Goal: Task Accomplishment & Management: Complete application form

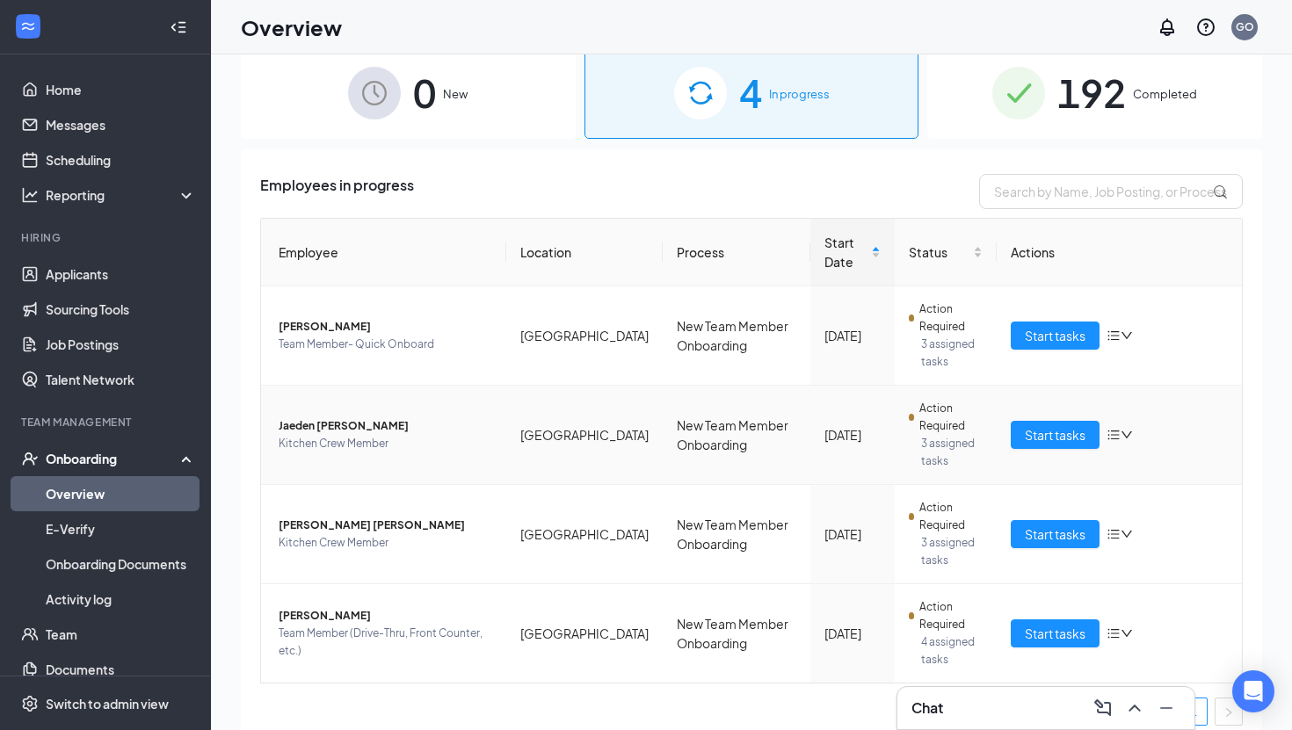
scroll to position [43, 0]
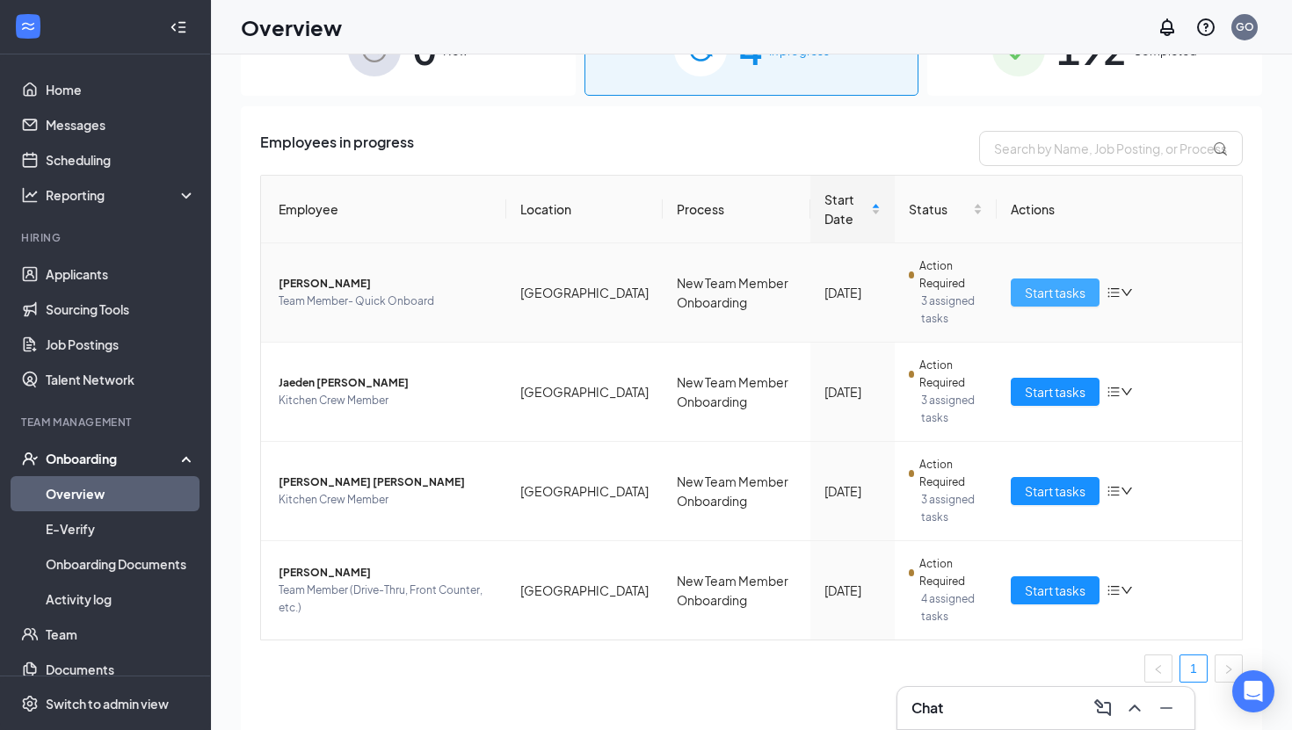
click at [1032, 288] on span "Start tasks" at bounding box center [1055, 292] width 61 height 19
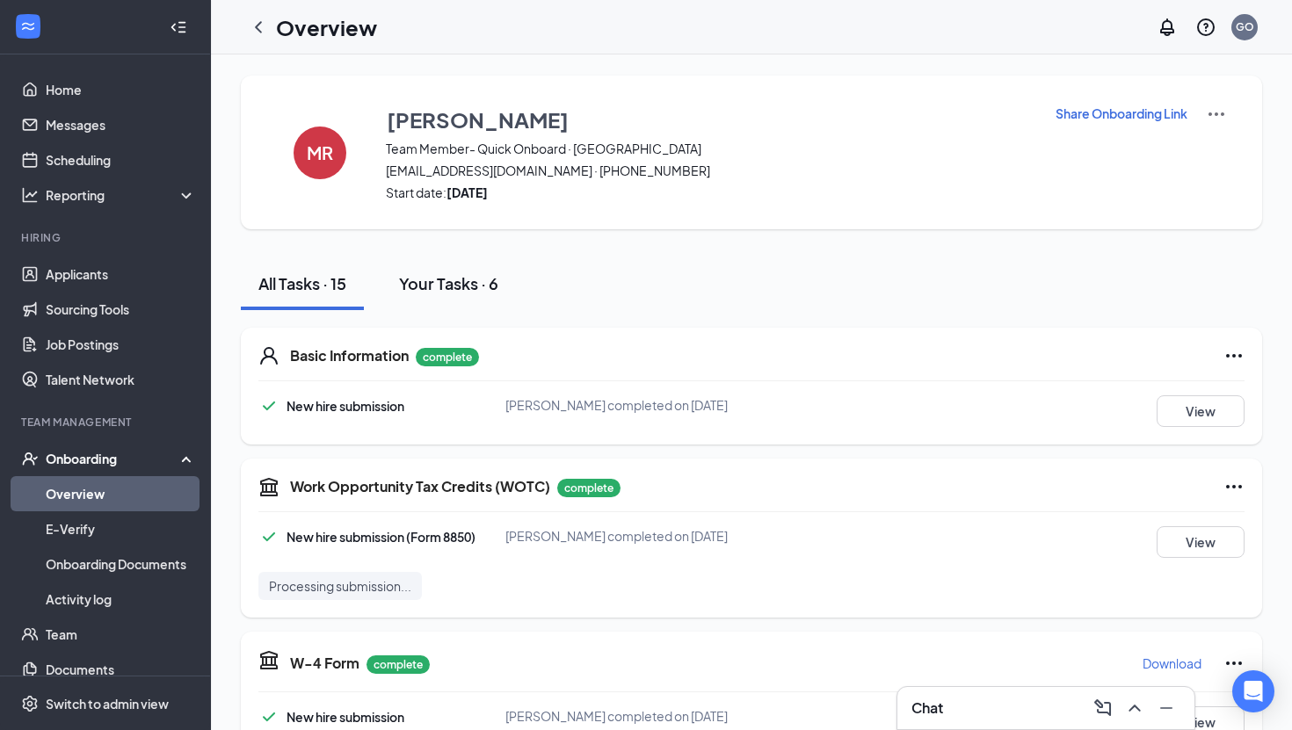
click at [471, 288] on div "Your Tasks · 6" at bounding box center [448, 283] width 99 height 22
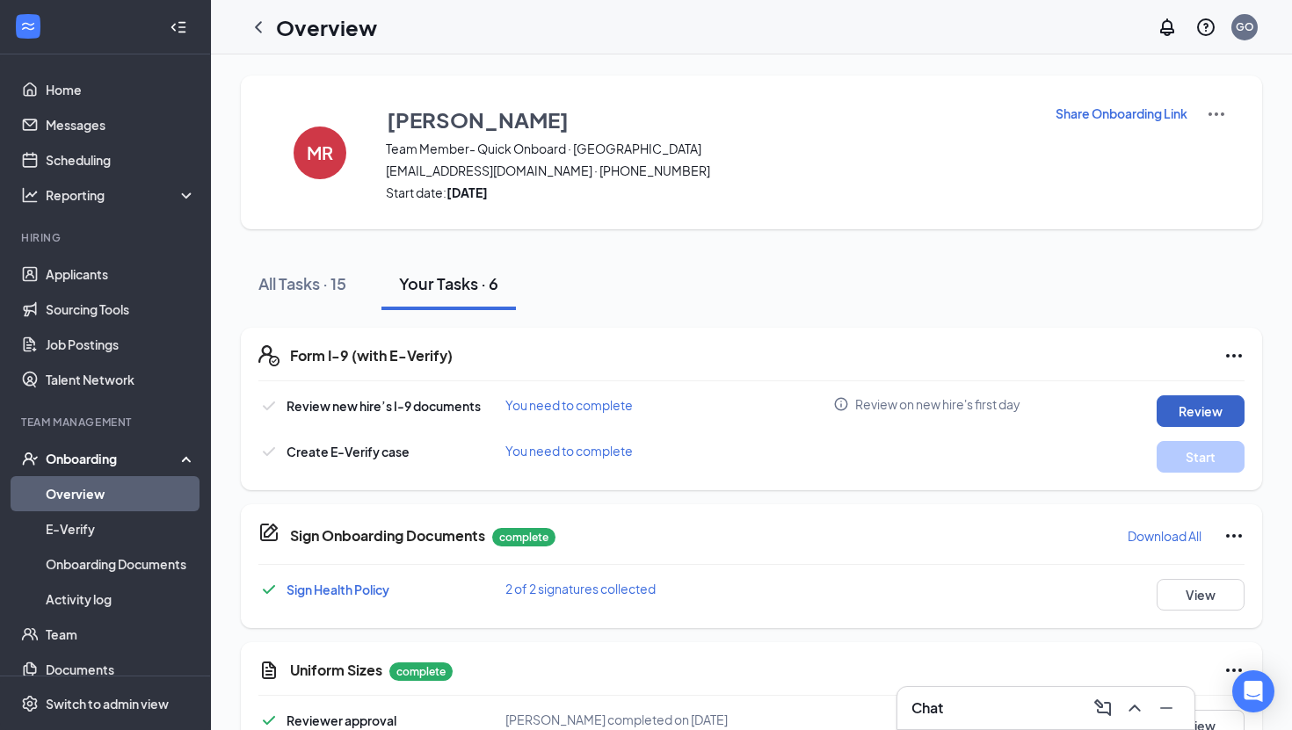
click at [1194, 415] on button "Review" at bounding box center [1201, 412] width 88 height 32
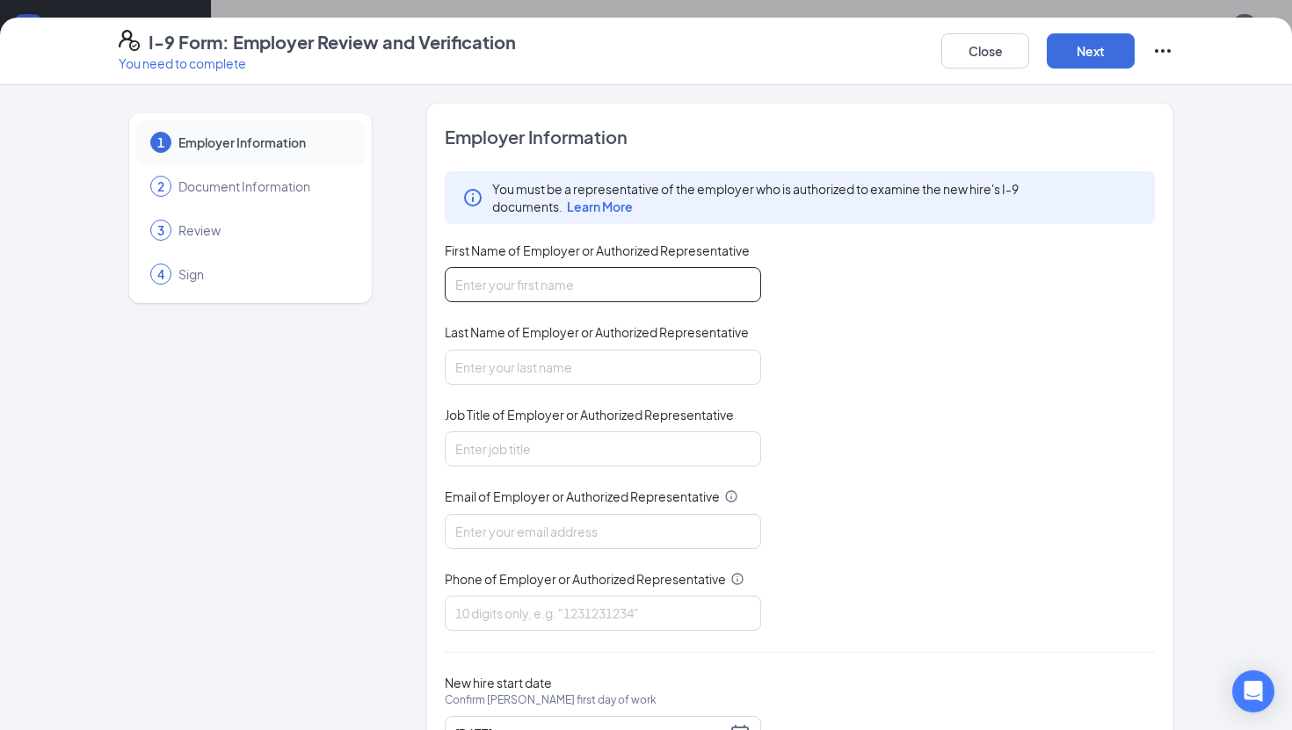
click at [548, 280] on input "First Name of Employer or Authorized Representative" at bounding box center [603, 284] width 316 height 35
type input "Grant"
type input "r"
type input "[PERSON_NAME]"
type input "Talent Director"
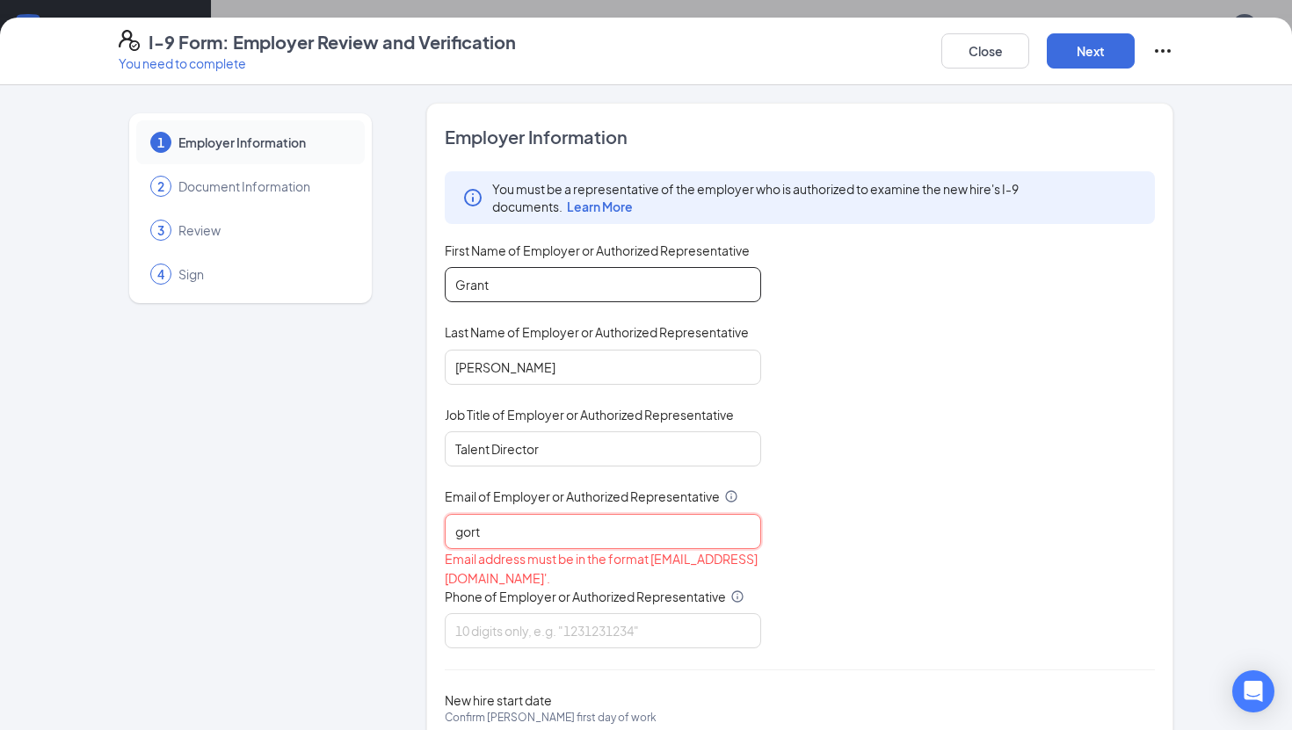
type input "[PERSON_NAME][EMAIL_ADDRESS][DOMAIN_NAME]"
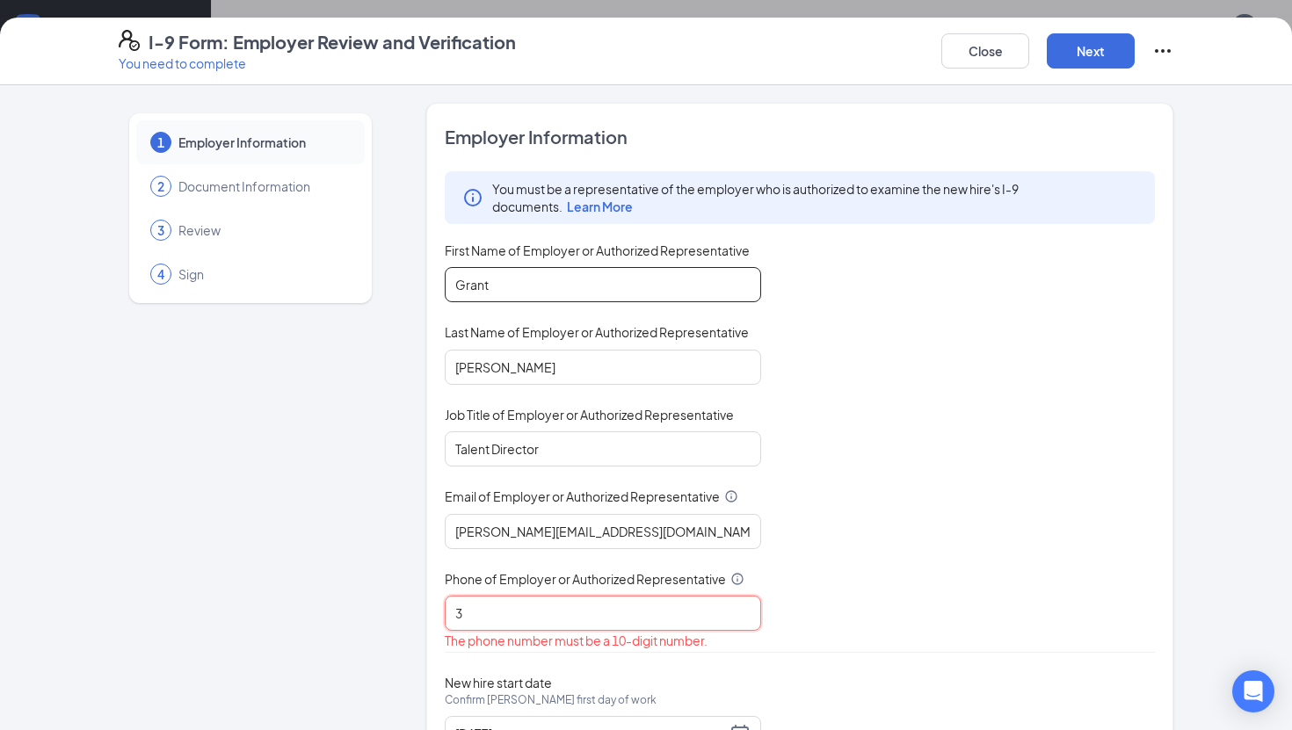
type input "3366840113"
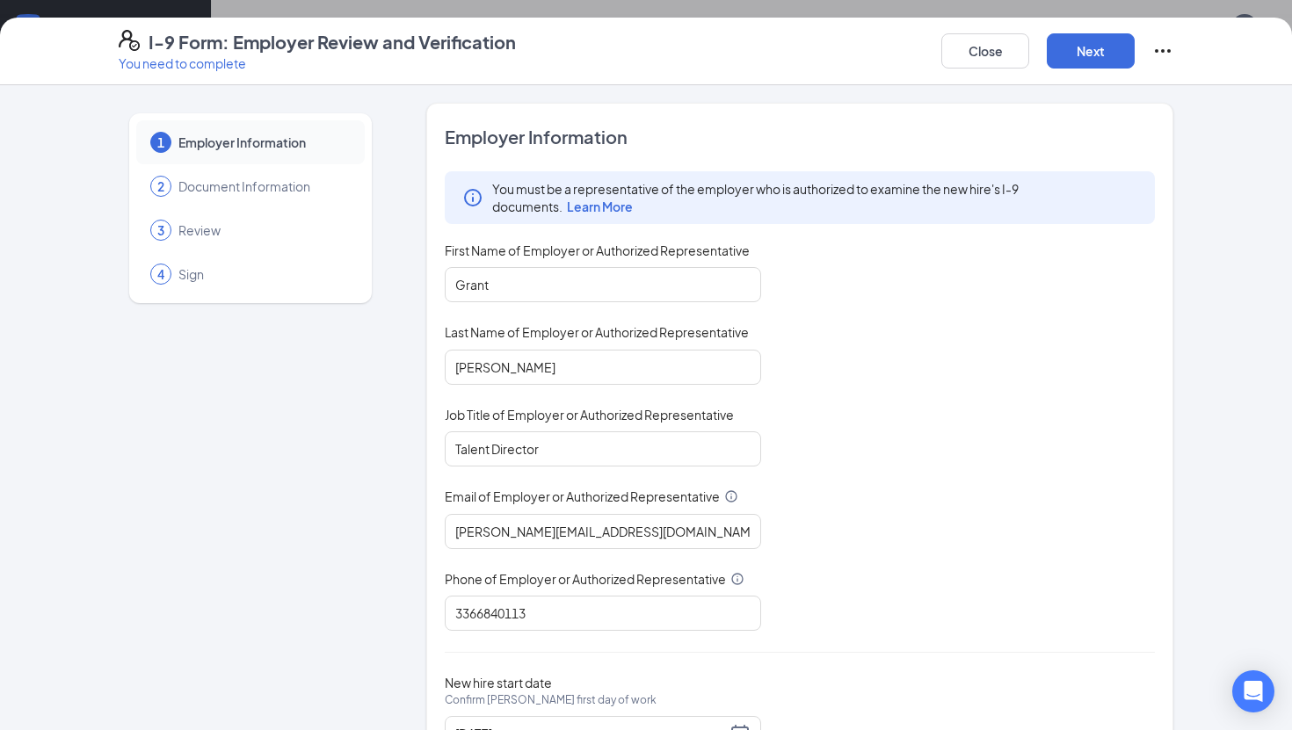
click at [873, 548] on div "You must be a representative of the employer who is authorized to examine the n…" at bounding box center [800, 401] width 710 height 460
click at [1086, 51] on button "Next" at bounding box center [1091, 50] width 88 height 35
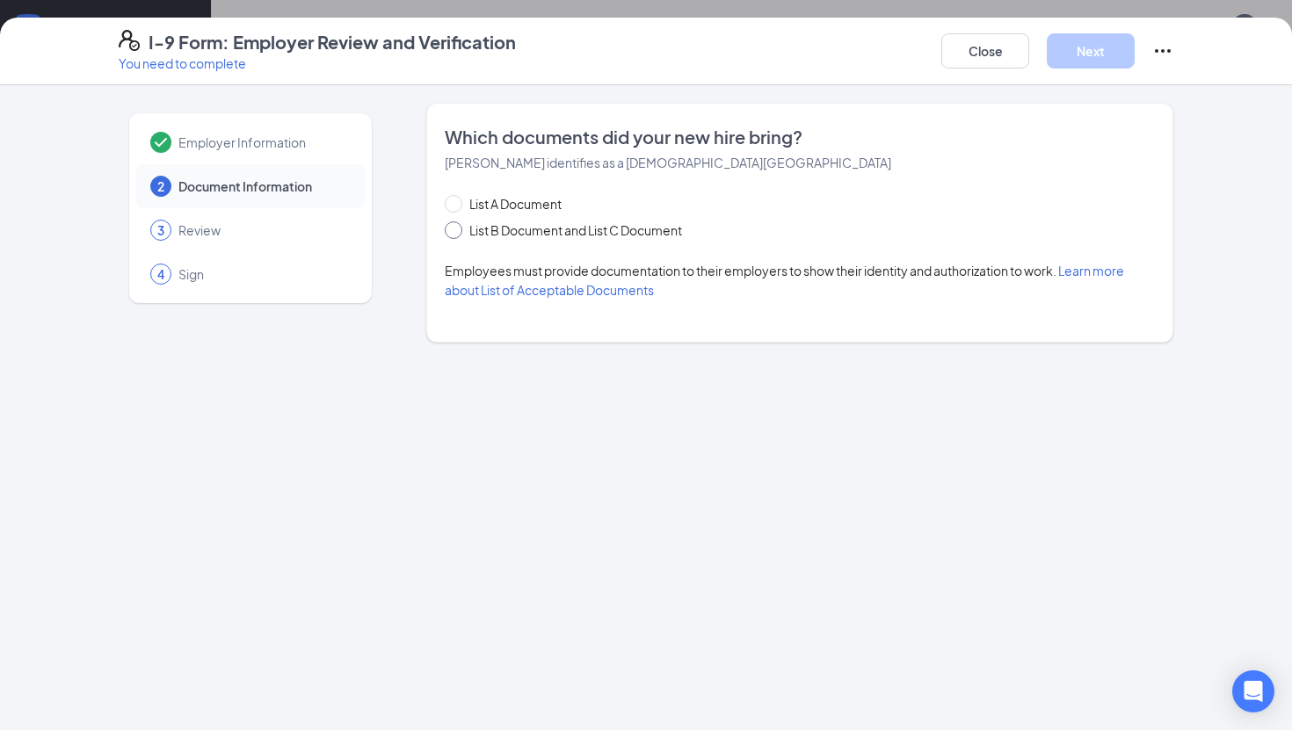
click at [458, 232] on span at bounding box center [454, 231] width 18 height 18
click at [457, 232] on input "List B Document and List C Document" at bounding box center [451, 228] width 12 height 12
radio input "true"
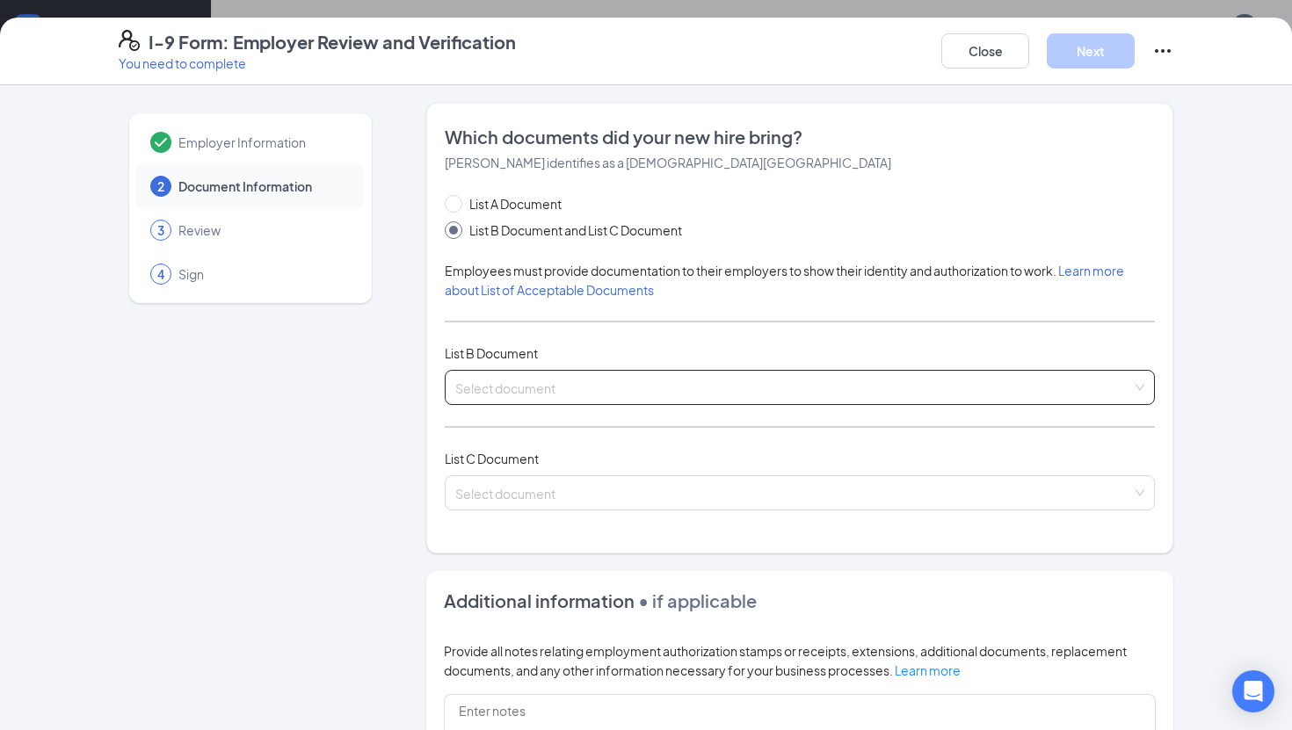
click at [519, 384] on input "search" at bounding box center [793, 384] width 677 height 26
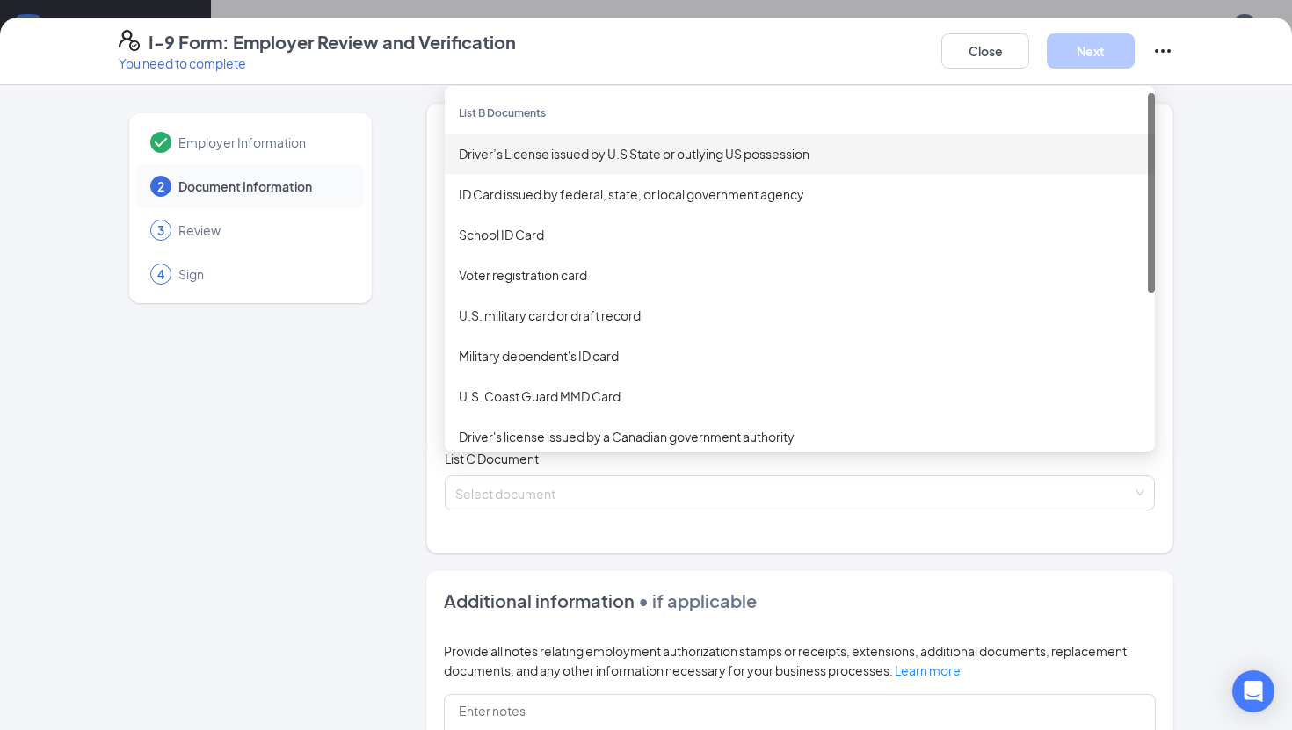
click at [545, 162] on div "Driver’s License issued by U.S State or outlying US possession" at bounding box center [800, 153] width 682 height 19
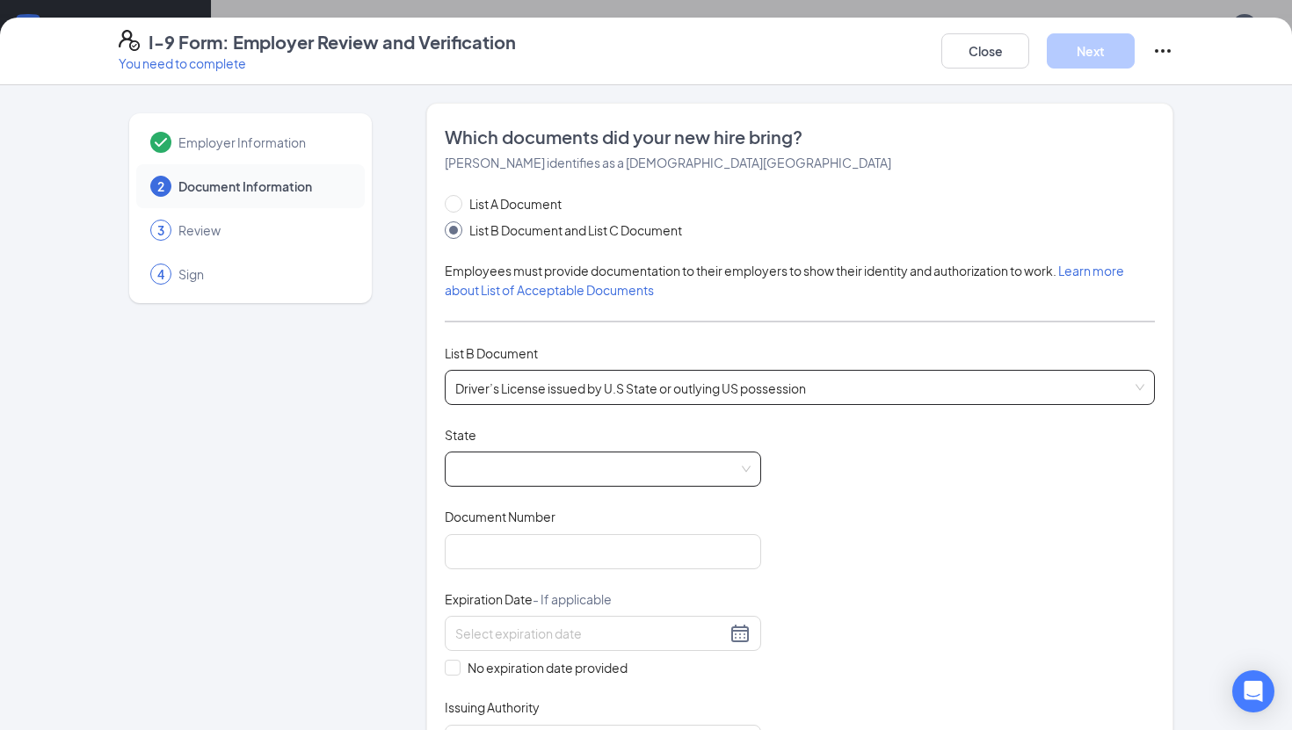
click at [533, 467] on span at bounding box center [602, 469] width 295 height 33
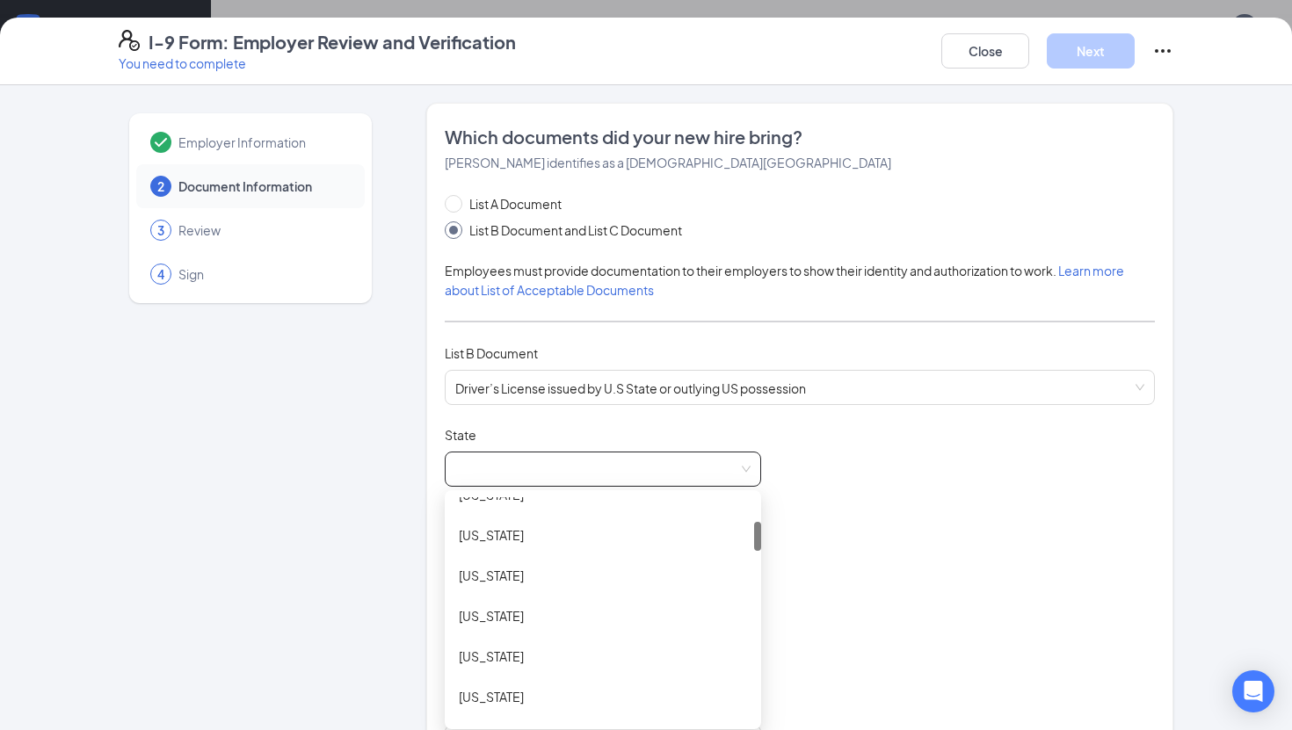
scroll to position [215, 0]
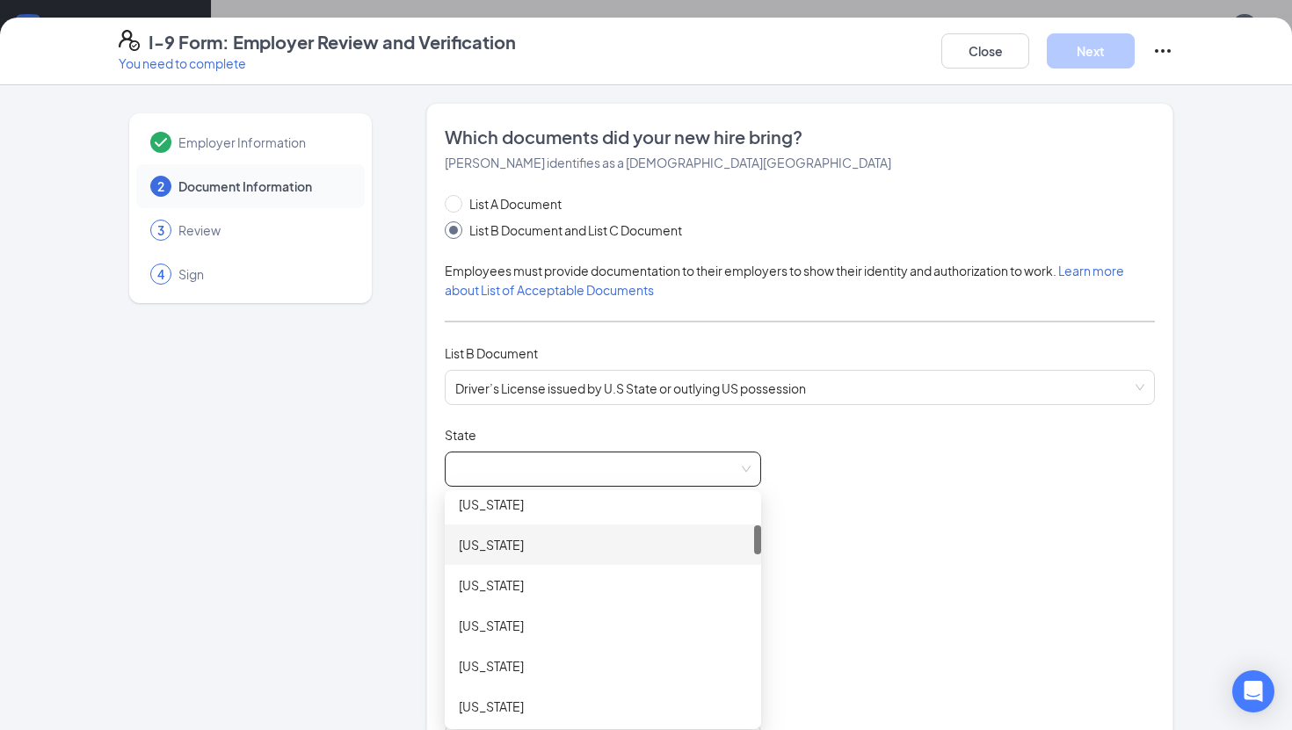
click at [526, 539] on div "[US_STATE]" at bounding box center [603, 544] width 288 height 19
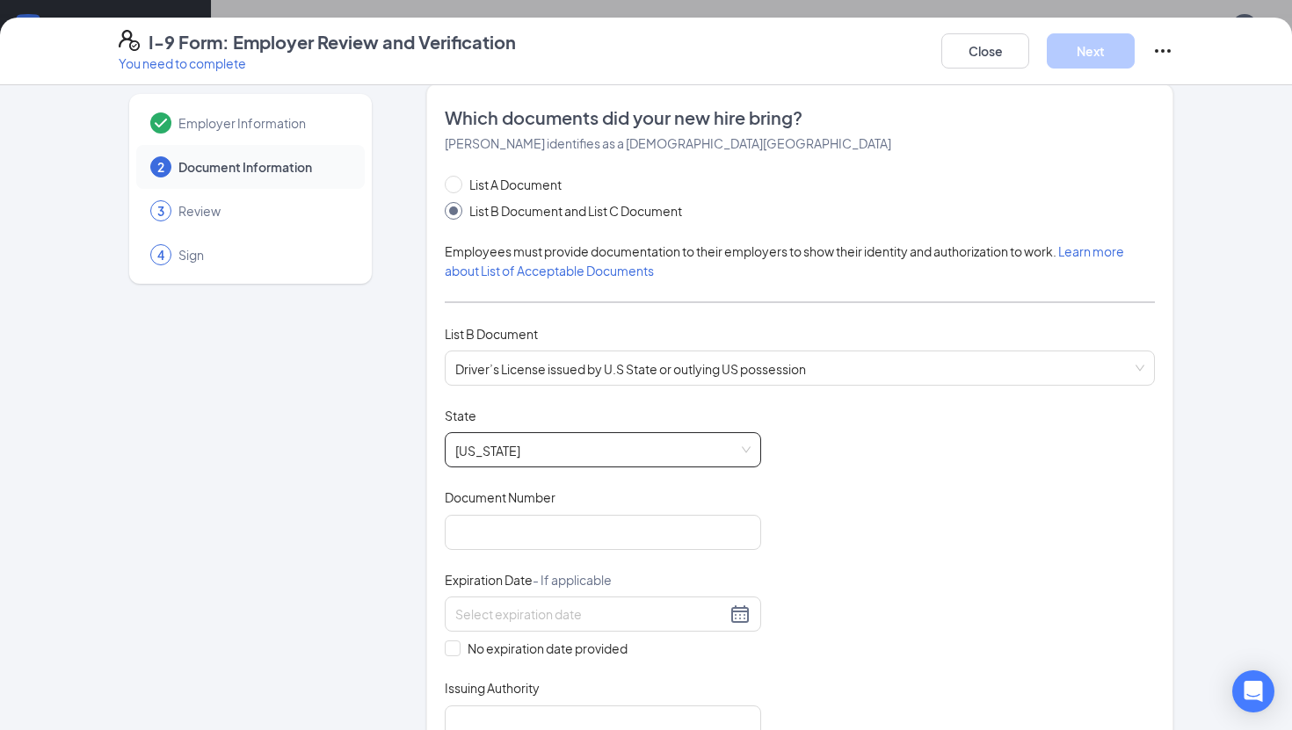
scroll to position [18, 0]
click at [549, 461] on span "[US_STATE]" at bounding box center [602, 450] width 295 height 33
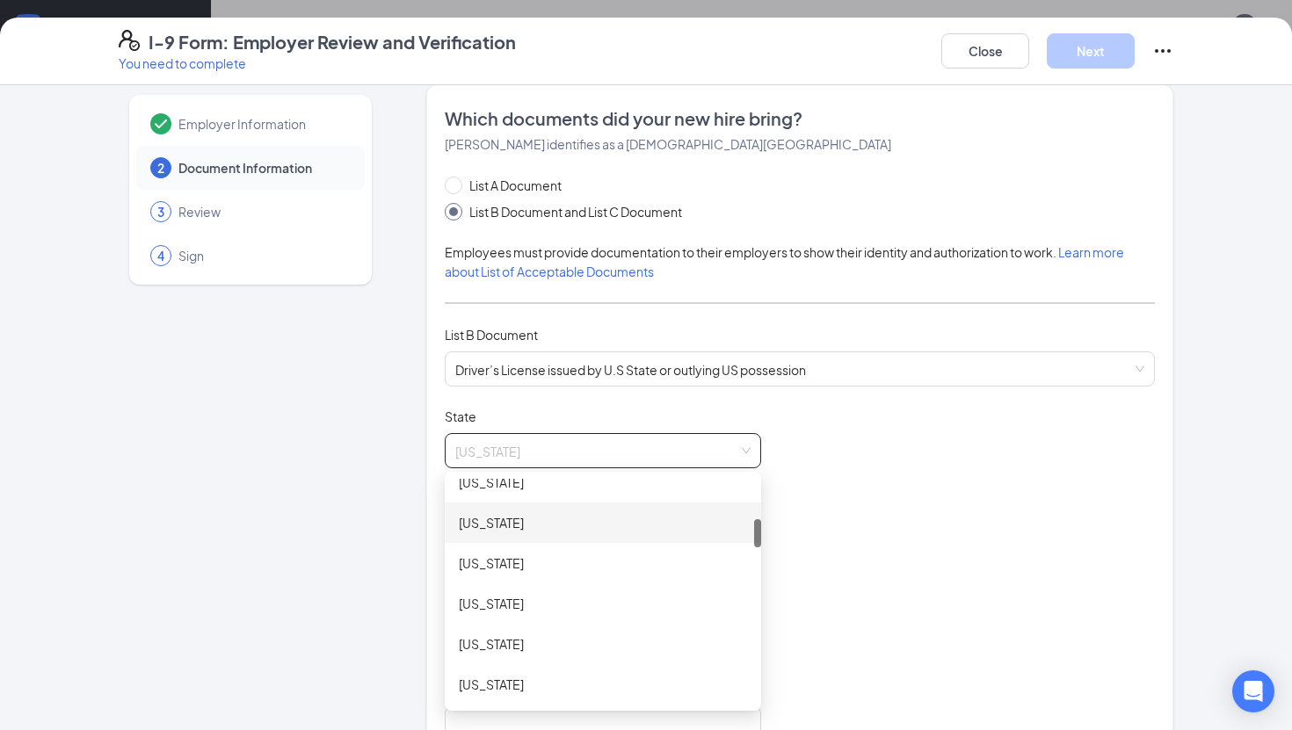
scroll to position [350, 0]
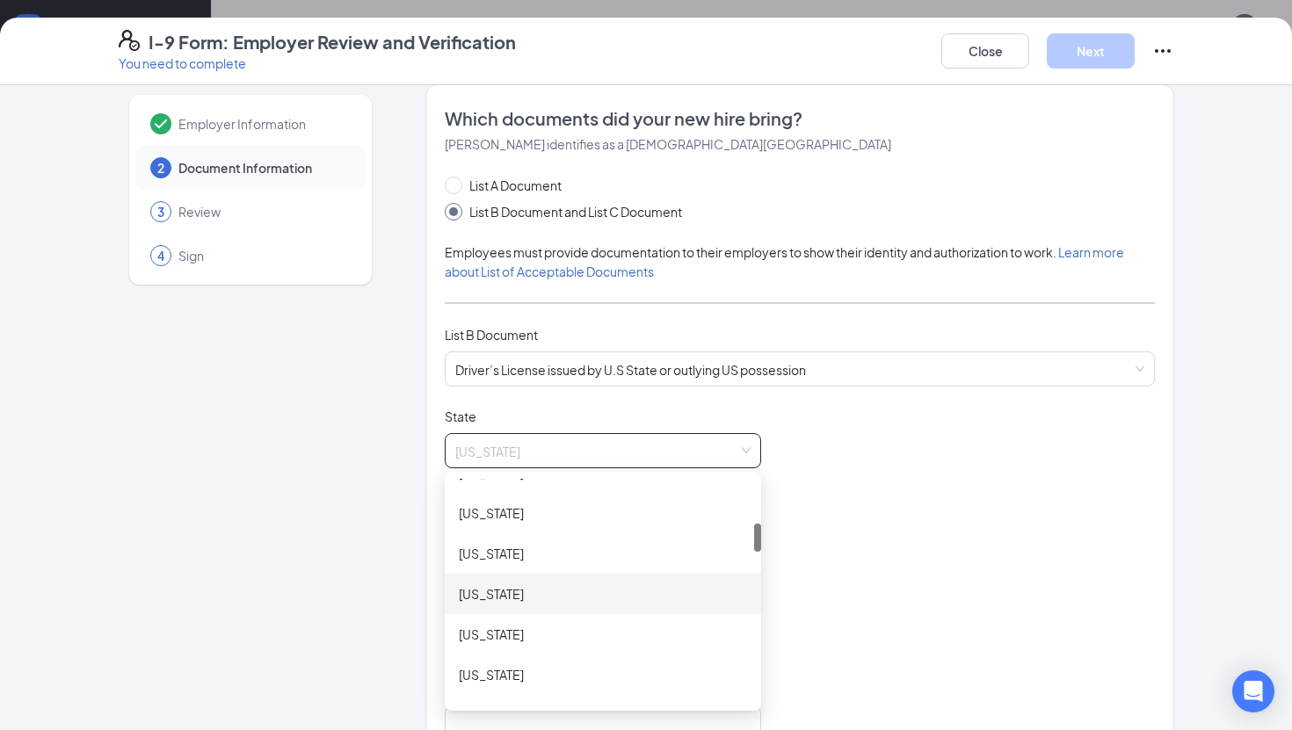
click at [503, 585] on div "[US_STATE]" at bounding box center [603, 594] width 288 height 19
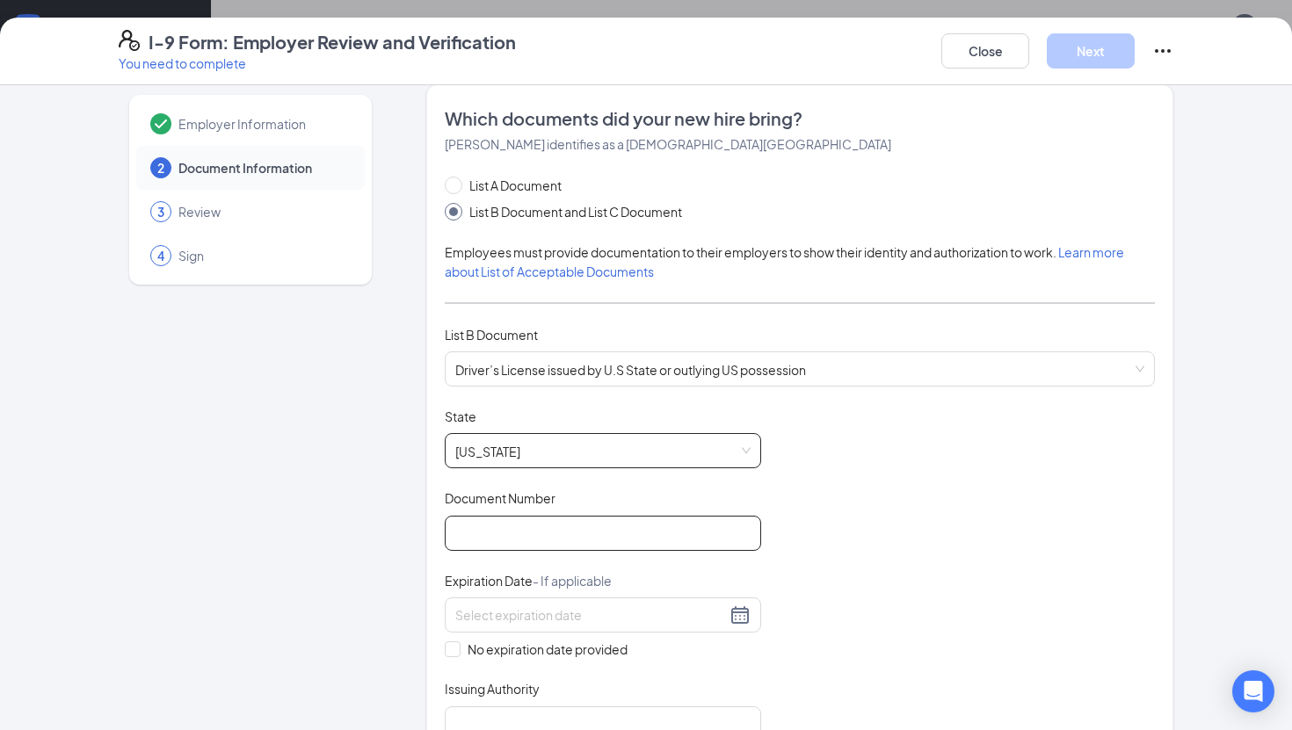
click at [529, 535] on input "Document Number" at bounding box center [603, 533] width 316 height 35
type input "061235266"
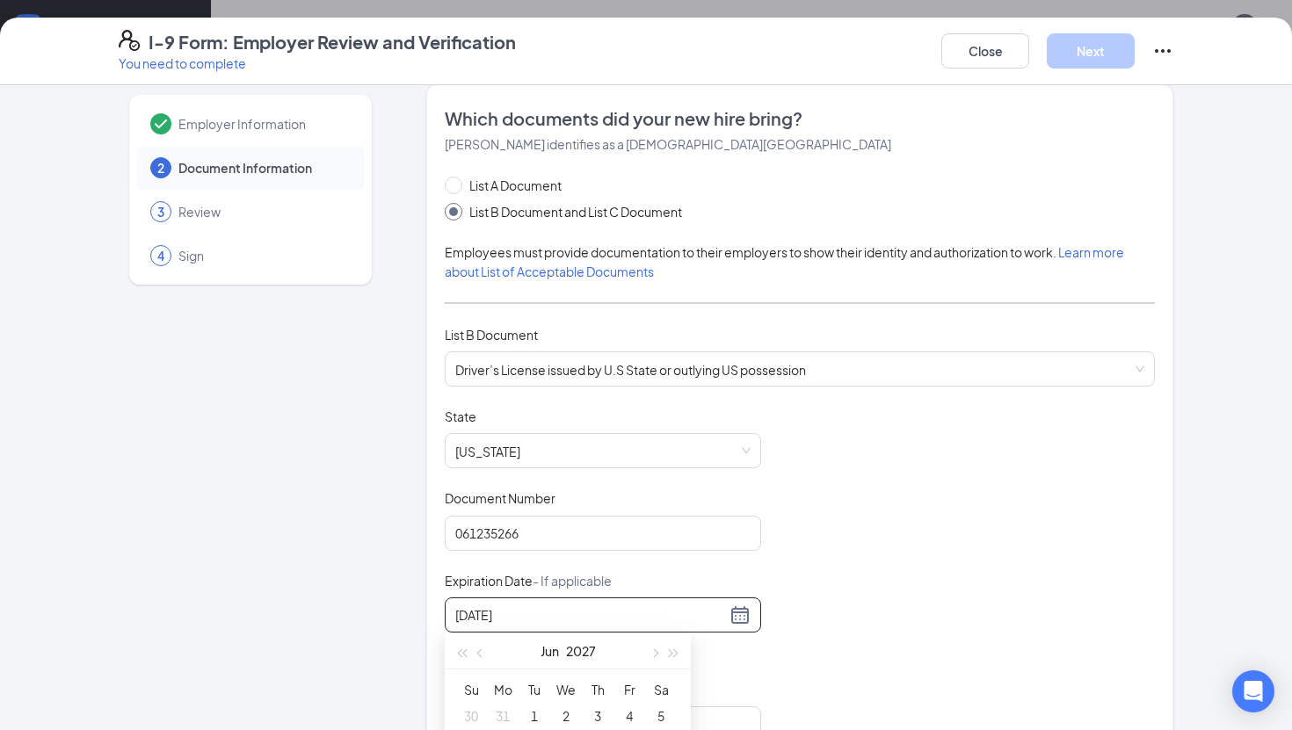
type input "[DATE]"
click at [868, 592] on div "Document Title Driver’s License issued by U.S State or outlying US possession S…" at bounding box center [800, 575] width 710 height 334
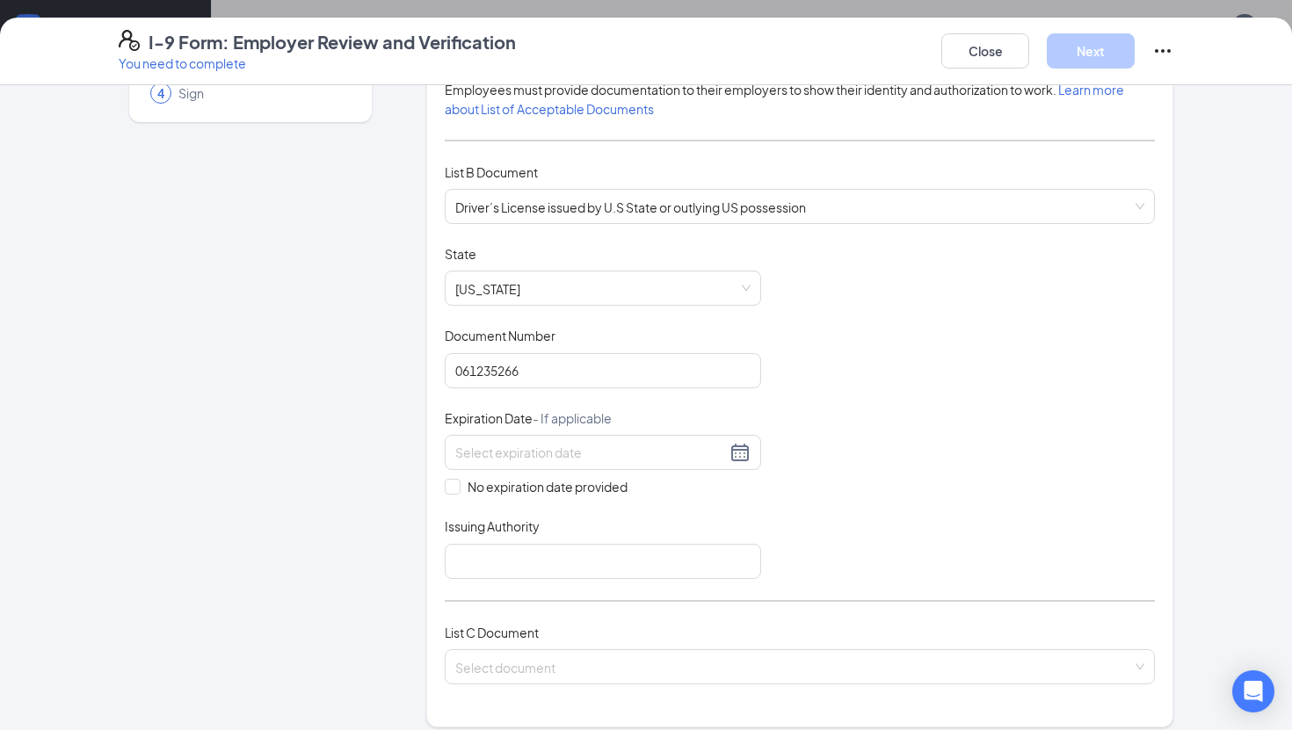
scroll to position [180, 0]
click at [586, 461] on input at bounding box center [590, 453] width 271 height 19
type input "[DATE]"
click at [868, 493] on div "Document Title Driver’s License issued by U.S State or outlying US possession S…" at bounding box center [800, 413] width 710 height 334
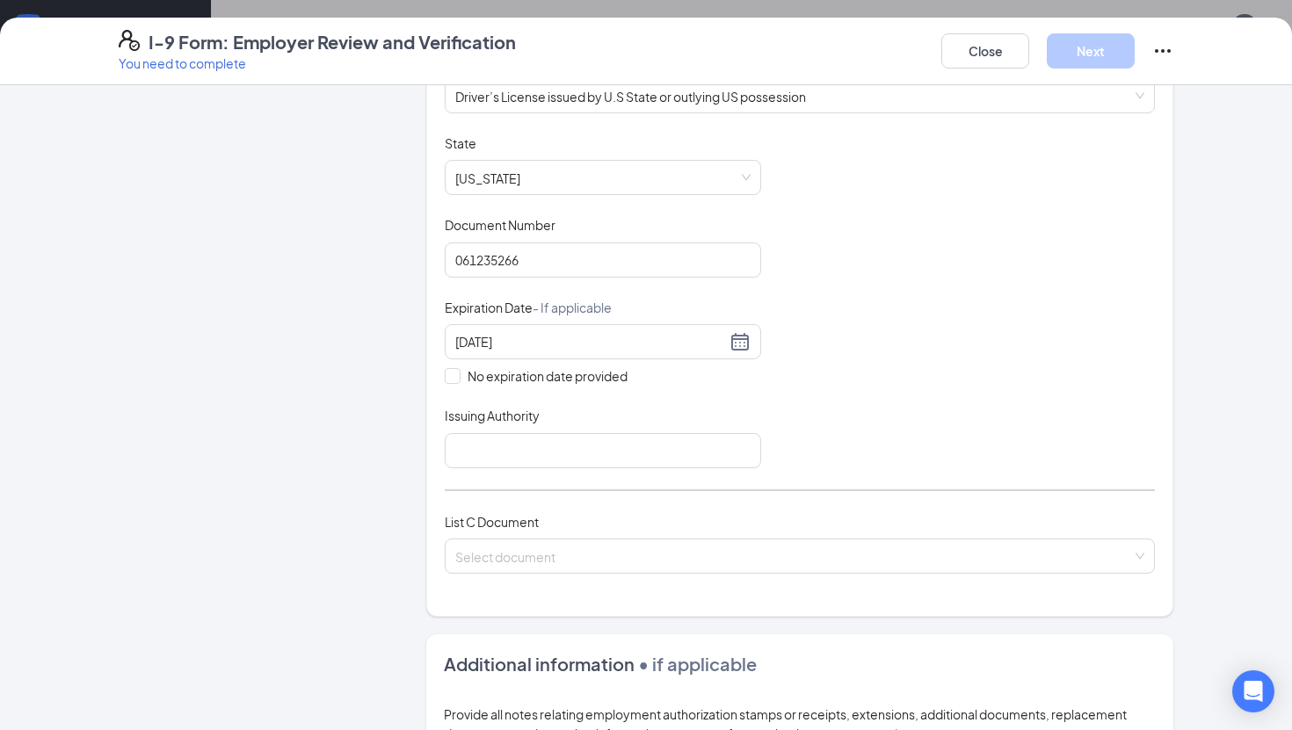
scroll to position [318, 0]
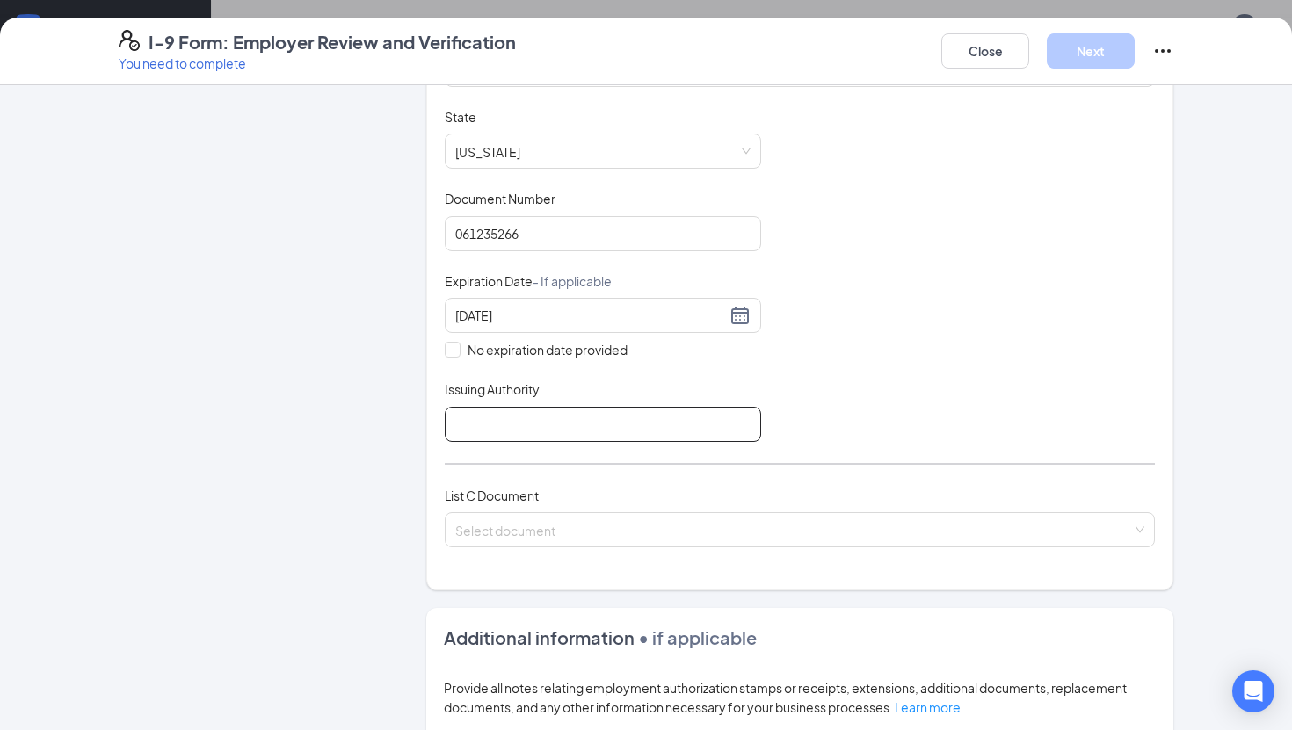
click at [542, 425] on input "Issuing Authority" at bounding box center [603, 424] width 316 height 35
type input "[US_STATE]"
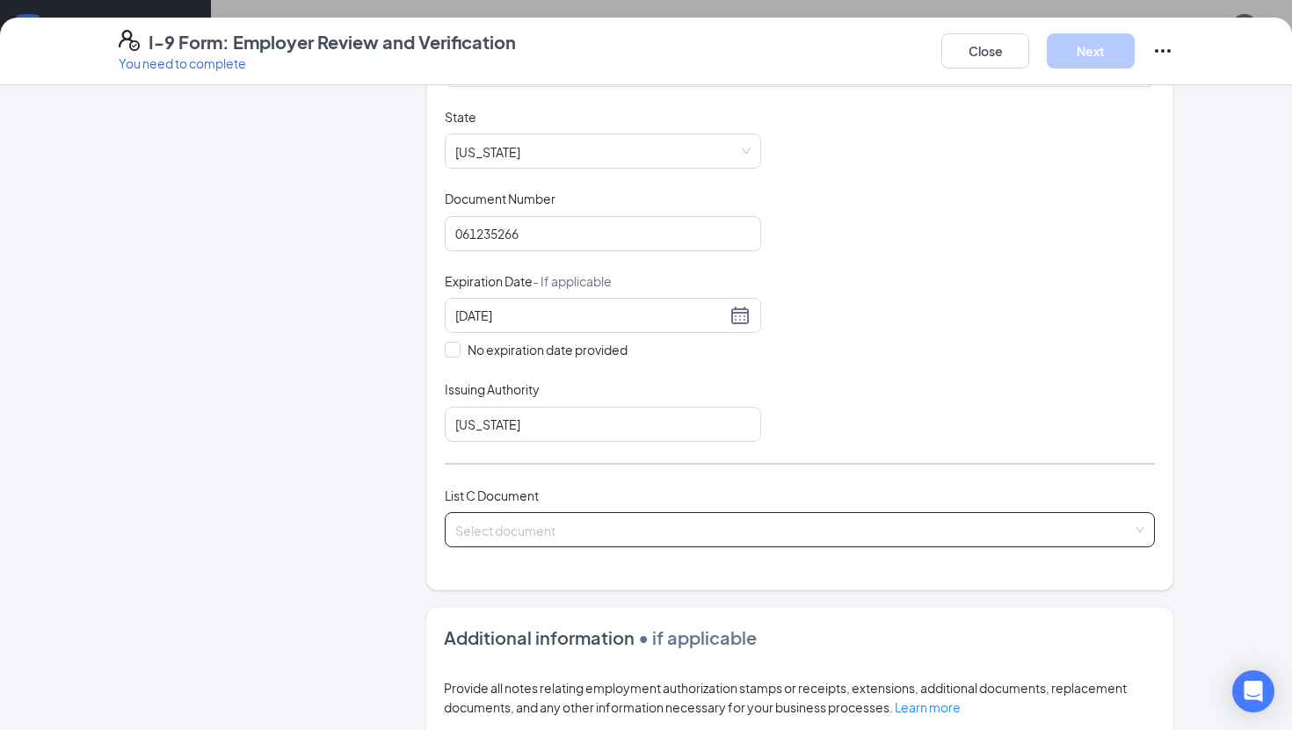
click at [703, 514] on input "search" at bounding box center [793, 526] width 677 height 26
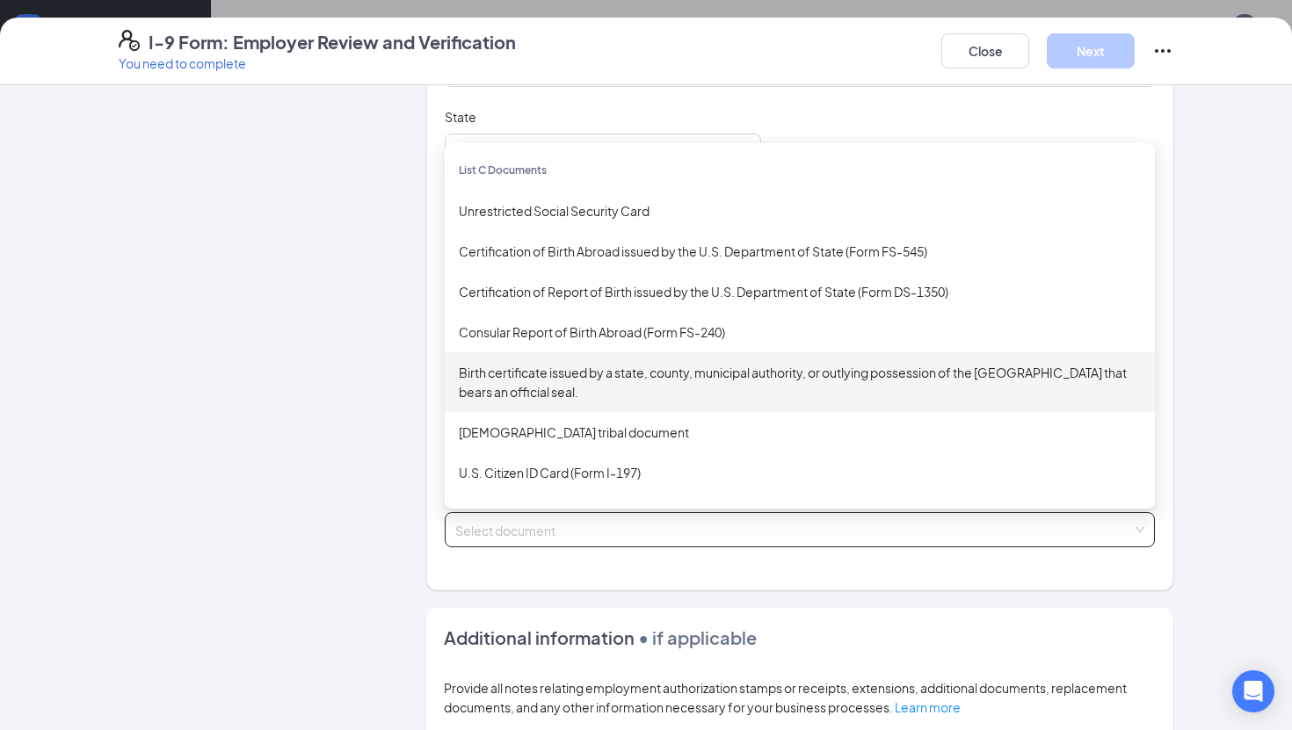
click at [607, 374] on div "Birth certificate issued by a state, county, municipal authority, or outlying p…" at bounding box center [800, 382] width 682 height 39
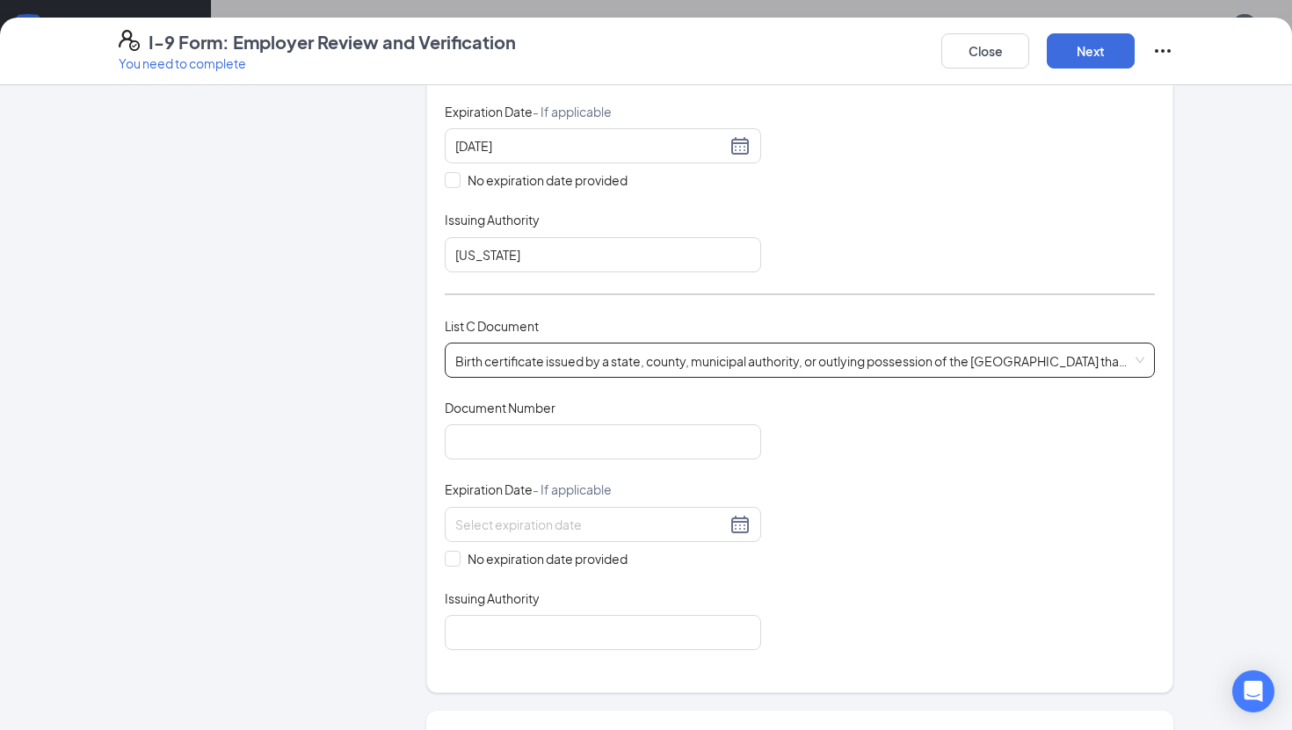
scroll to position [508, 0]
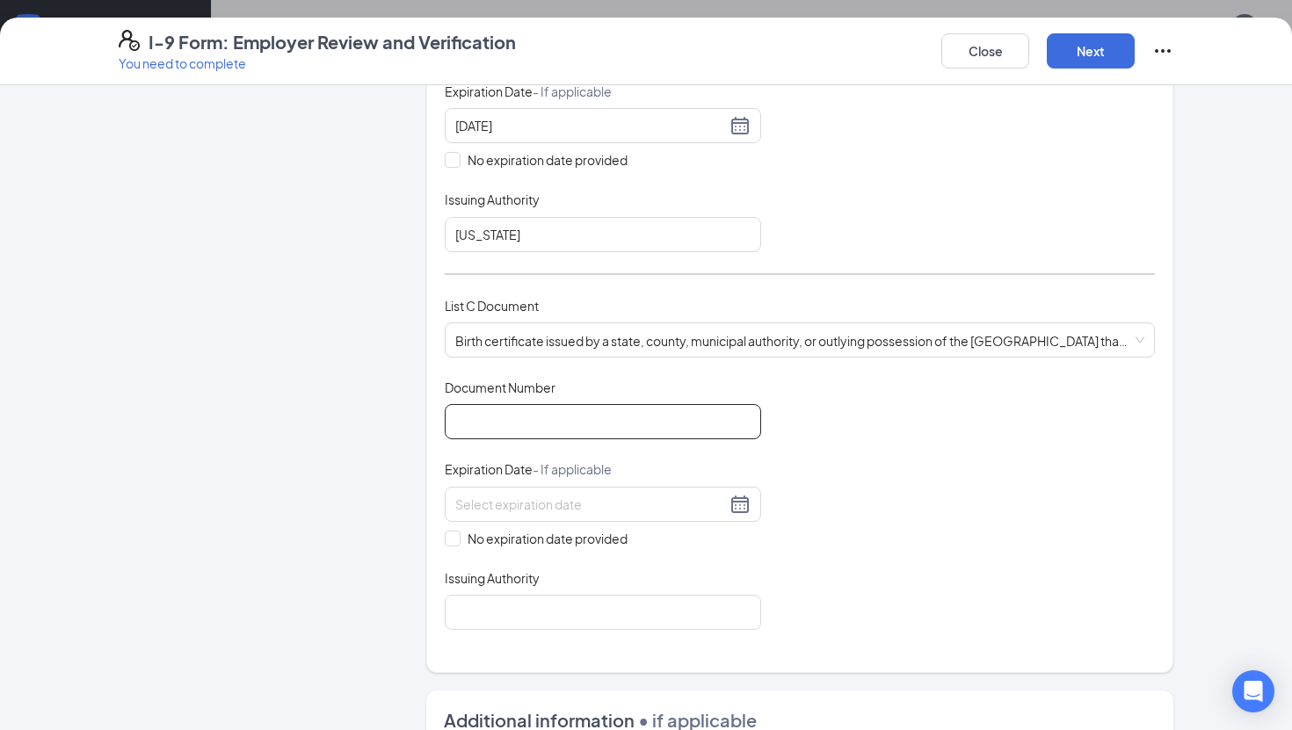
click at [574, 428] on input "Document Number" at bounding box center [603, 421] width 316 height 35
type input "15691059003"
click at [569, 498] on input at bounding box center [590, 504] width 271 height 19
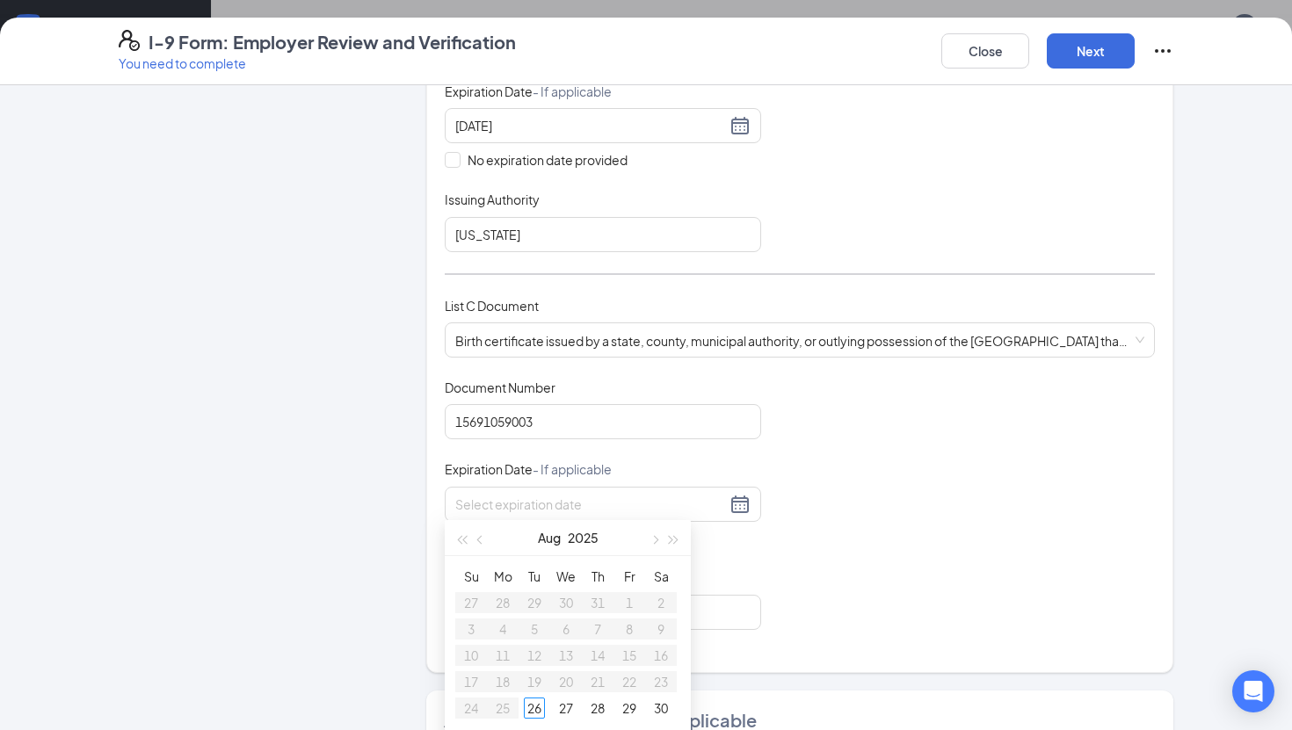
click at [412, 553] on div "Employer Information 2 Document Information 3 Review 4 Sign Which documents did…" at bounding box center [646, 358] width 1055 height 1526
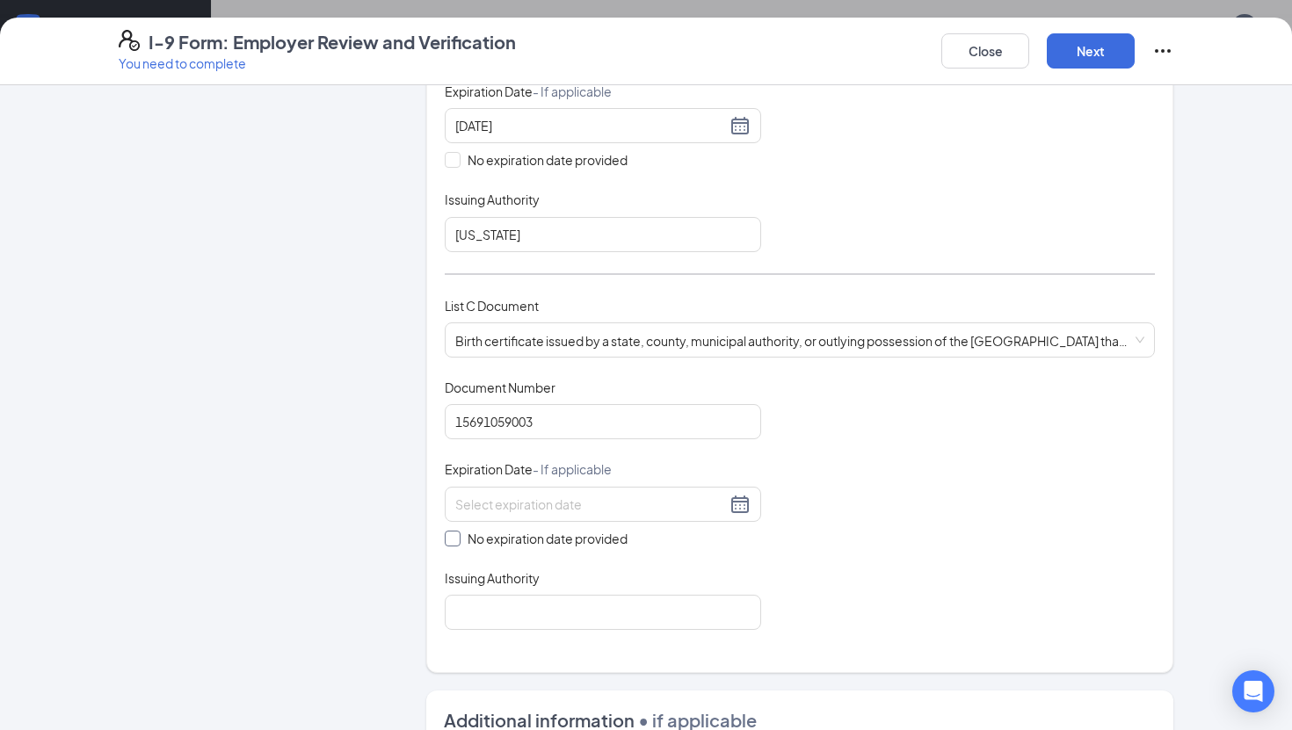
click at [454, 529] on label "No expiration date provided" at bounding box center [603, 538] width 316 height 19
click at [454, 531] on input "No expiration date provided" at bounding box center [451, 537] width 12 height 12
checkbox input "true"
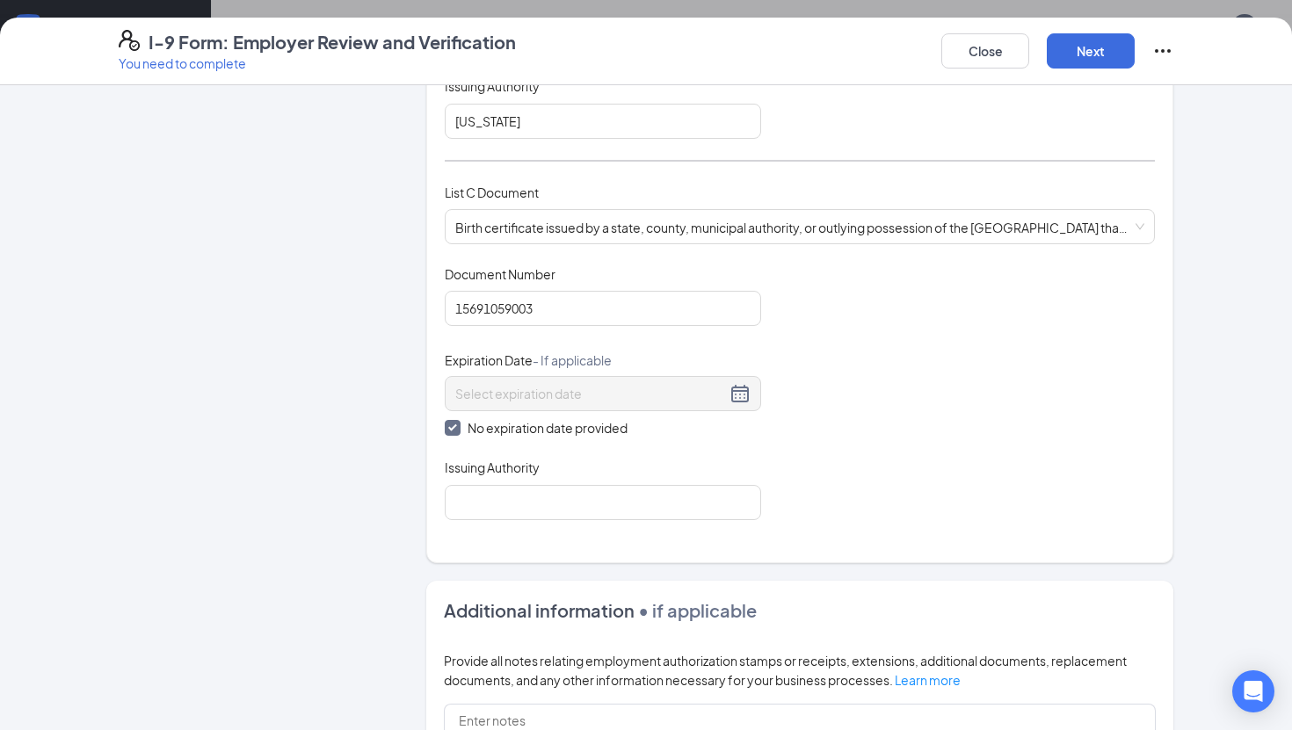
scroll to position [638, 0]
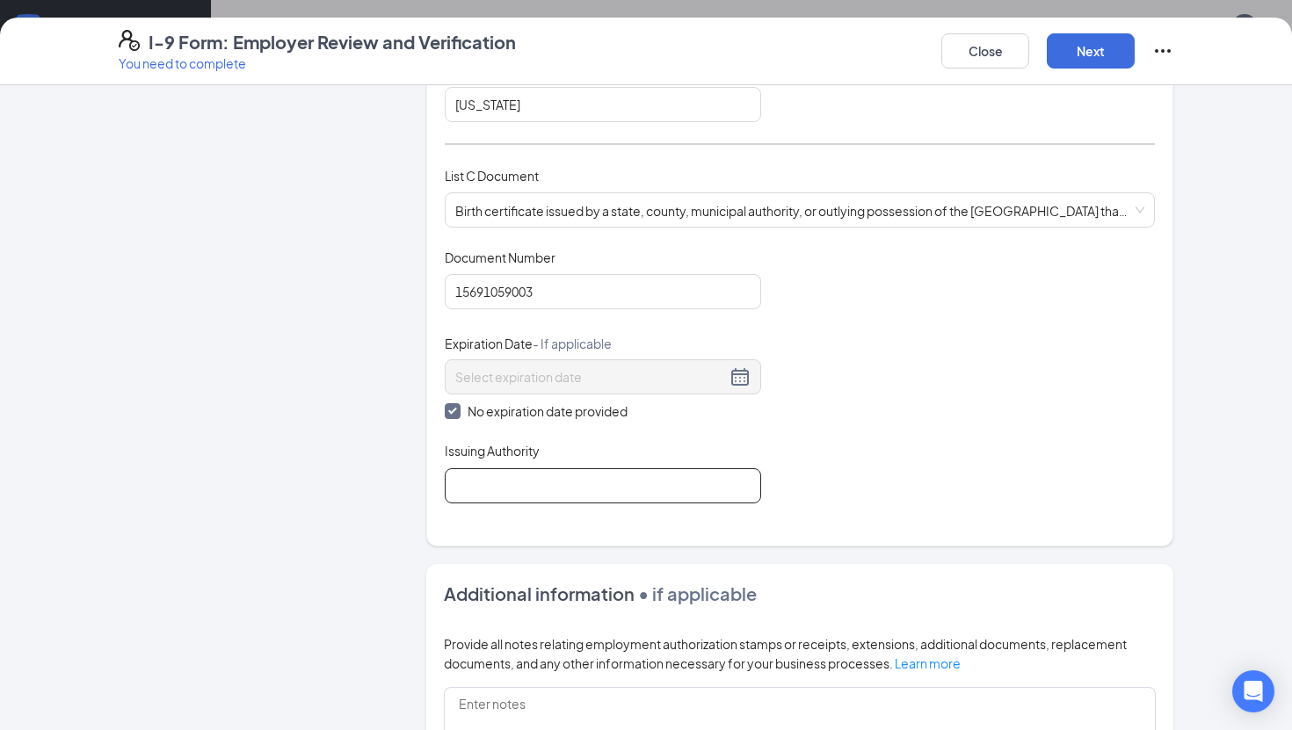
click at [500, 485] on input "Issuing Authority" at bounding box center [603, 486] width 316 height 35
type input "[US_STATE]"
click at [839, 480] on div "Document Title Birth certificate issued by a state, county, municipal authority…" at bounding box center [800, 376] width 710 height 255
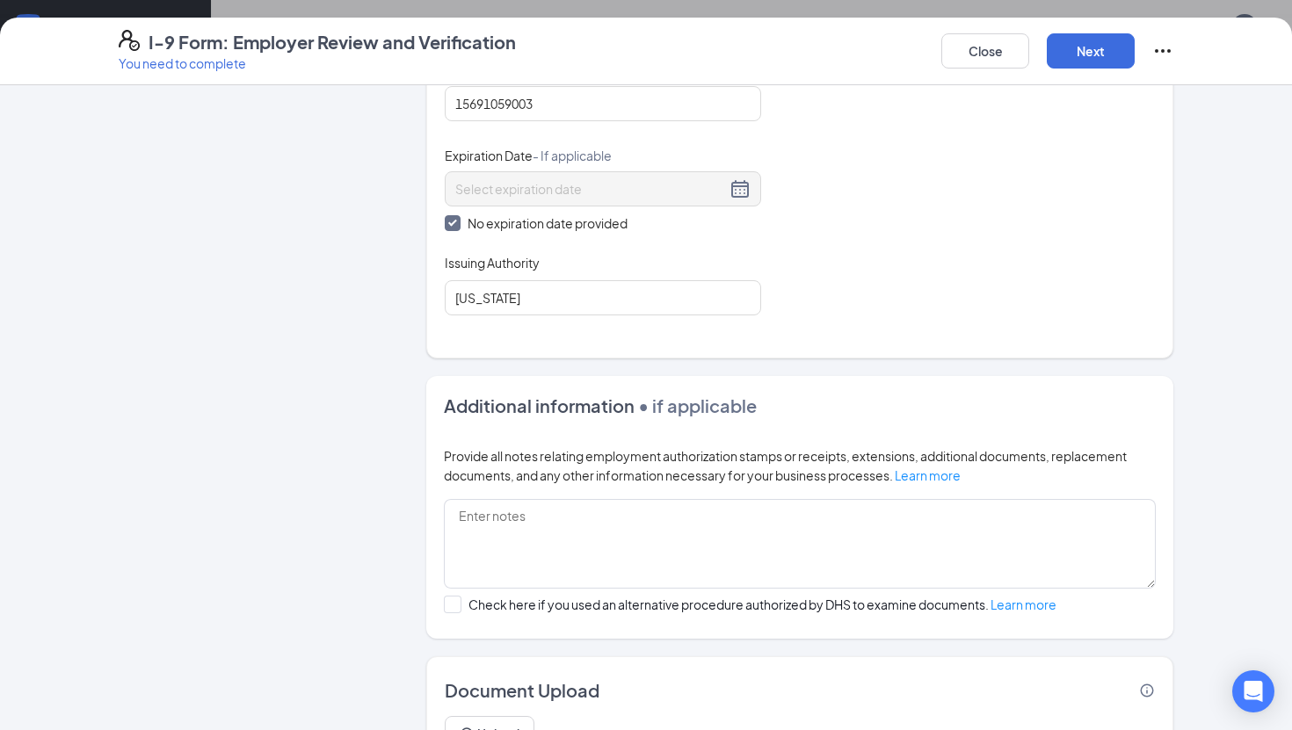
scroll to position [914, 0]
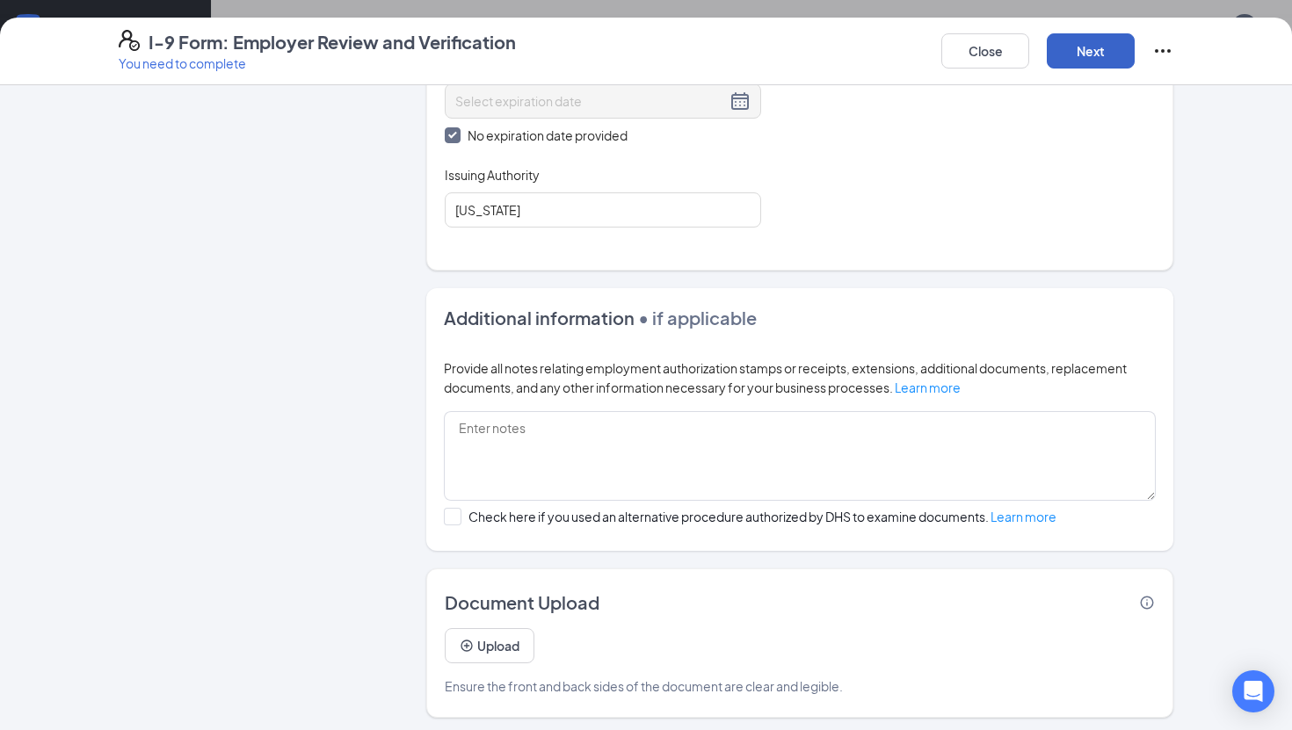
click at [1080, 47] on button "Next" at bounding box center [1091, 50] width 88 height 35
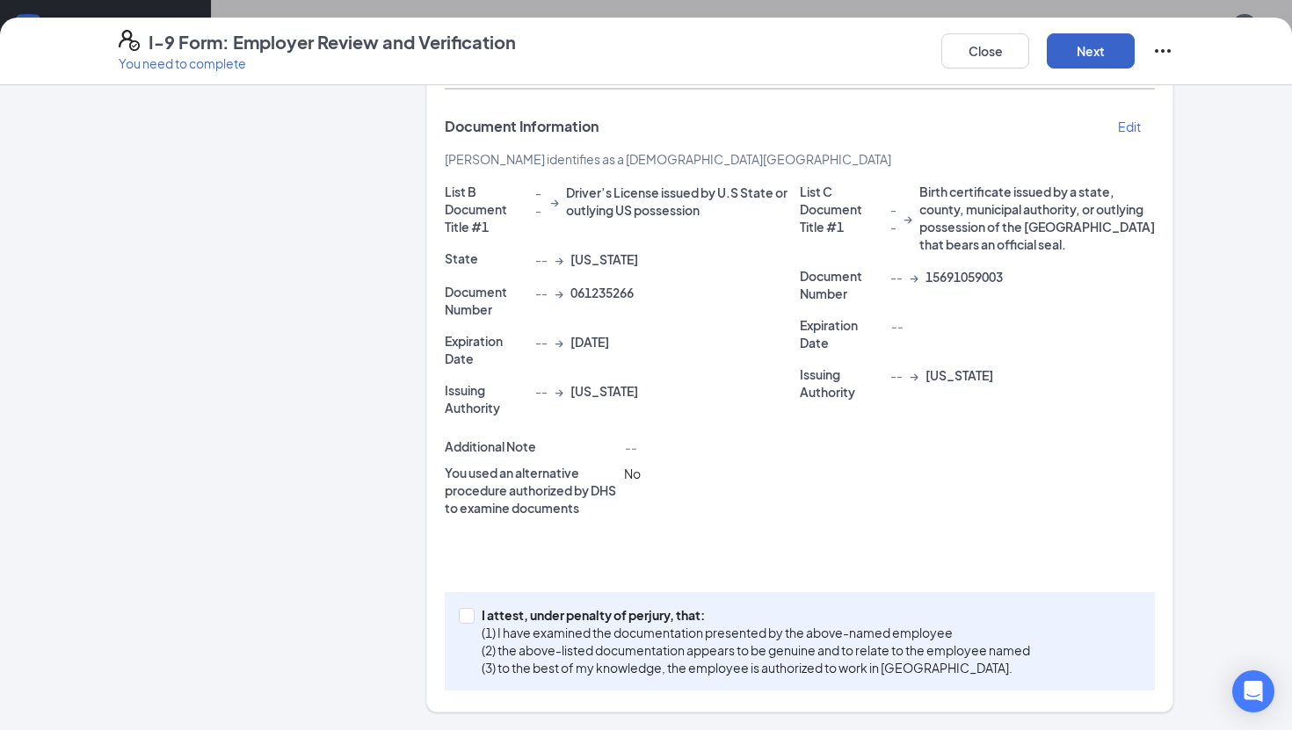
scroll to position [364, 0]
click at [466, 622] on span at bounding box center [467, 617] width 16 height 16
click at [466, 621] on input "I attest, under penalty of [PERSON_NAME], that: (1) I have examined the documen…" at bounding box center [465, 615] width 12 height 12
checkbox input "true"
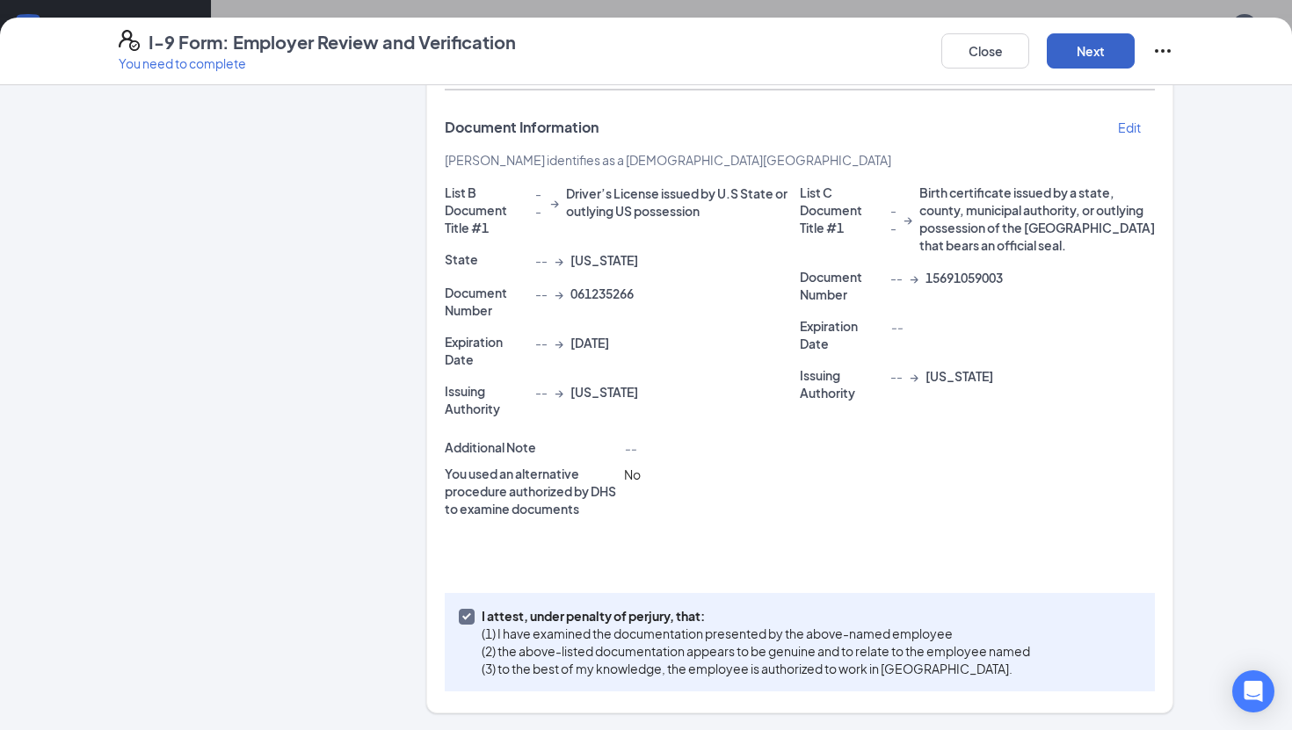
click at [1098, 56] on button "Next" at bounding box center [1091, 50] width 88 height 35
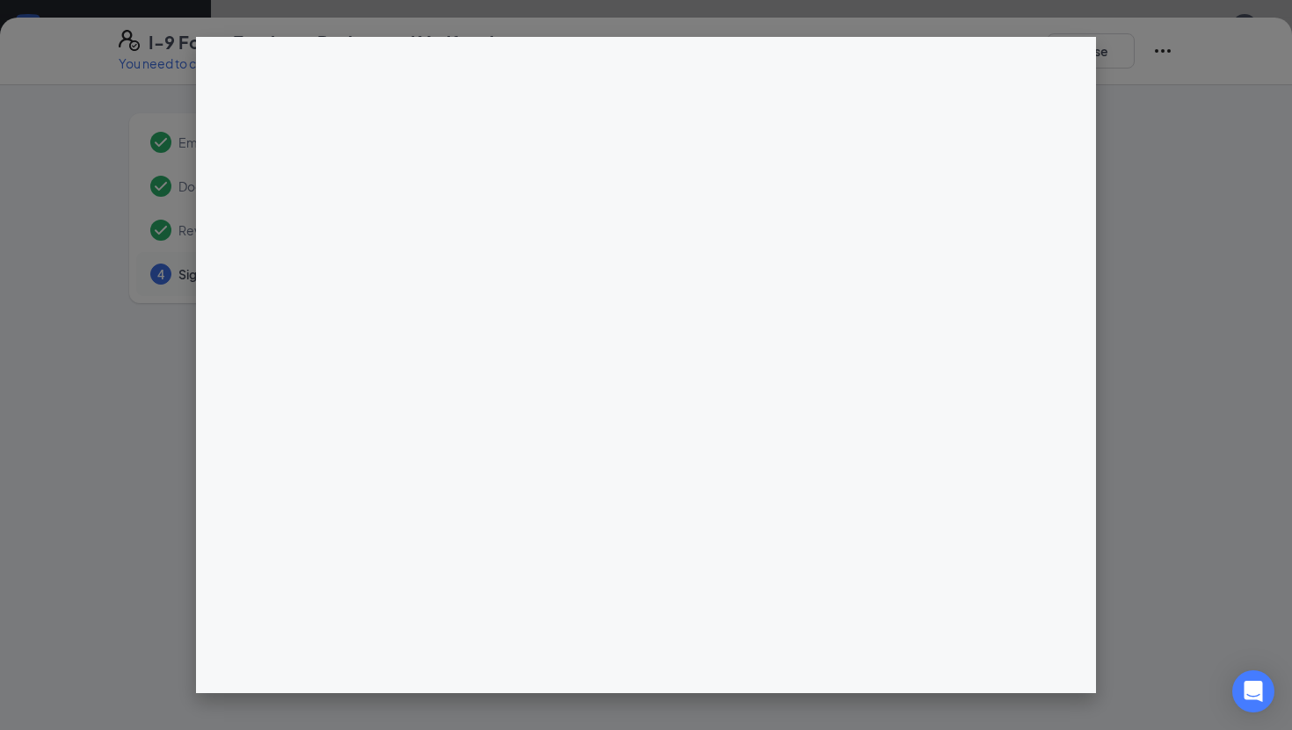
click at [652, 247] on div "Employer Information Document Information Review 4 Sign" at bounding box center [646, 407] width 1292 height 645
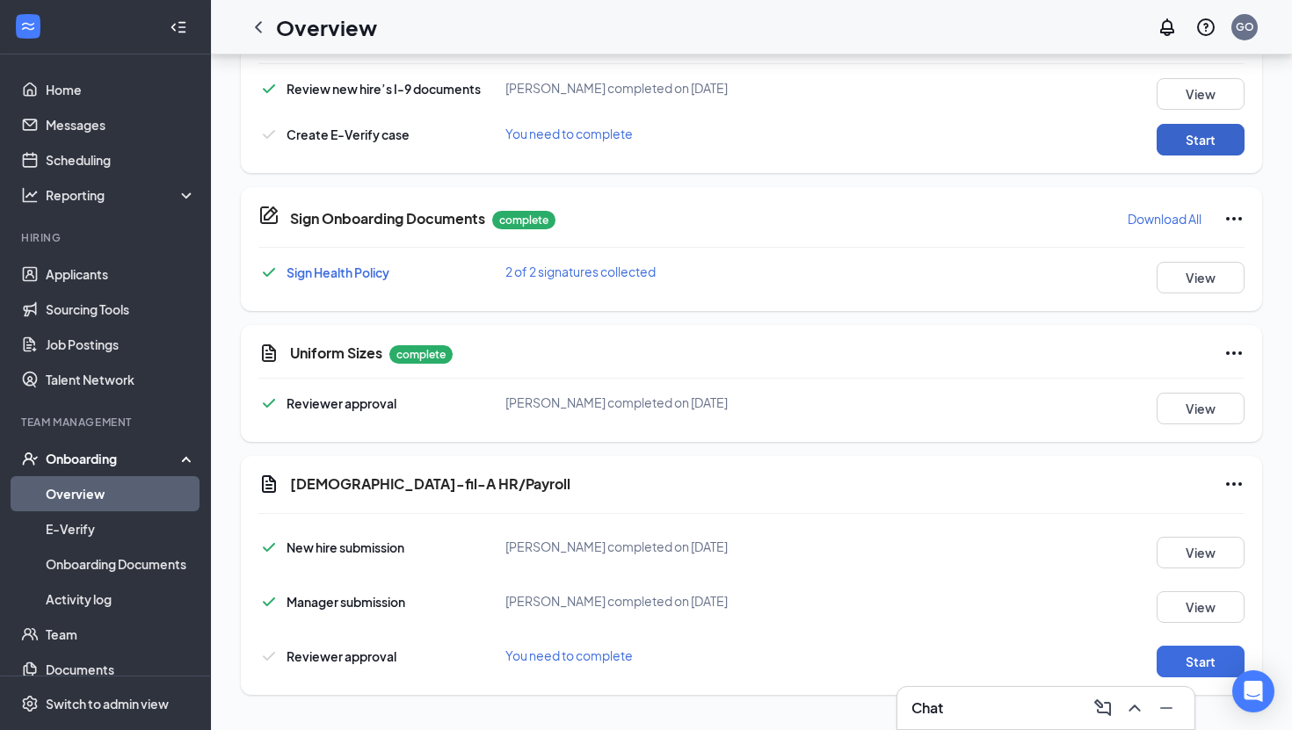
click at [1188, 144] on button "Start" at bounding box center [1201, 140] width 88 height 32
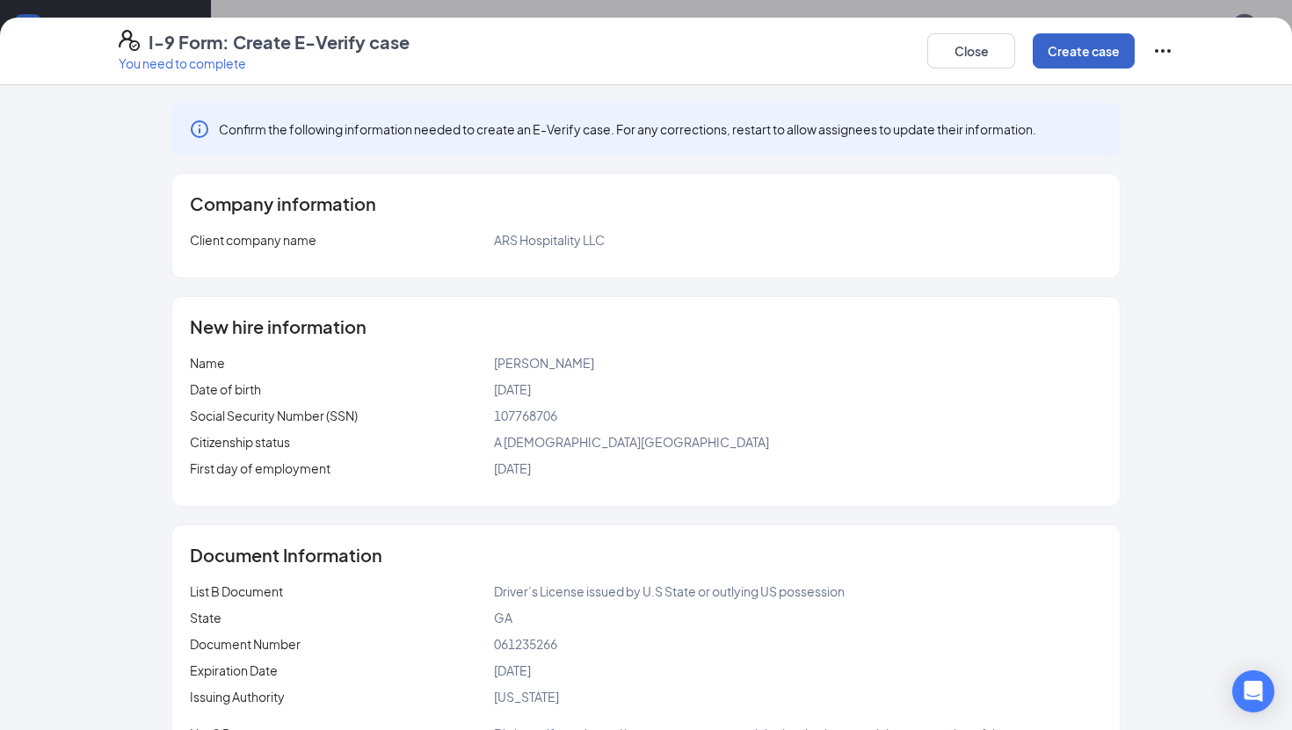
click at [1086, 52] on button "Create case" at bounding box center [1084, 50] width 102 height 35
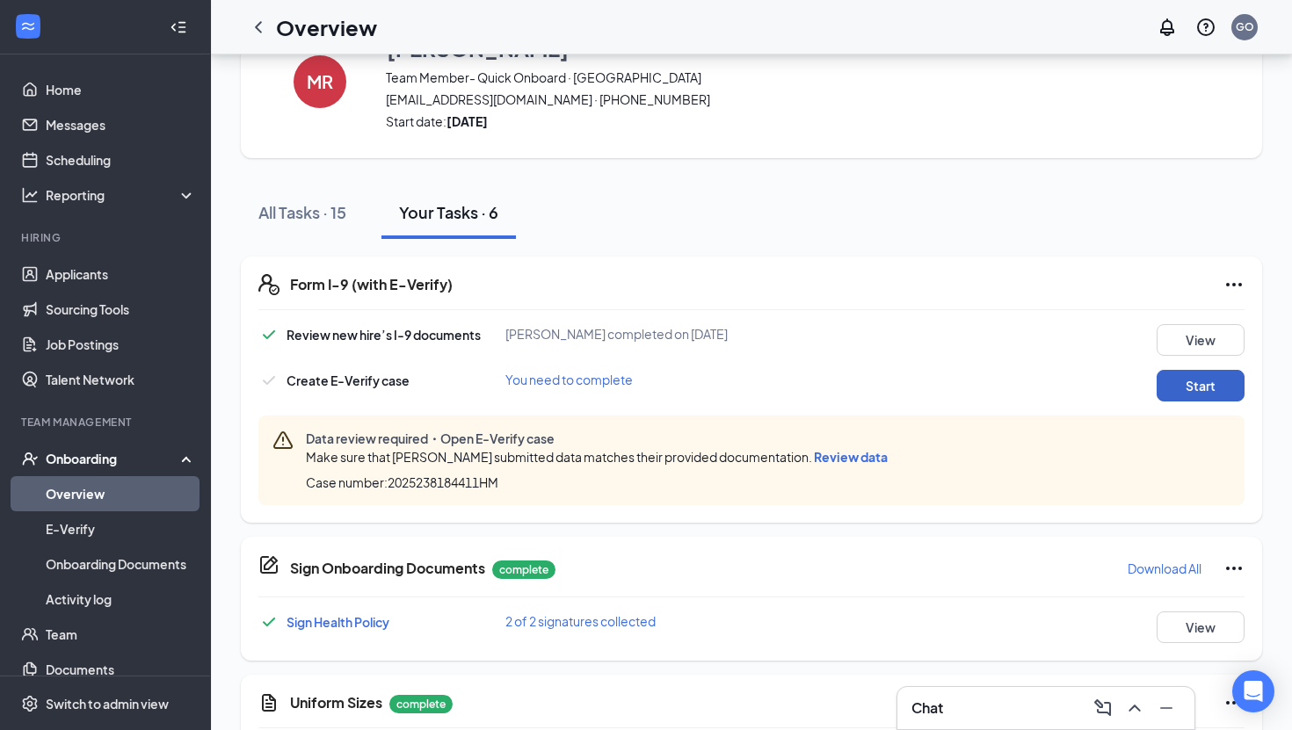
scroll to position [74, 0]
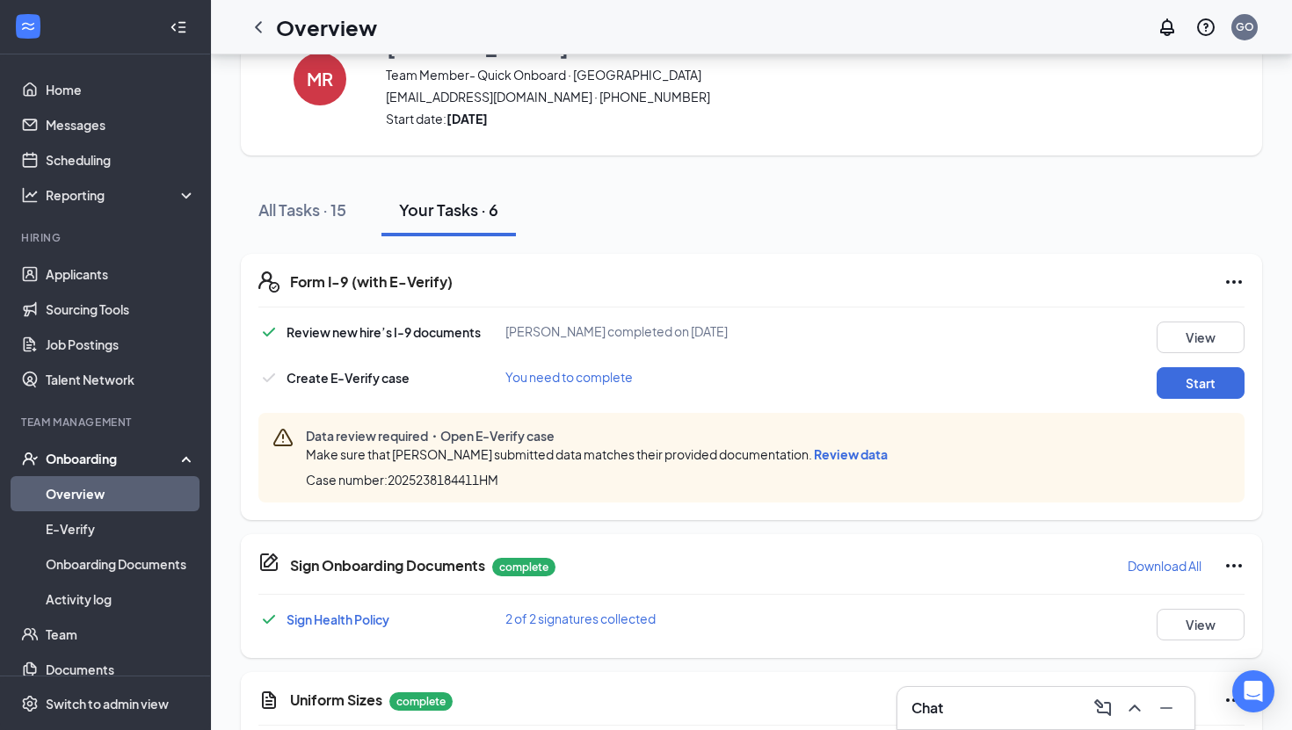
click at [912, 449] on div "Data review required・Open E-Verify case Make sure that [PERSON_NAME] submitted …" at bounding box center [751, 458] width 986 height 90
click at [883, 452] on span "Review data" at bounding box center [851, 455] width 74 height 16
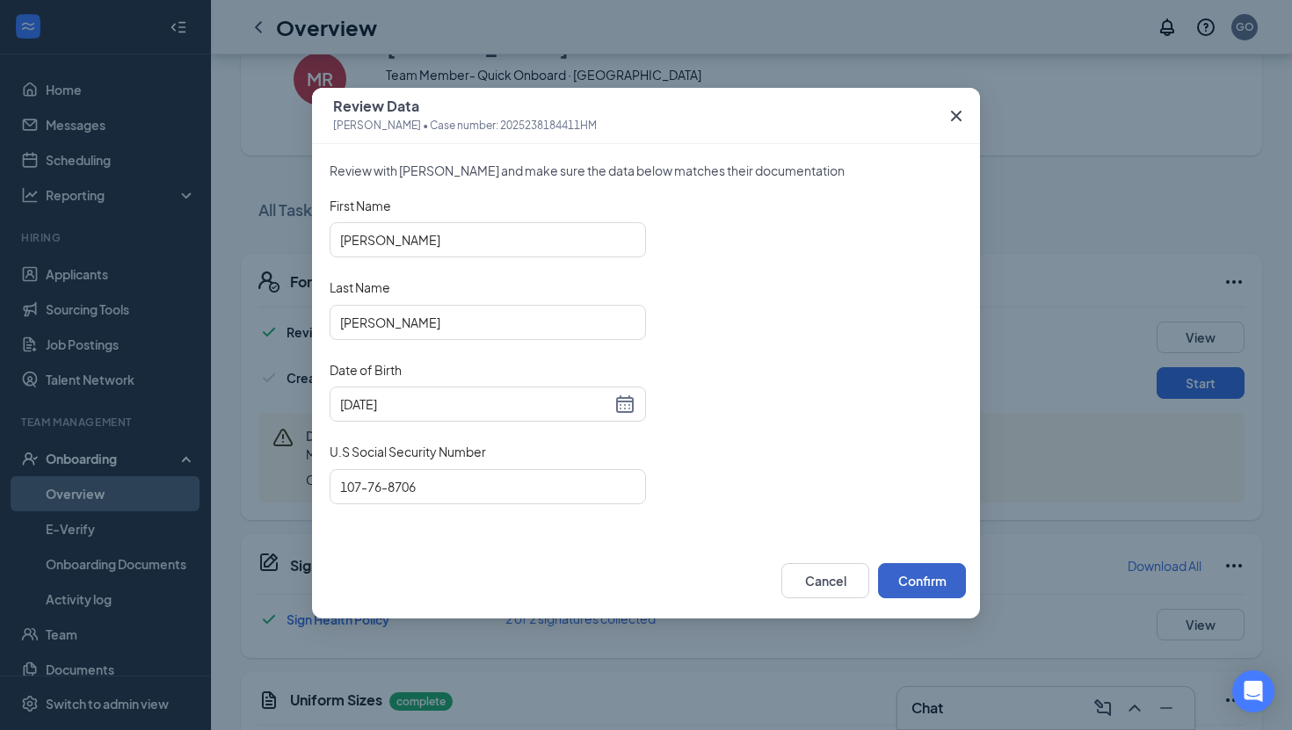
click at [918, 574] on button "Confirm" at bounding box center [922, 580] width 88 height 35
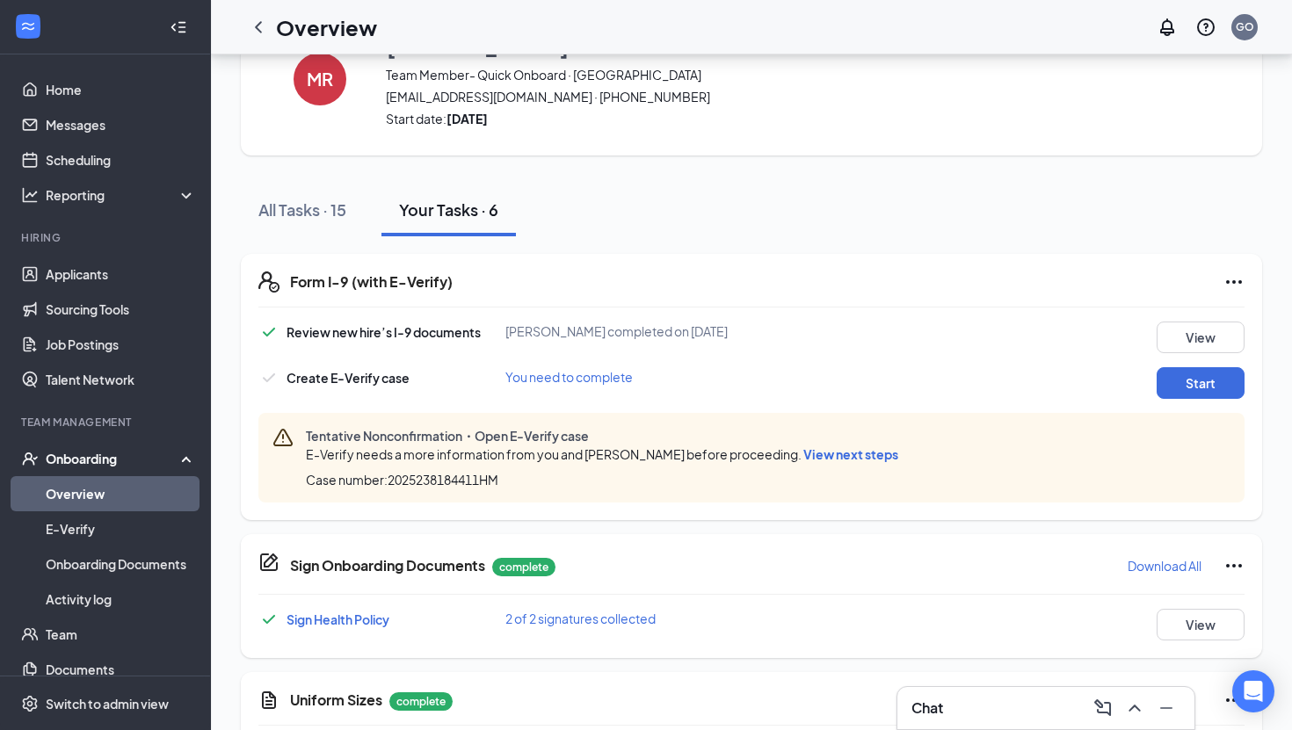
click at [849, 457] on span "View next steps" at bounding box center [850, 455] width 95 height 16
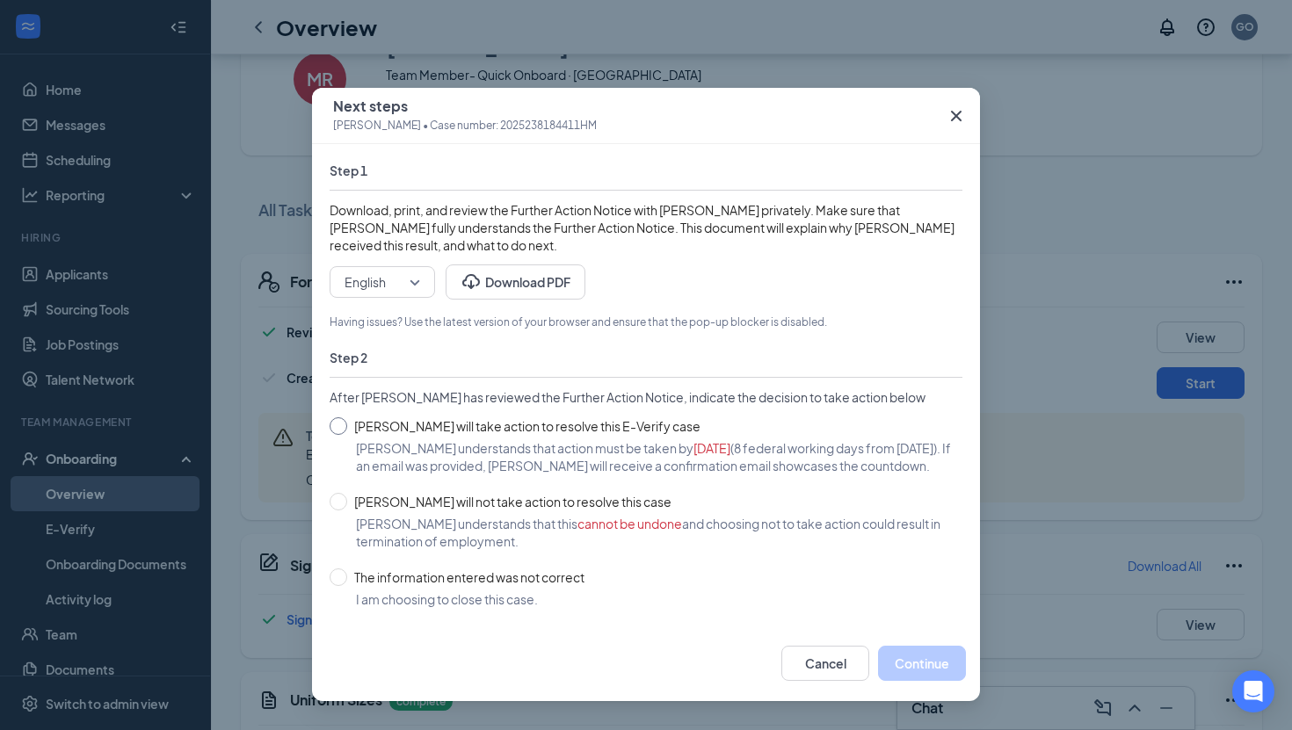
scroll to position [0, 0]
click at [526, 275] on button "Download PDF" at bounding box center [516, 282] width 140 height 35
click at [335, 586] on input "The information entered was not correct" at bounding box center [339, 578] width 18 height 18
radio input "true"
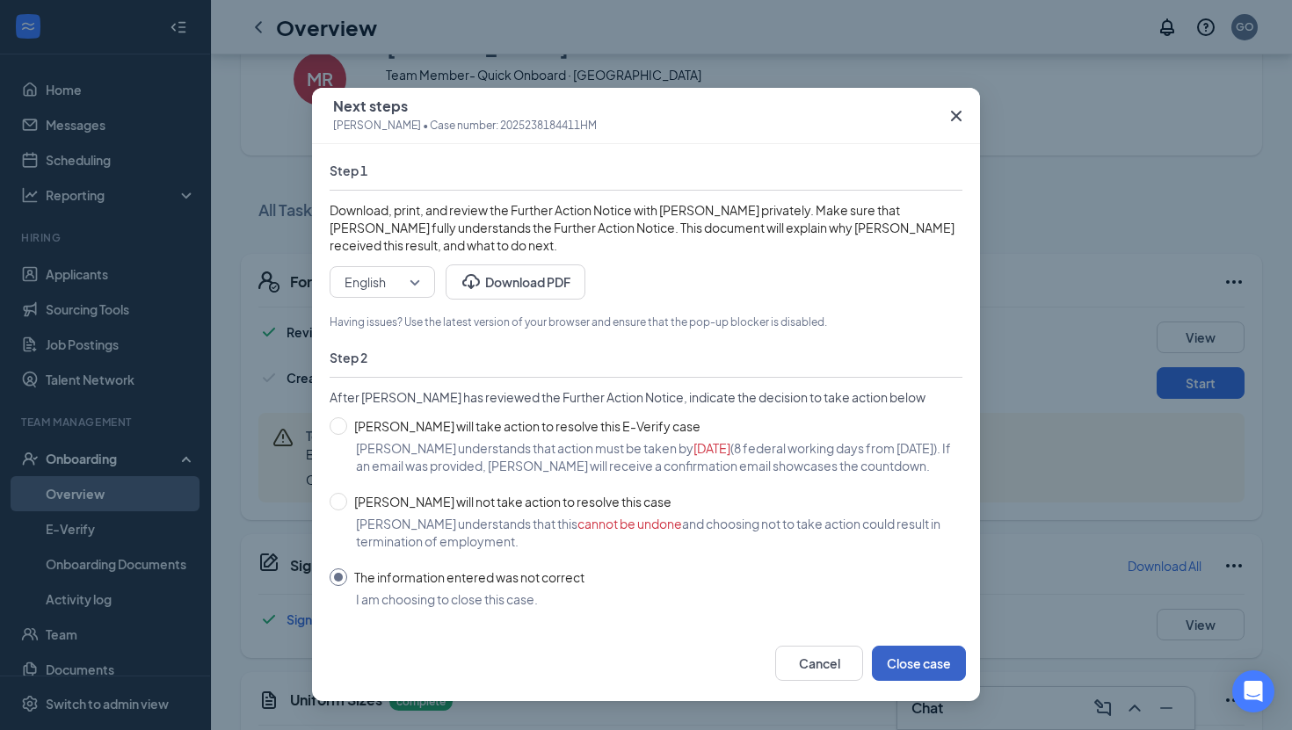
click at [931, 677] on button "Close case" at bounding box center [919, 663] width 94 height 35
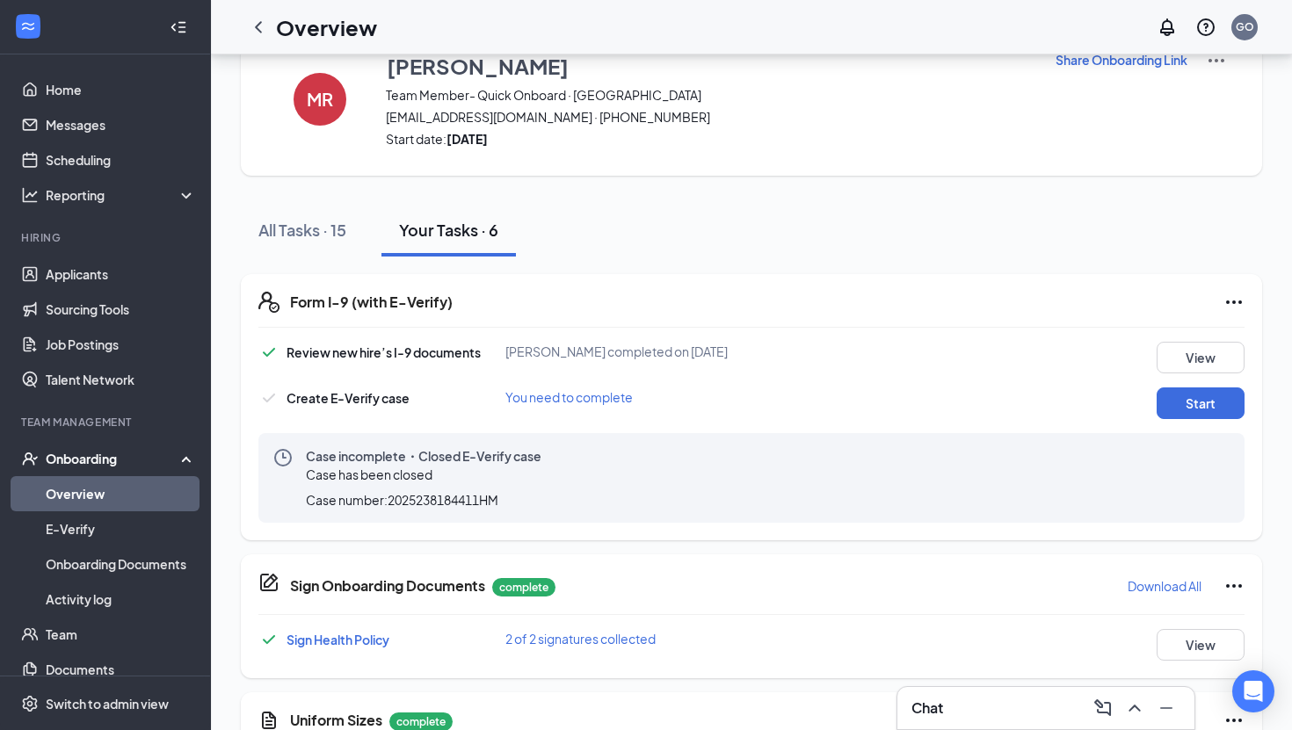
scroll to position [48, 0]
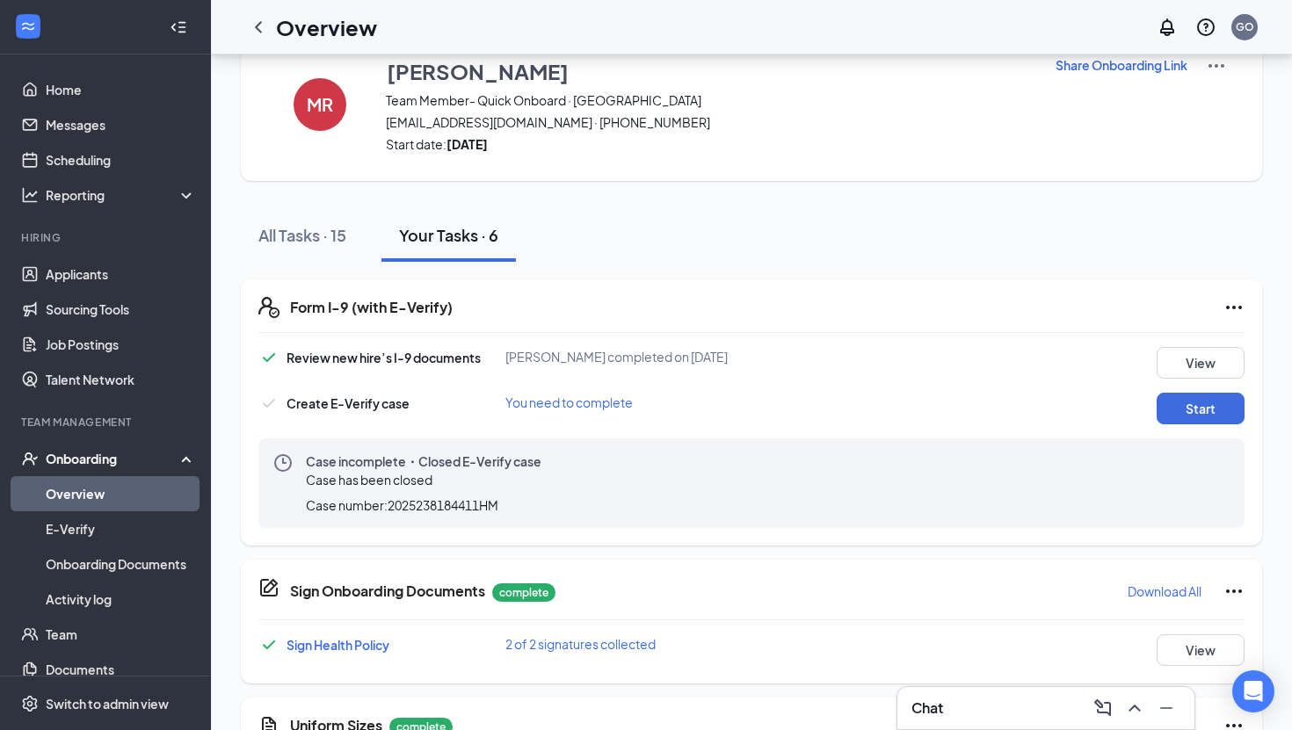
click at [1240, 308] on icon "Ellipses" at bounding box center [1234, 308] width 16 height 4
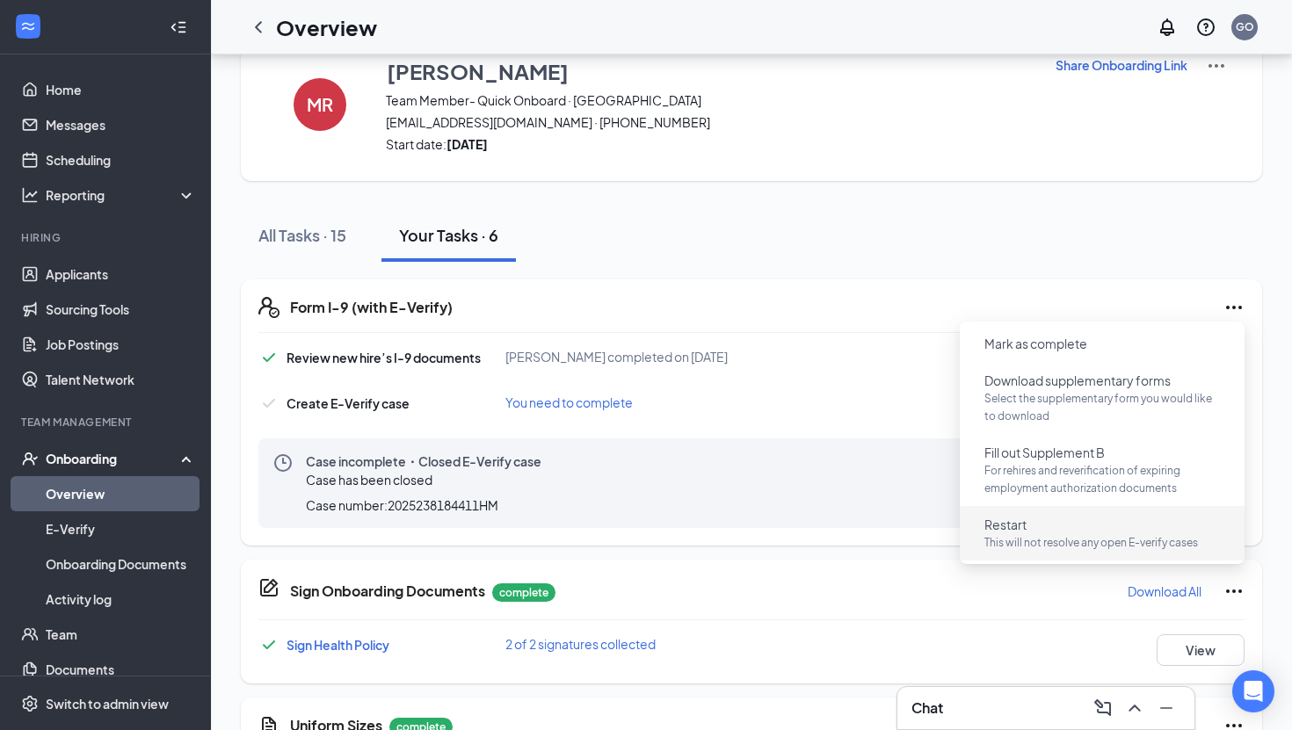
click at [1050, 541] on p "This will not resolve any open E-verify cases" at bounding box center [1102, 543] width 236 height 18
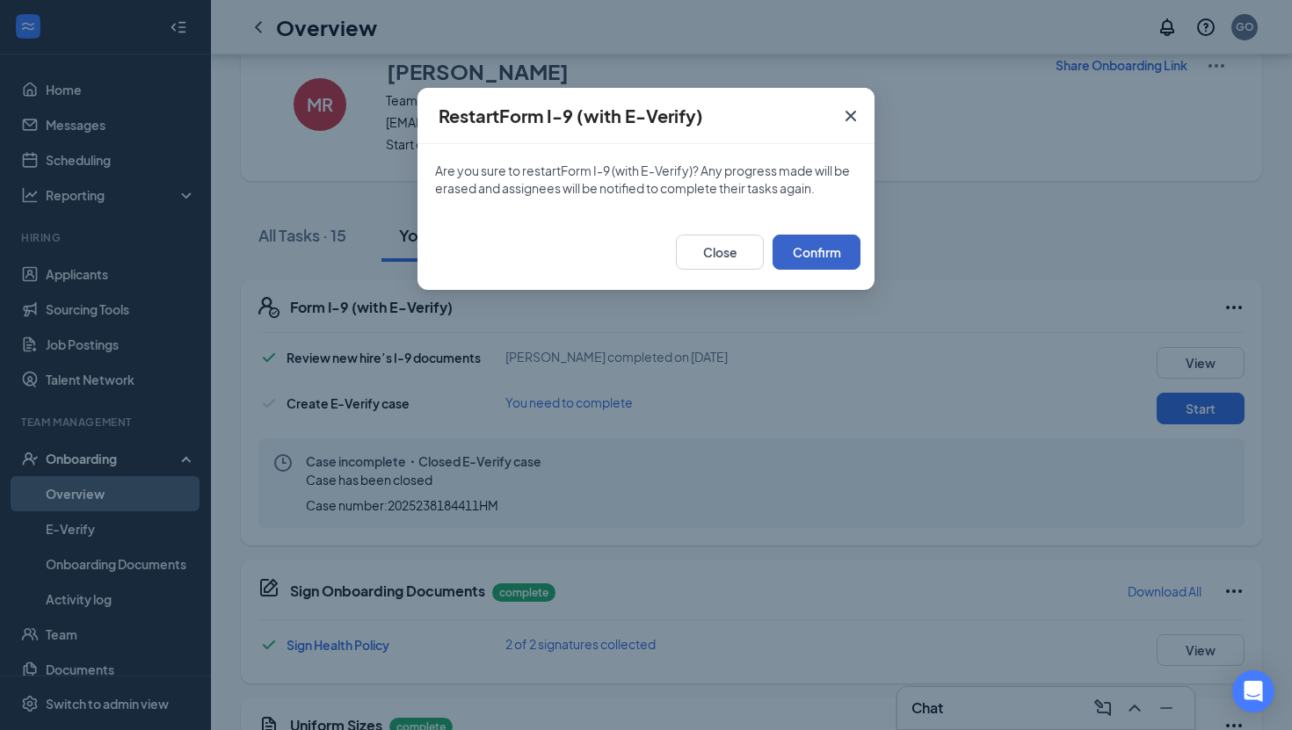
click at [826, 251] on button "Confirm" at bounding box center [817, 252] width 88 height 35
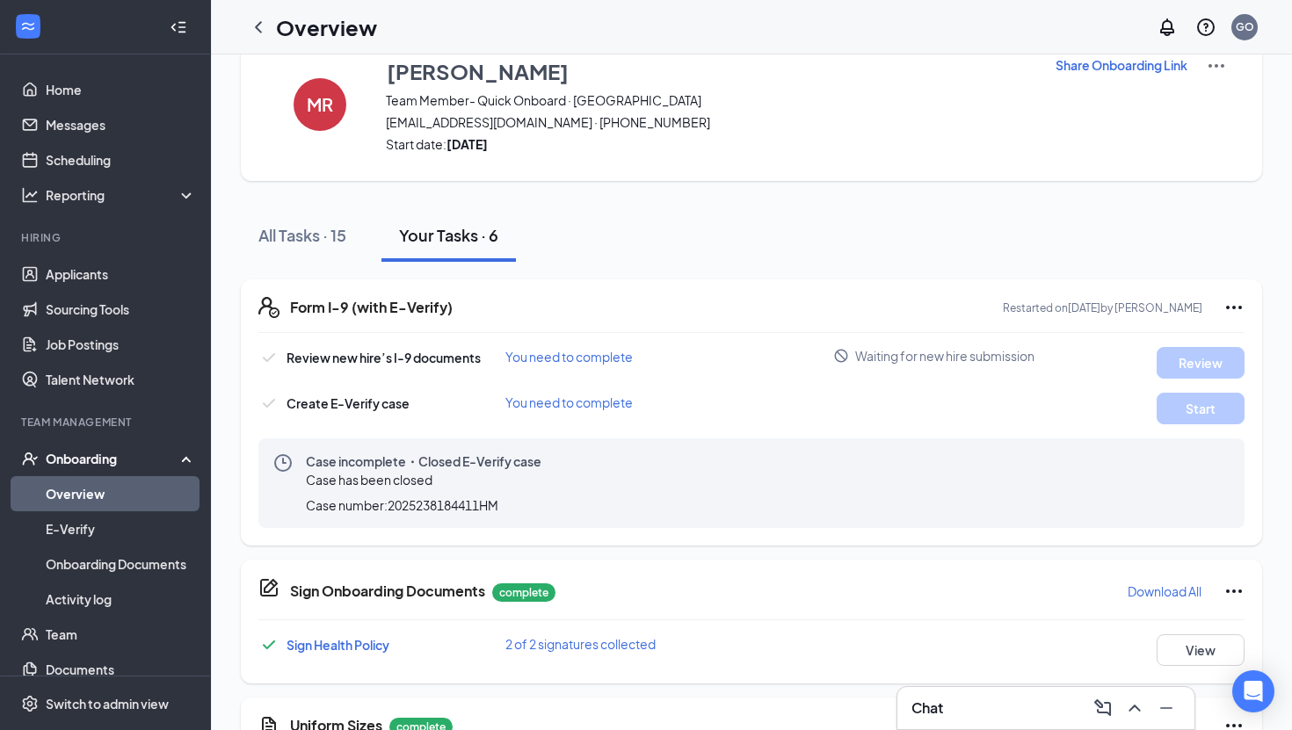
scroll to position [0, 0]
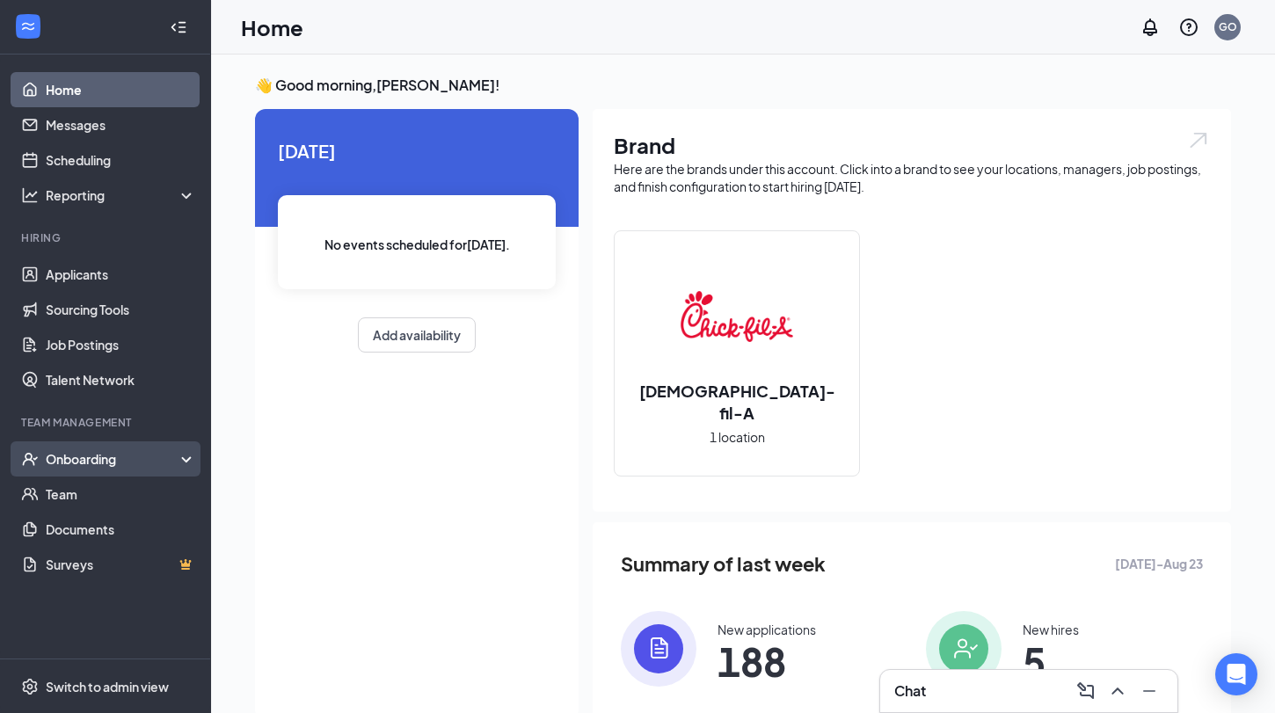
click at [87, 458] on div "Onboarding" at bounding box center [113, 459] width 135 height 18
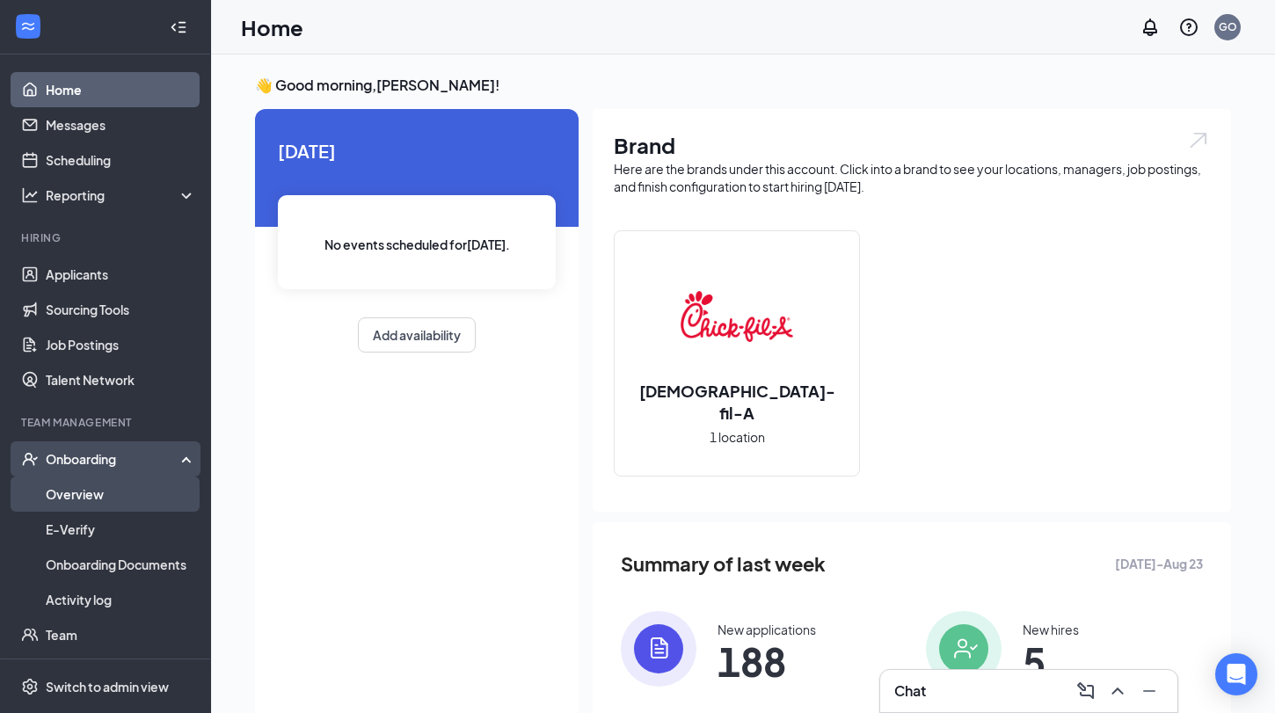
click at [87, 494] on link "Overview" at bounding box center [121, 493] width 150 height 35
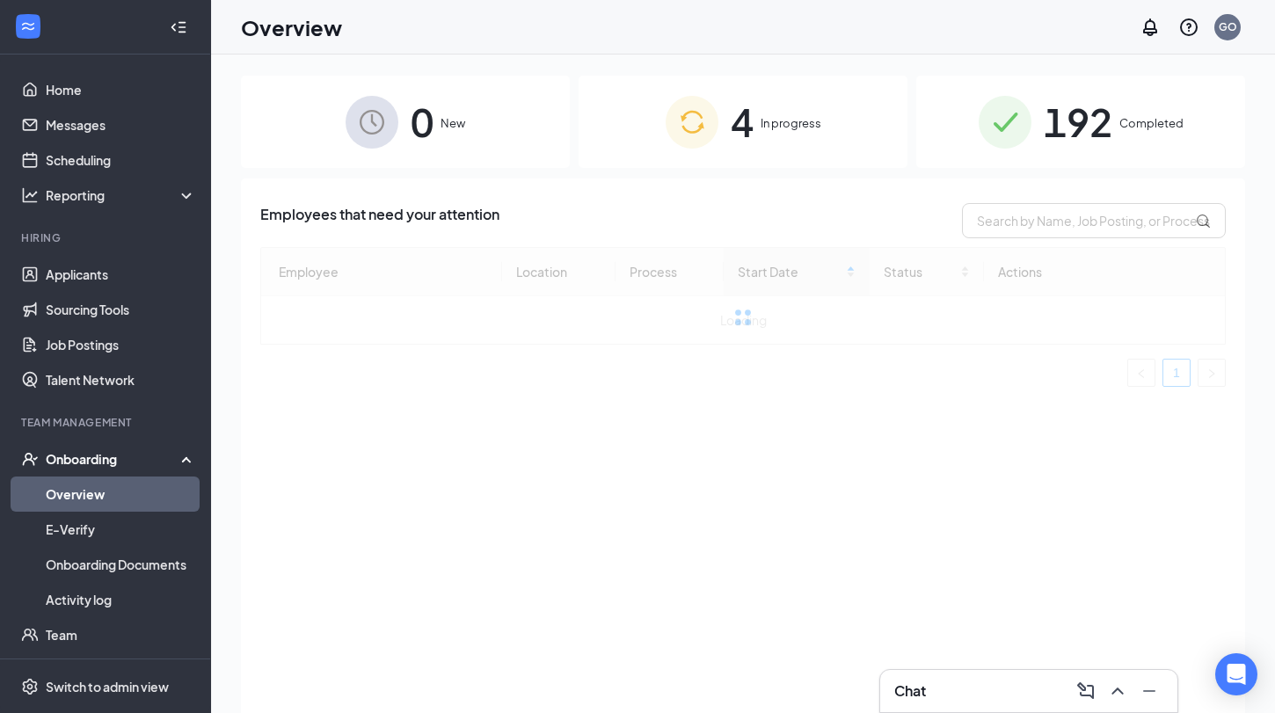
click at [713, 147] on img at bounding box center [691, 122] width 53 height 53
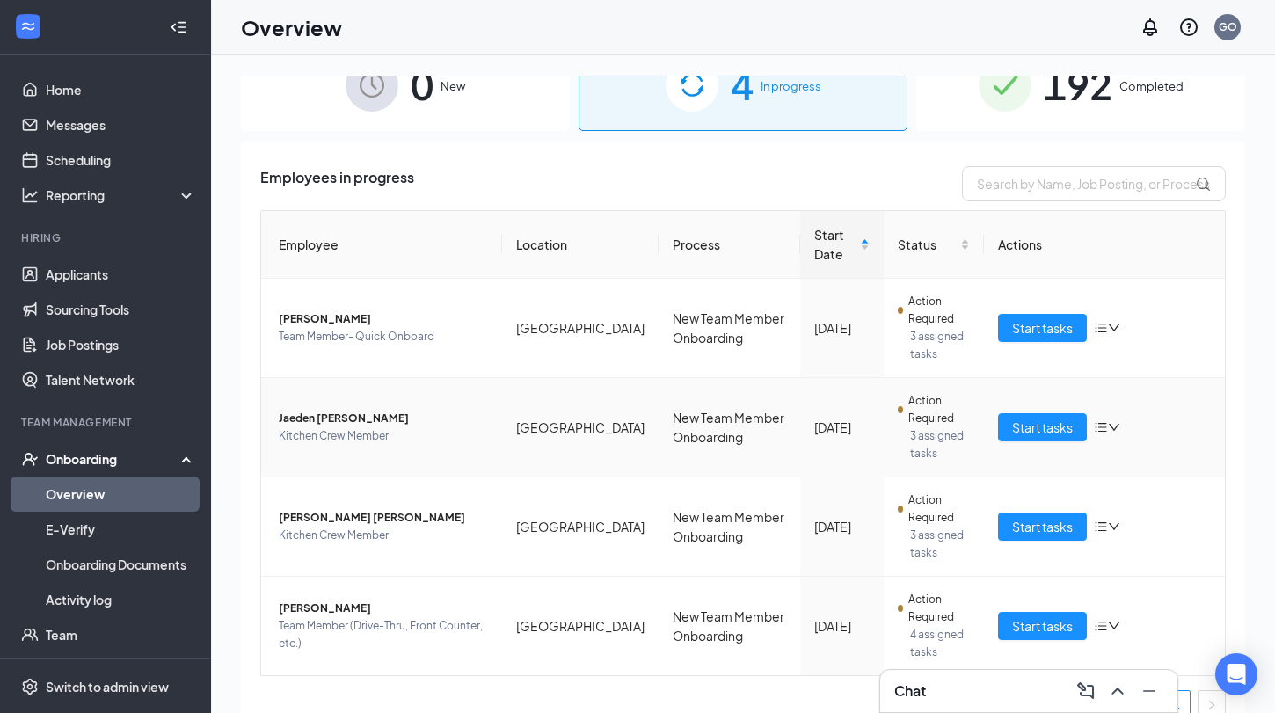
scroll to position [61, 0]
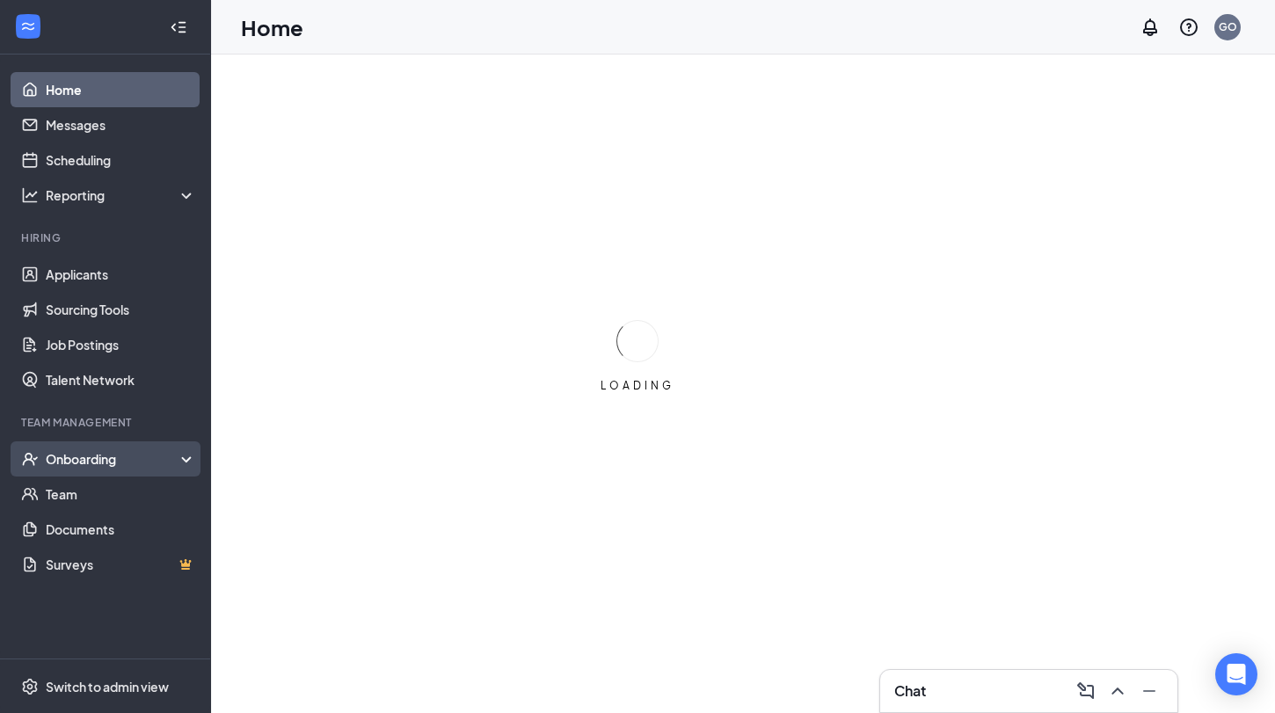
click at [115, 462] on div "Onboarding" at bounding box center [113, 459] width 135 height 18
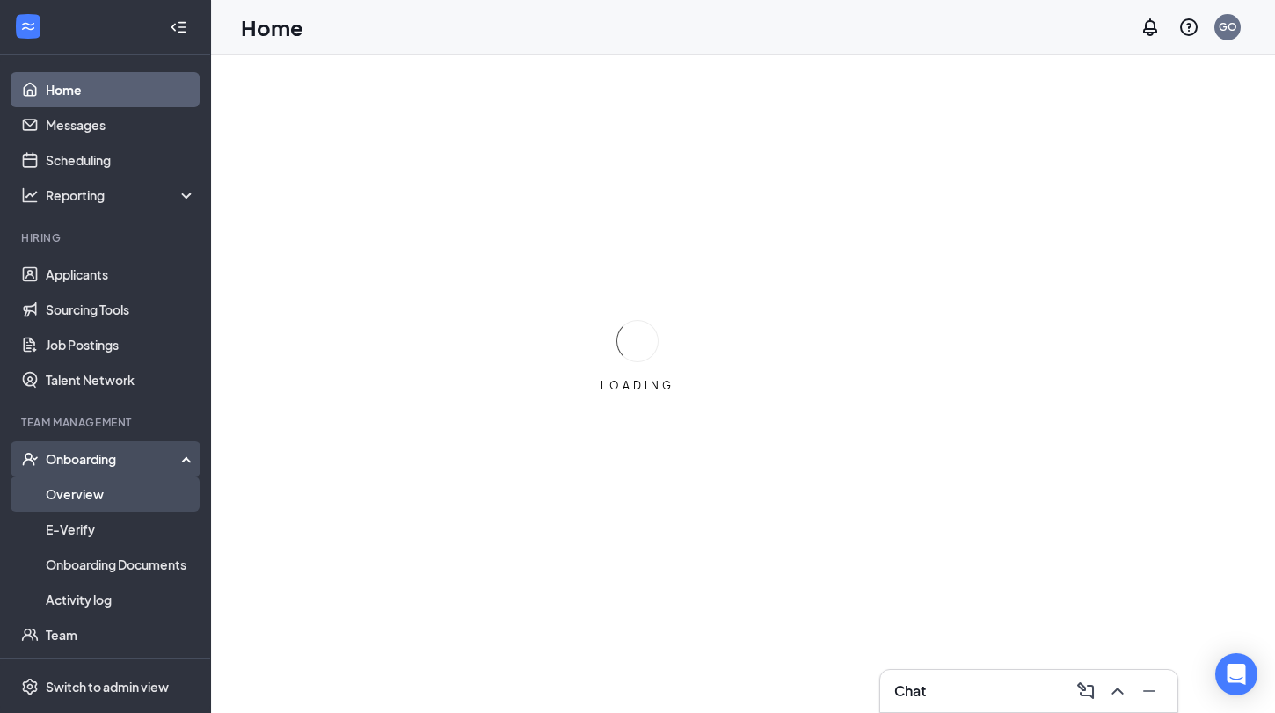
click at [107, 494] on link "Overview" at bounding box center [121, 493] width 150 height 35
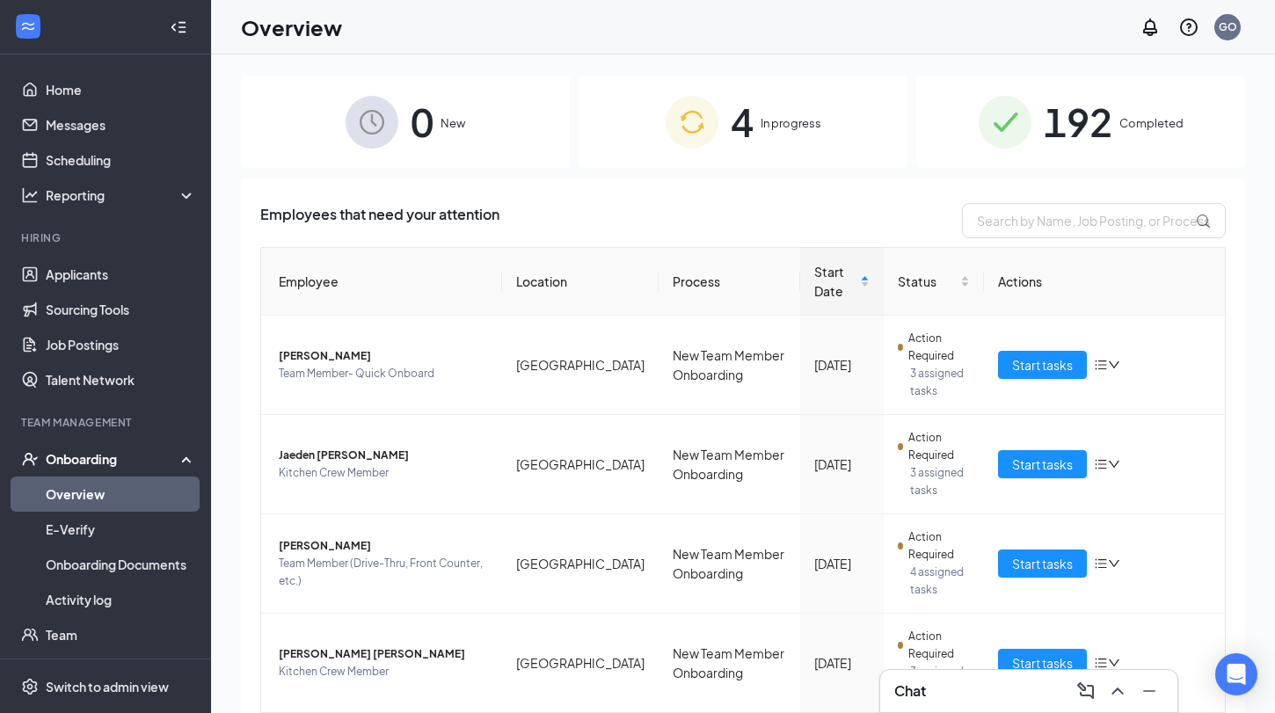
click at [684, 129] on img at bounding box center [691, 122] width 53 height 53
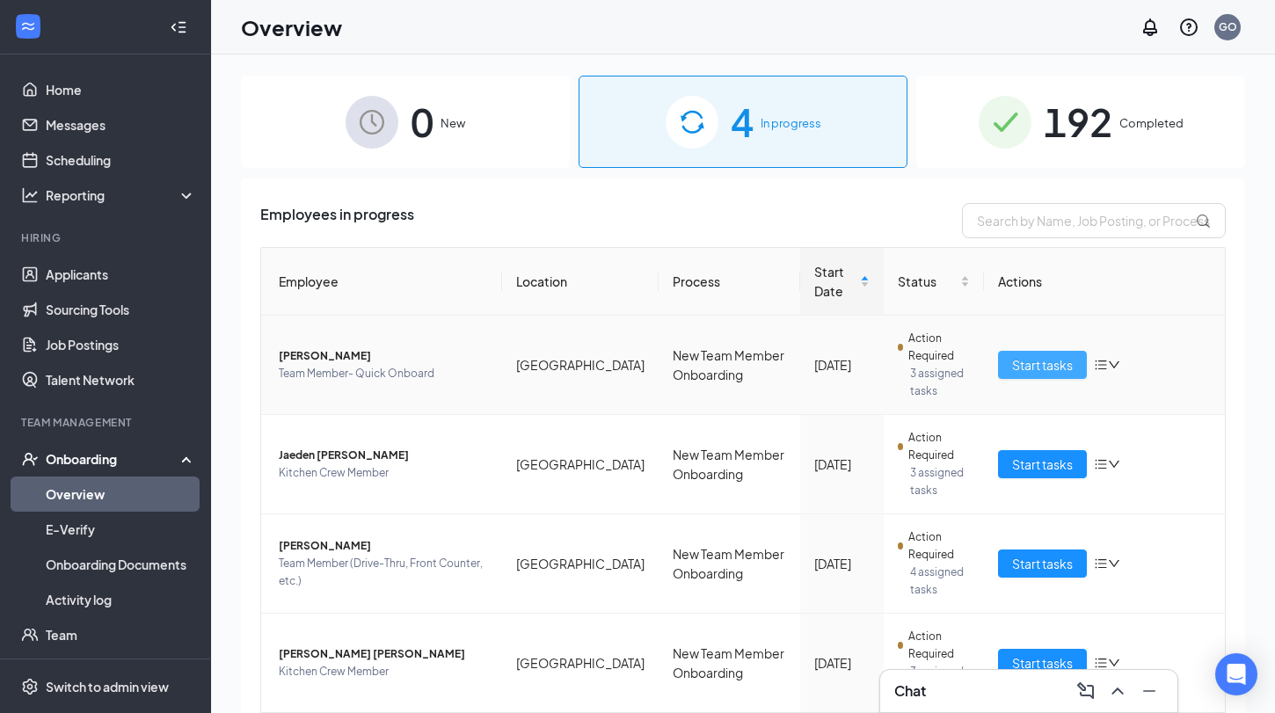
click at [1049, 375] on button "Start tasks" at bounding box center [1042, 365] width 89 height 28
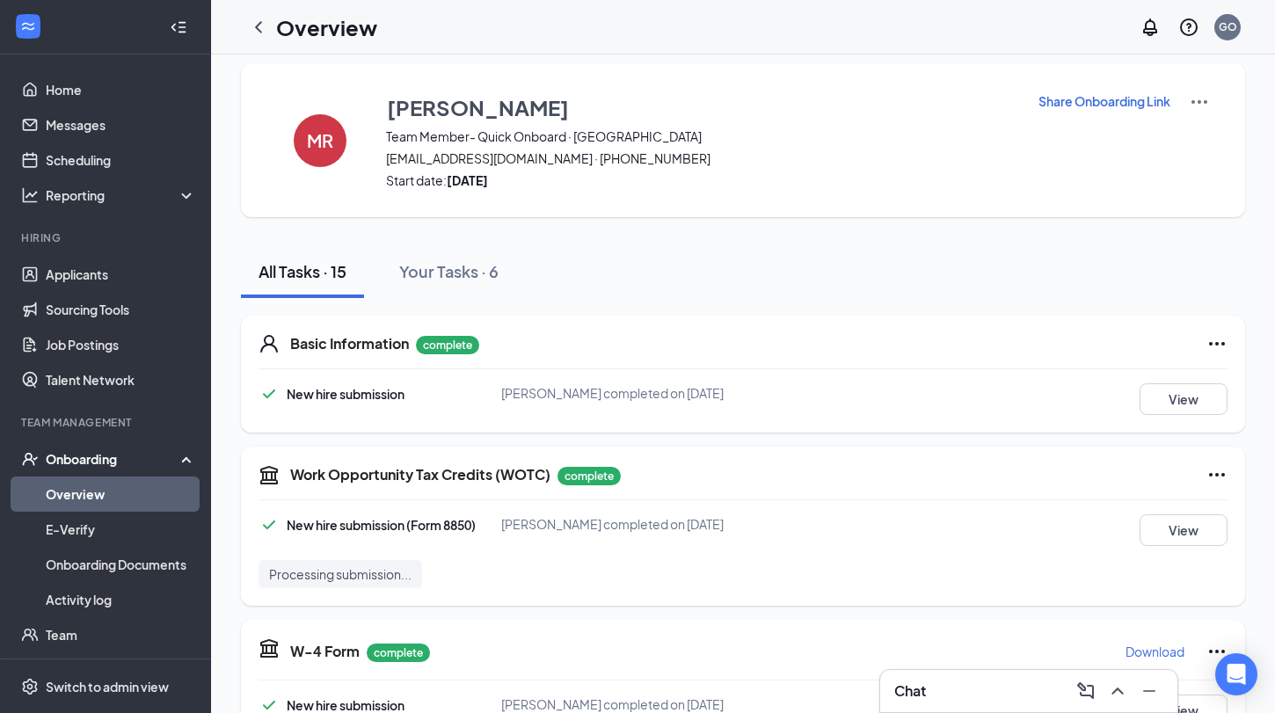
scroll to position [17, 0]
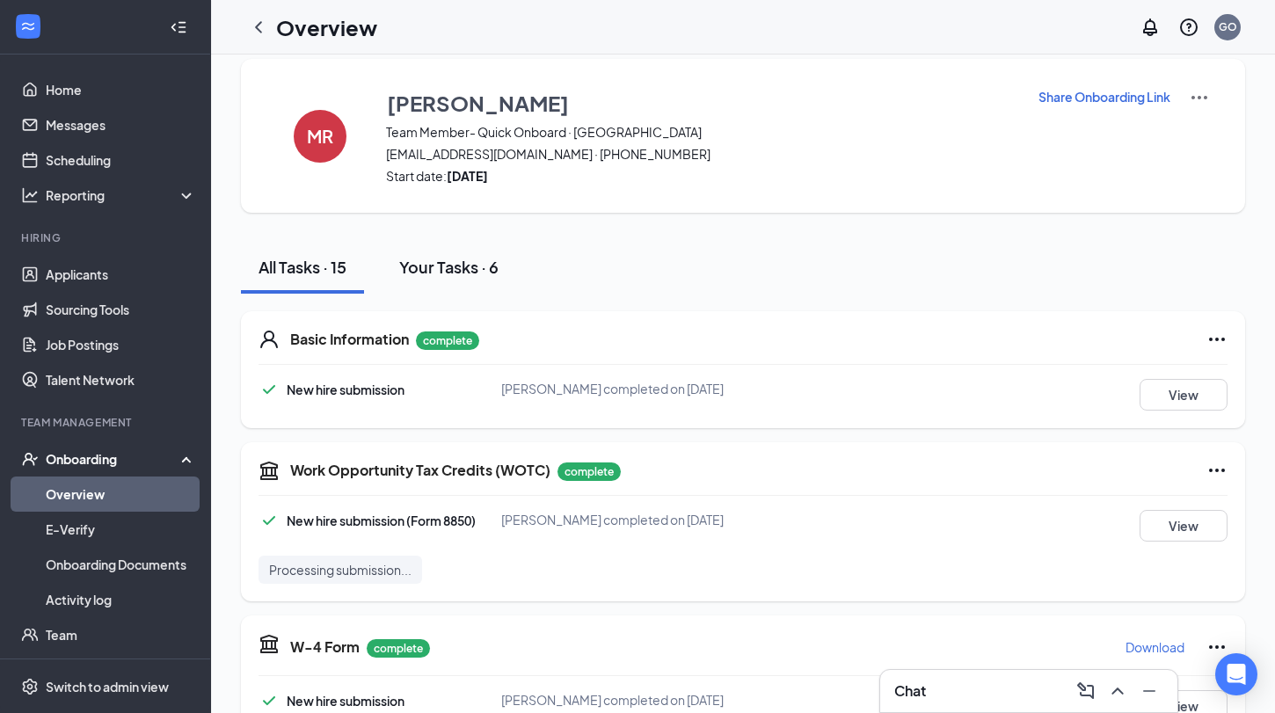
click at [483, 281] on button "Your Tasks · 6" at bounding box center [448, 267] width 134 height 53
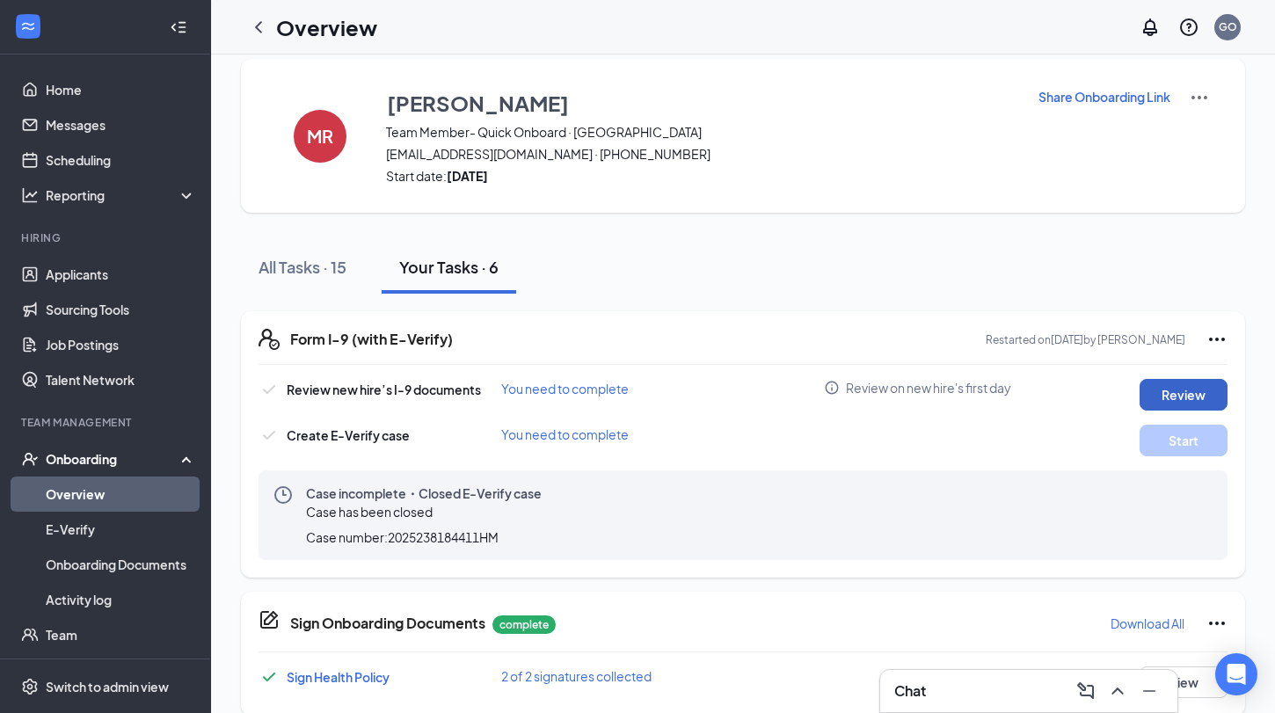
click at [1148, 381] on button "Review" at bounding box center [1183, 395] width 88 height 32
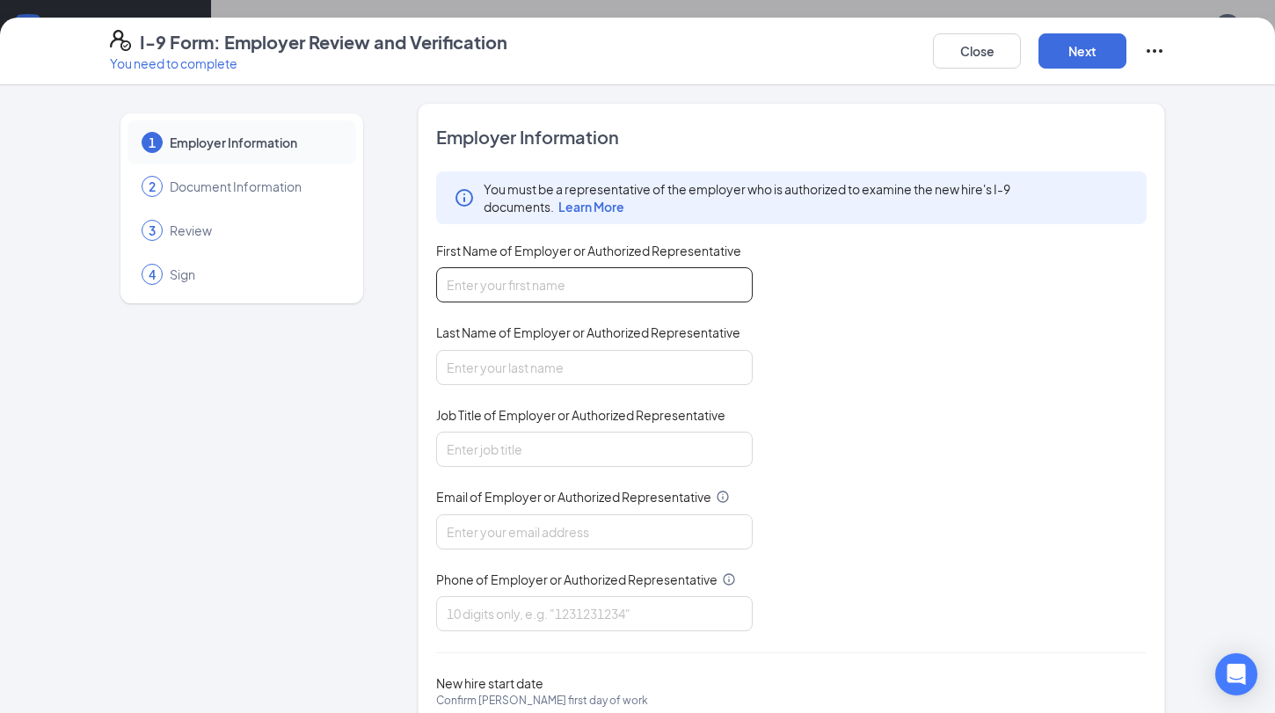
click at [546, 281] on input "First Name of Employer or Authorized Representative" at bounding box center [594, 284] width 316 height 35
type input "Grant"
type input "[PERSON_NAME]"
type input "Talent Director"
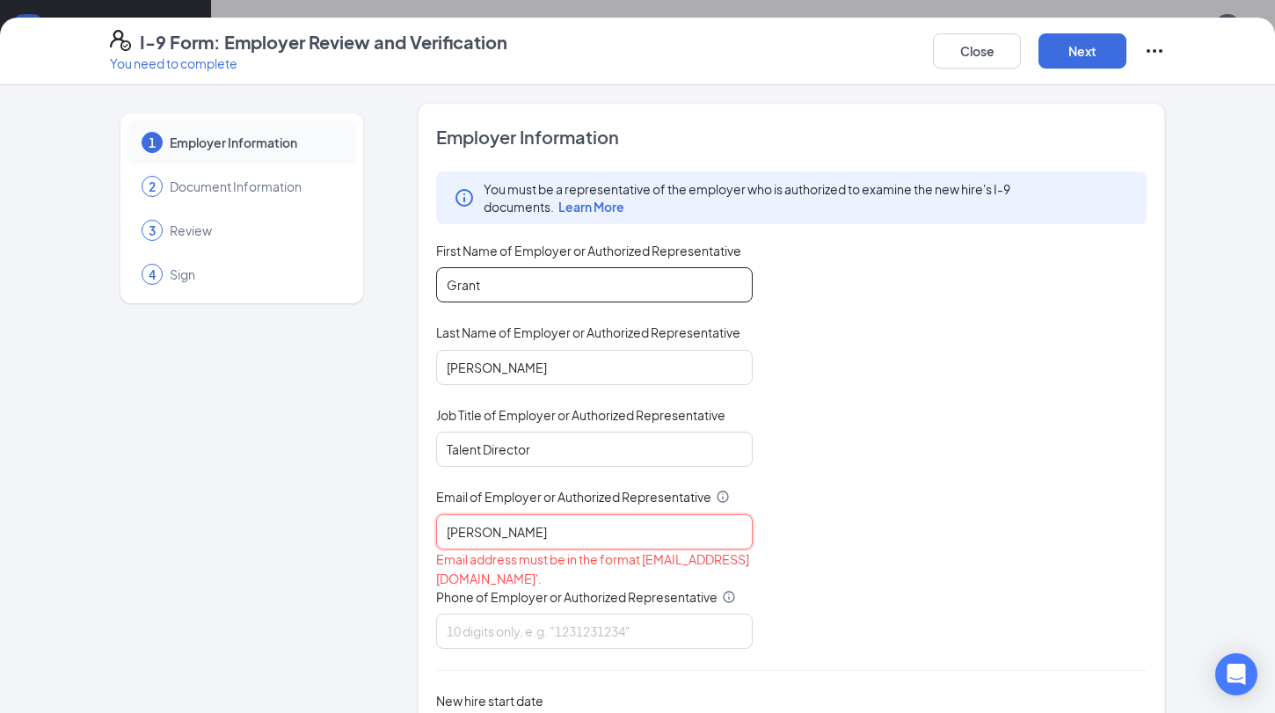
type input "[PERSON_NAME][EMAIL_ADDRESS][DOMAIN_NAME]"
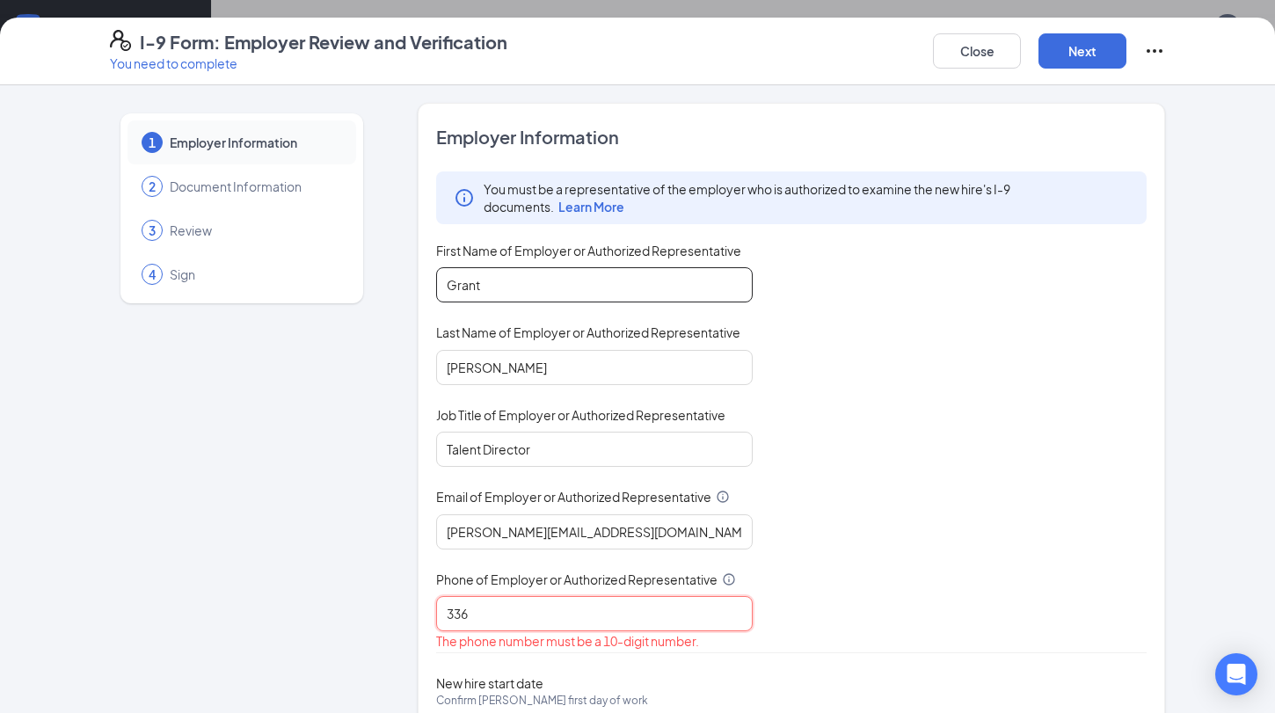
type input "3366840113"
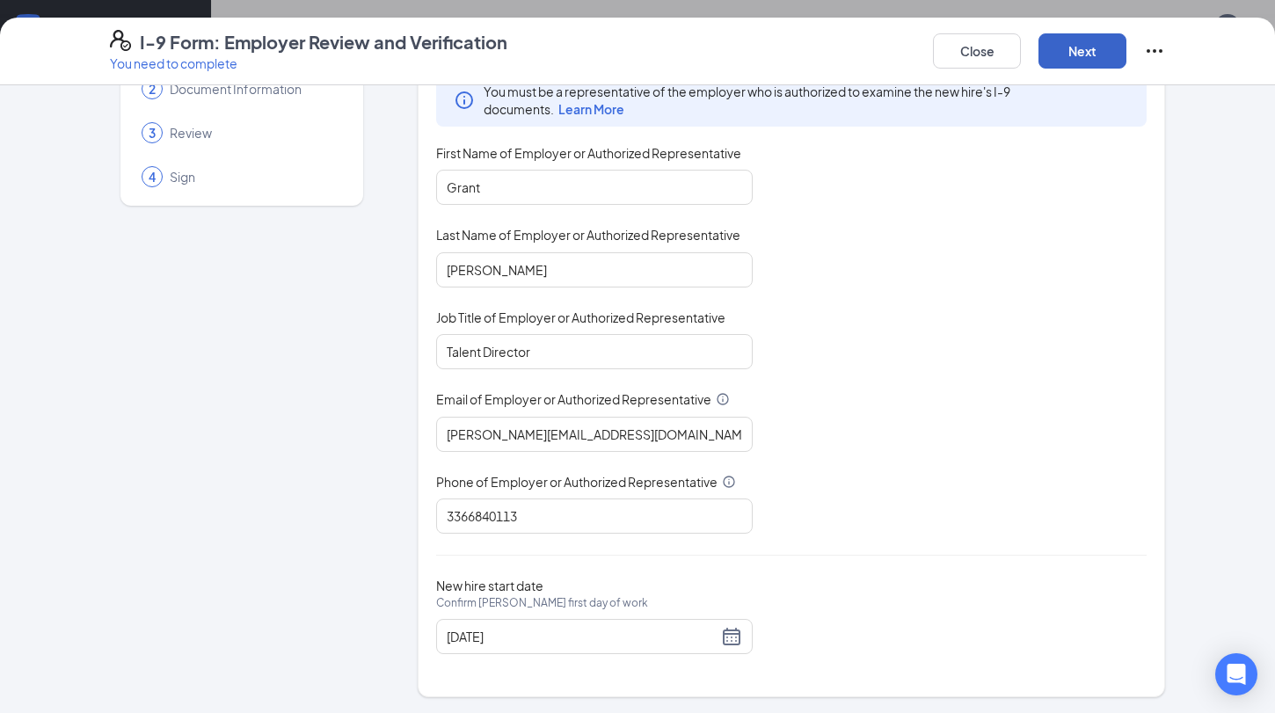
click at [1078, 62] on button "Next" at bounding box center [1082, 50] width 88 height 35
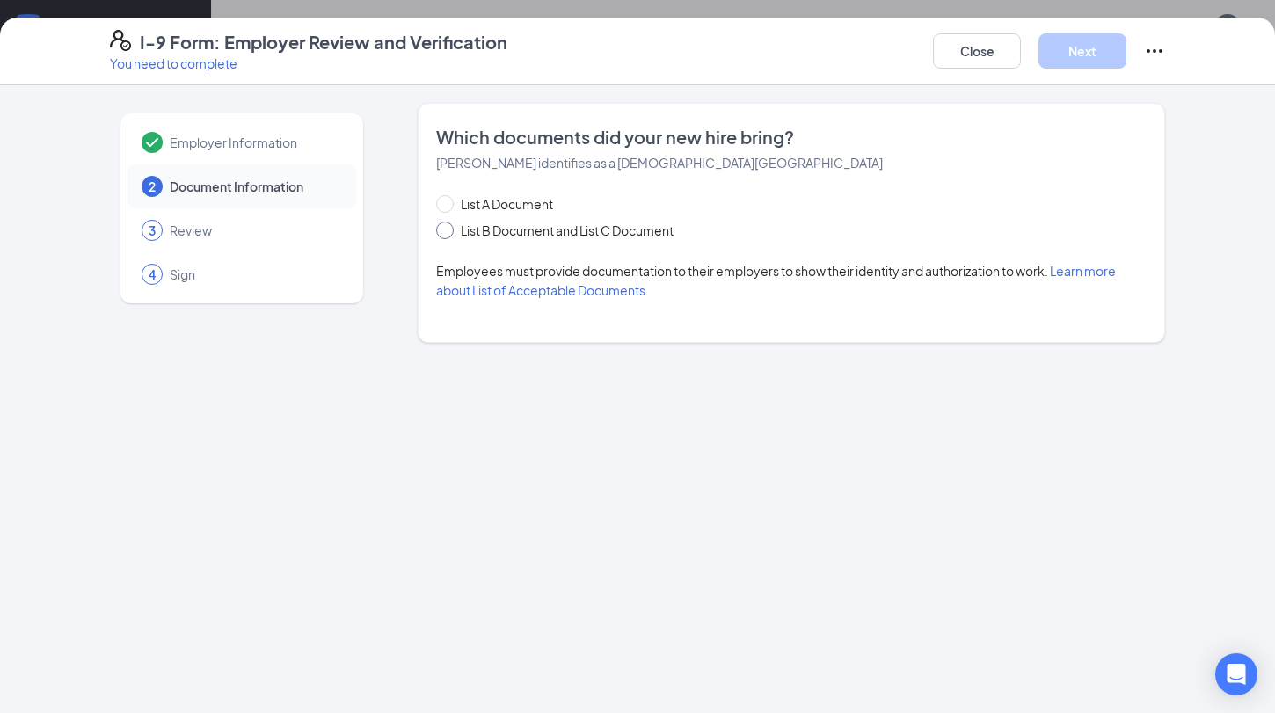
click at [447, 236] on span at bounding box center [445, 231] width 18 height 18
click at [447, 234] on input "List B Document and List C Document" at bounding box center [442, 228] width 12 height 12
radio input "true"
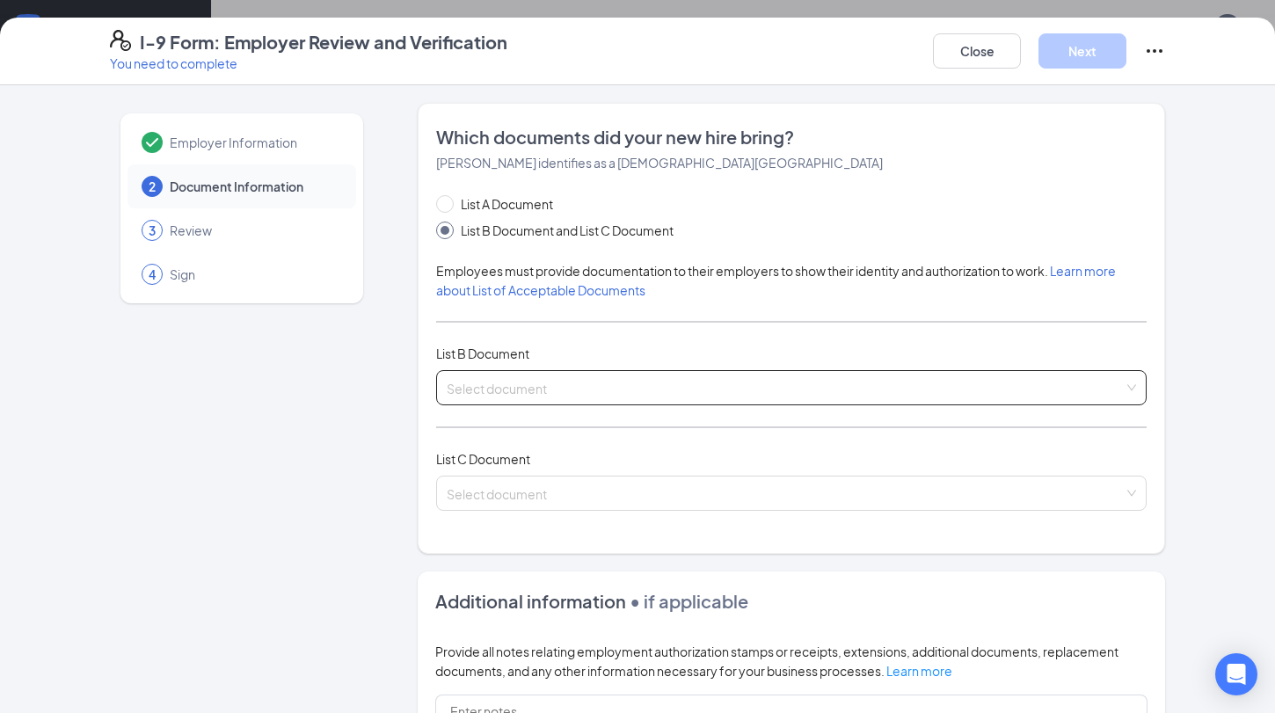
click at [512, 374] on input "search" at bounding box center [785, 384] width 677 height 26
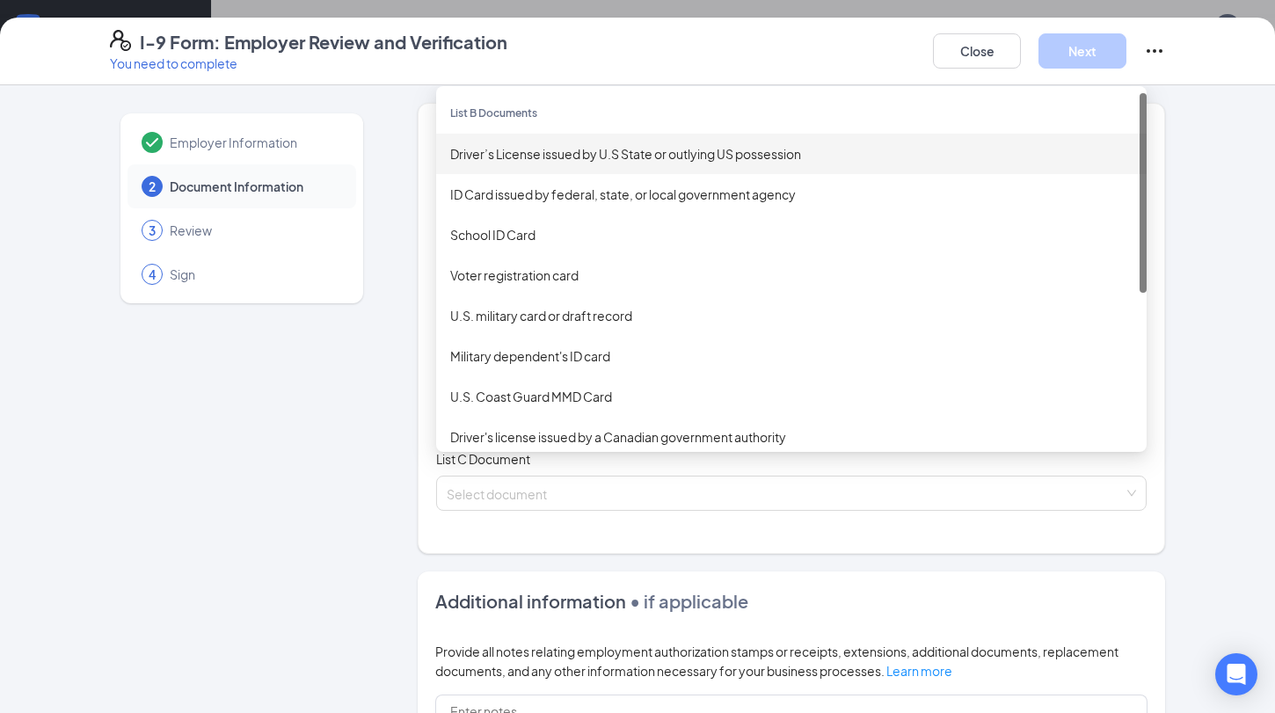
click at [585, 149] on div "Driver’s License issued by U.S State or outlying US possession" at bounding box center [791, 153] width 682 height 19
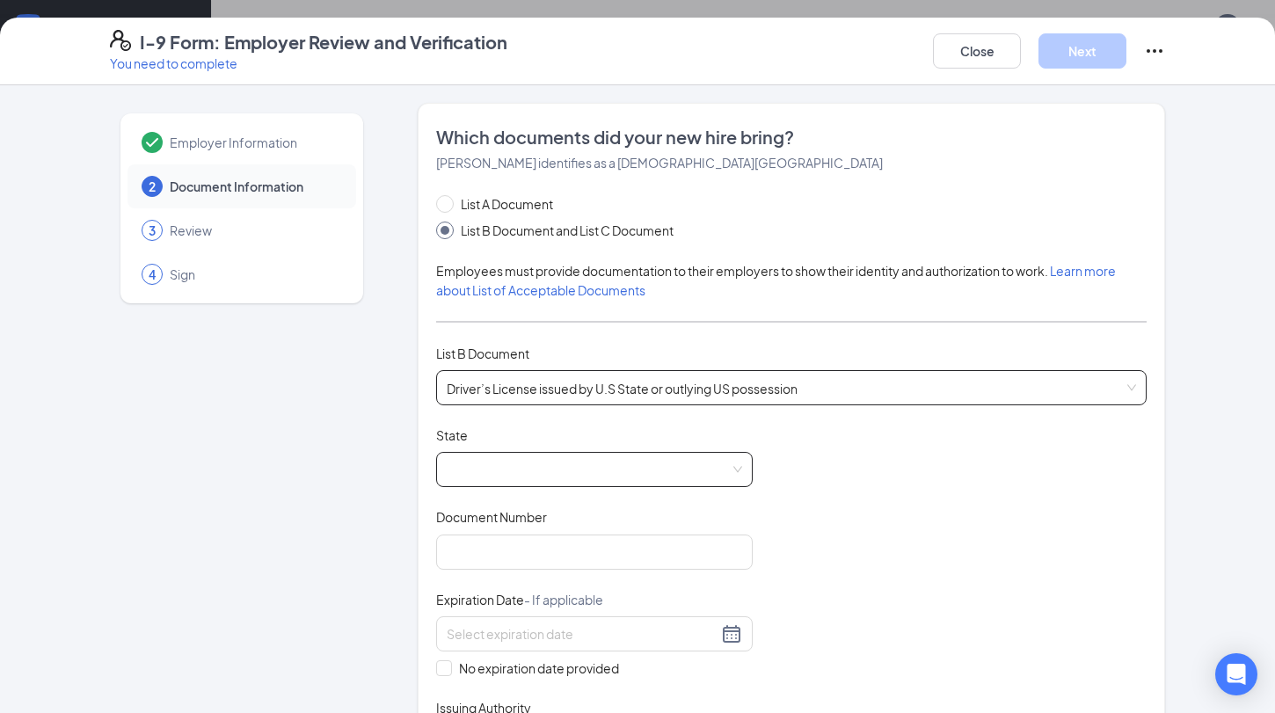
click at [543, 474] on span at bounding box center [594, 469] width 295 height 33
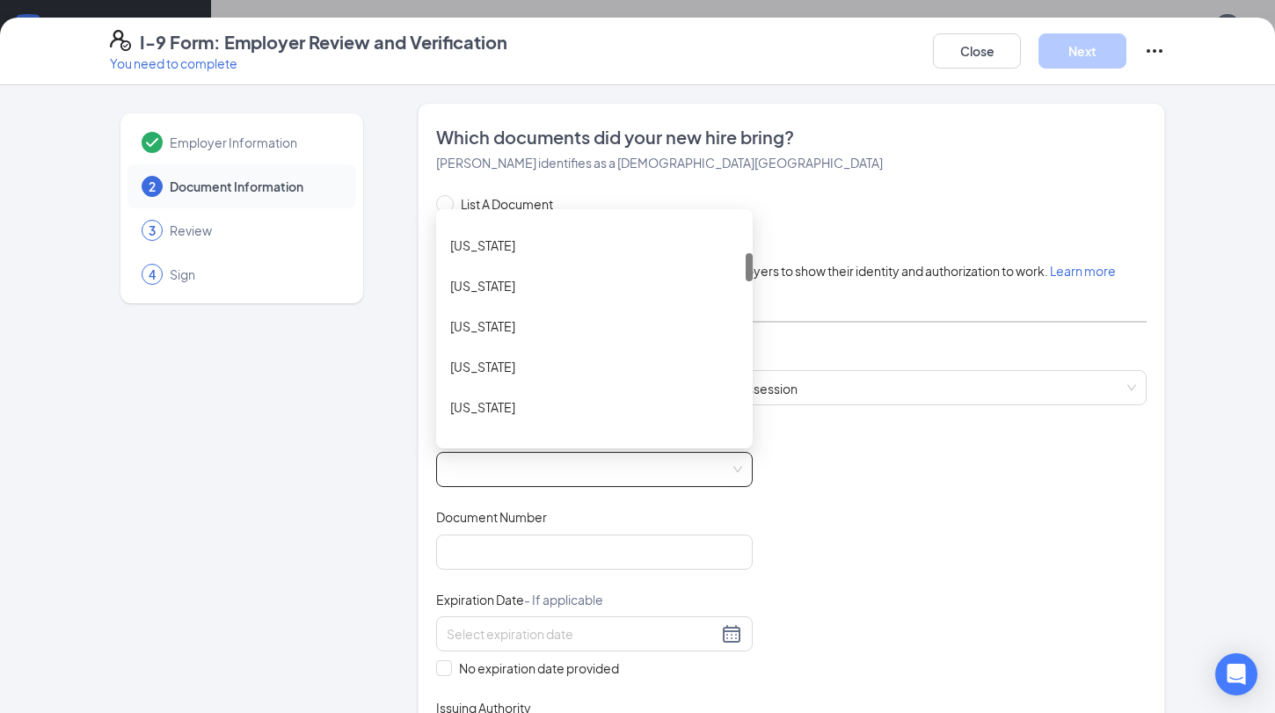
scroll to position [350, 0]
click at [504, 334] on div "[US_STATE]" at bounding box center [594, 331] width 288 height 19
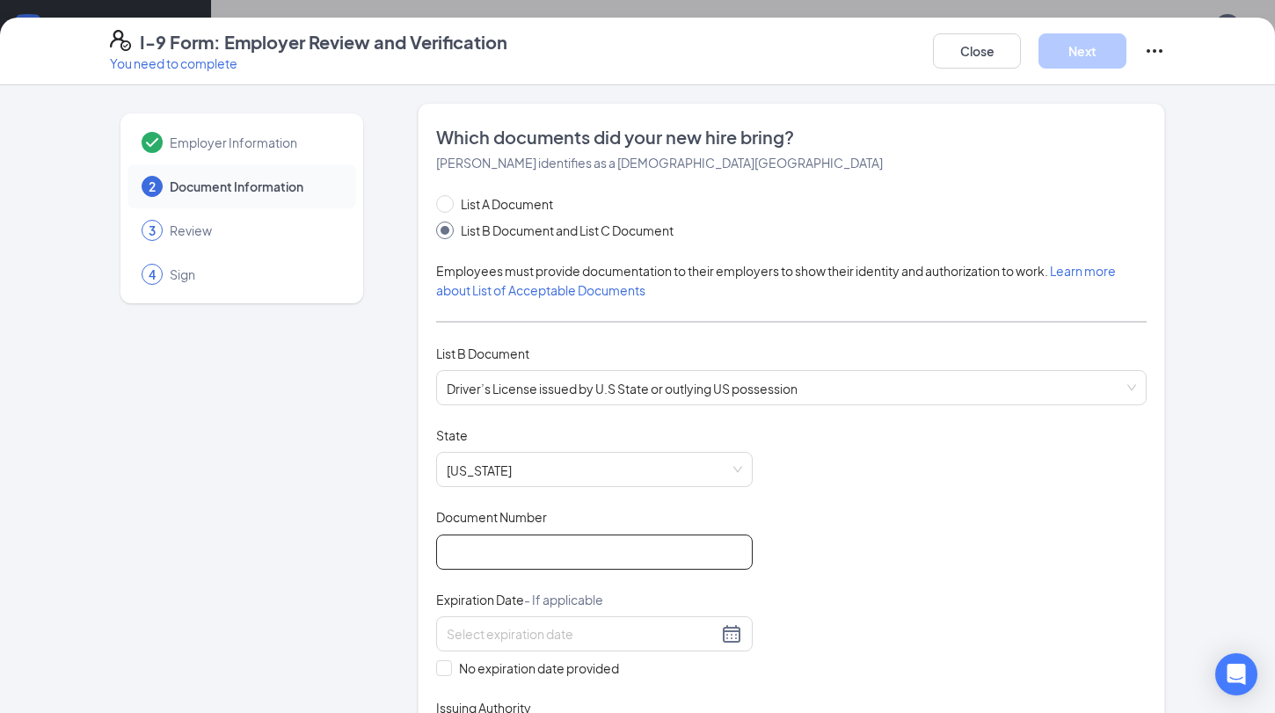
click at [500, 538] on input "Document Number" at bounding box center [594, 551] width 316 height 35
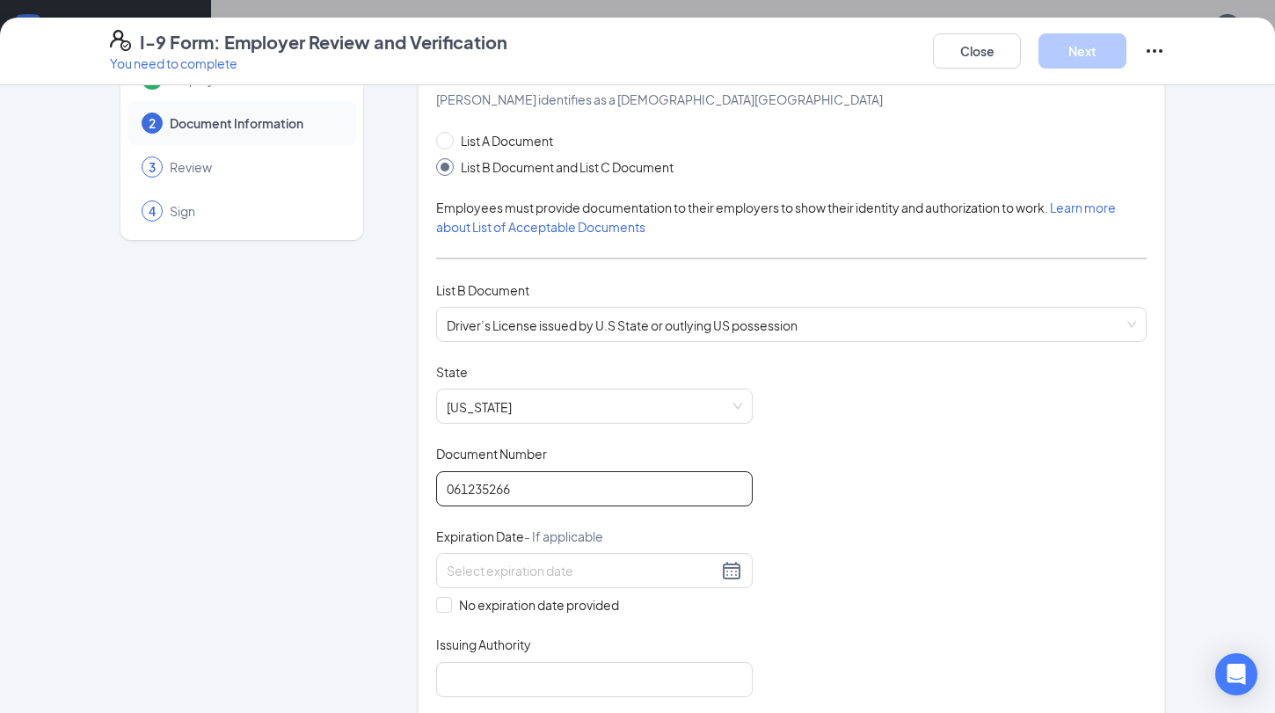
scroll to position [69, 0]
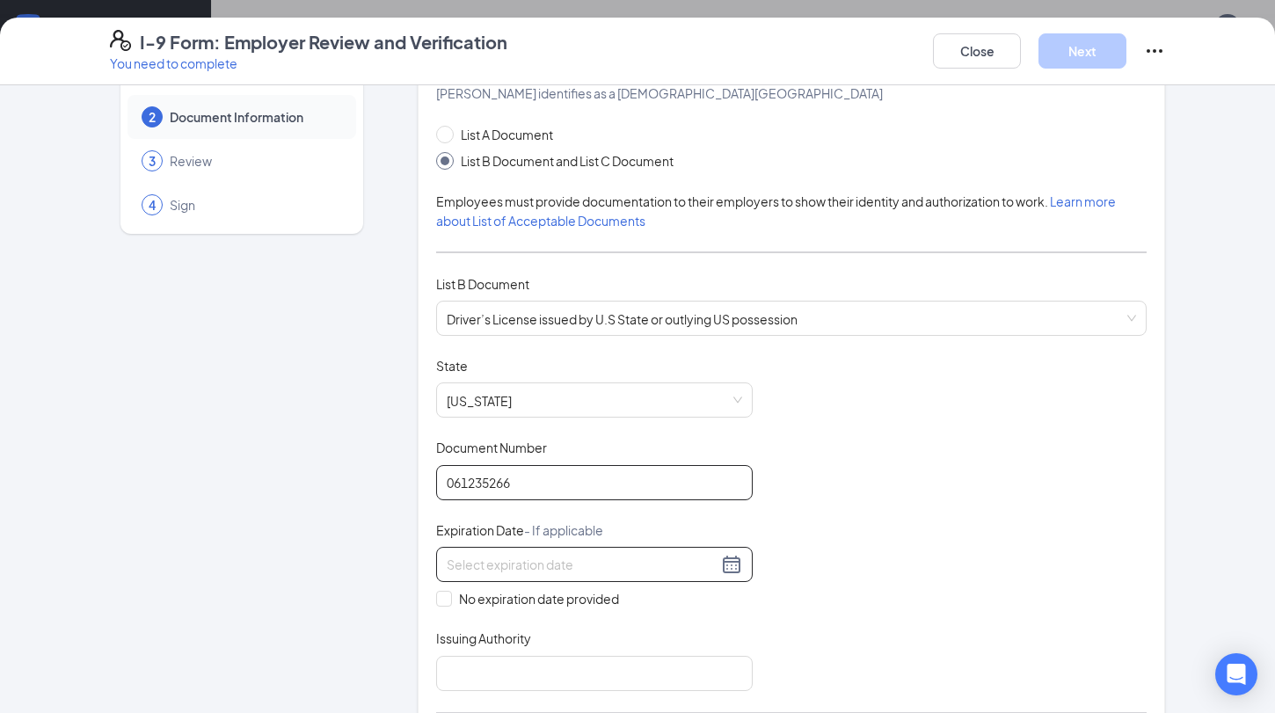
type input "061235266"
click at [537, 556] on input at bounding box center [582, 564] width 271 height 19
click at [537, 556] on input "[DATE]" at bounding box center [582, 564] width 271 height 19
type input "[DATE]"
click at [793, 500] on div "Document Title Driver’s License issued by U.S State or outlying US possession S…" at bounding box center [791, 524] width 710 height 334
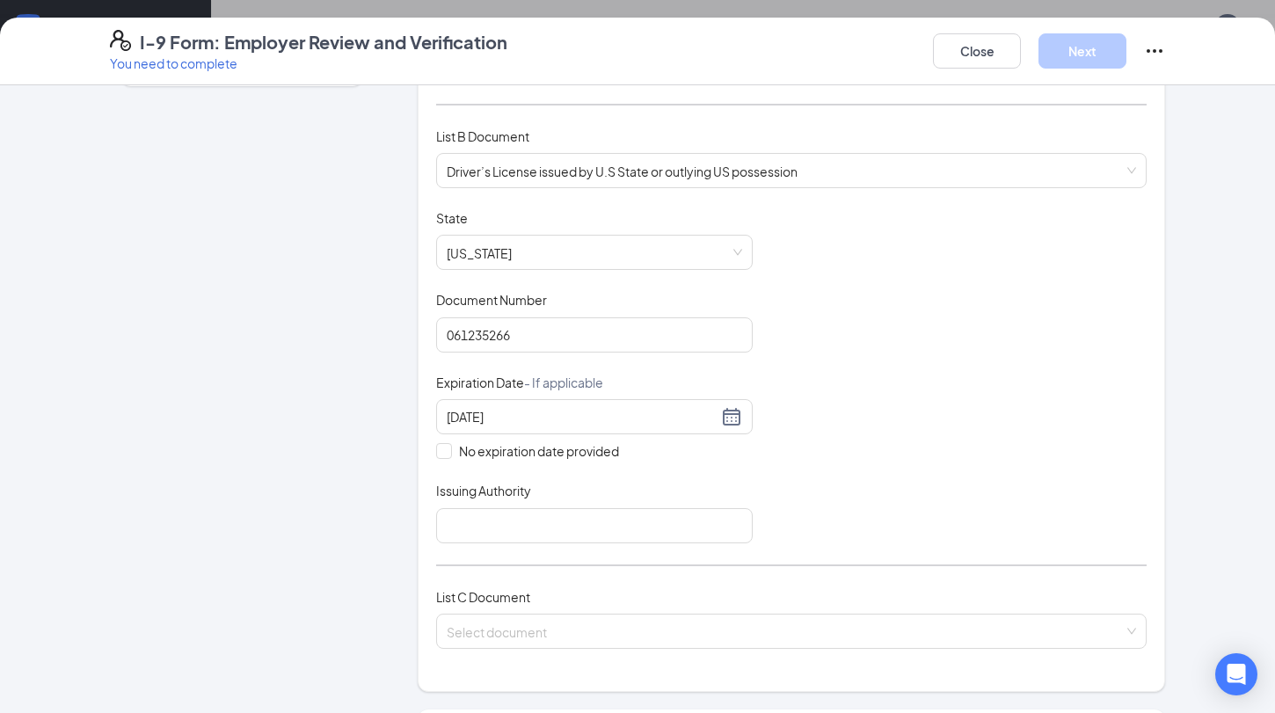
scroll to position [225, 0]
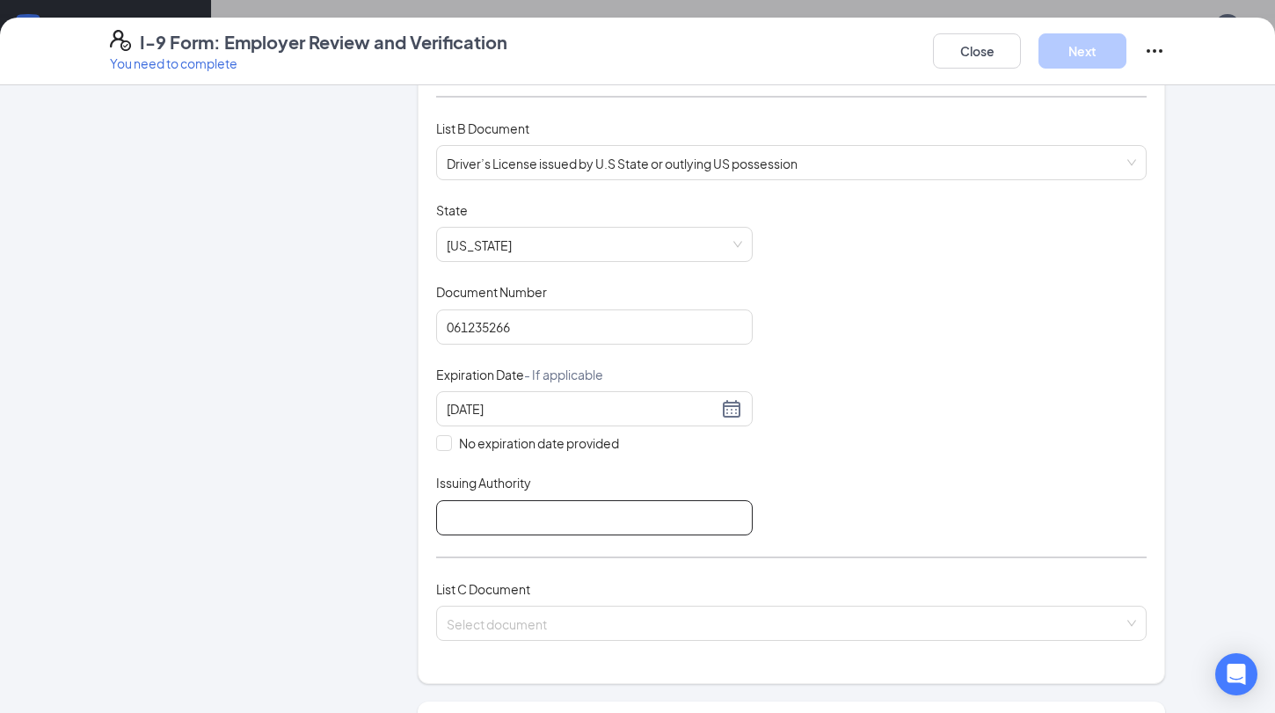
click at [512, 512] on input "Issuing Authority" at bounding box center [594, 517] width 316 height 35
type input "[US_STATE]"
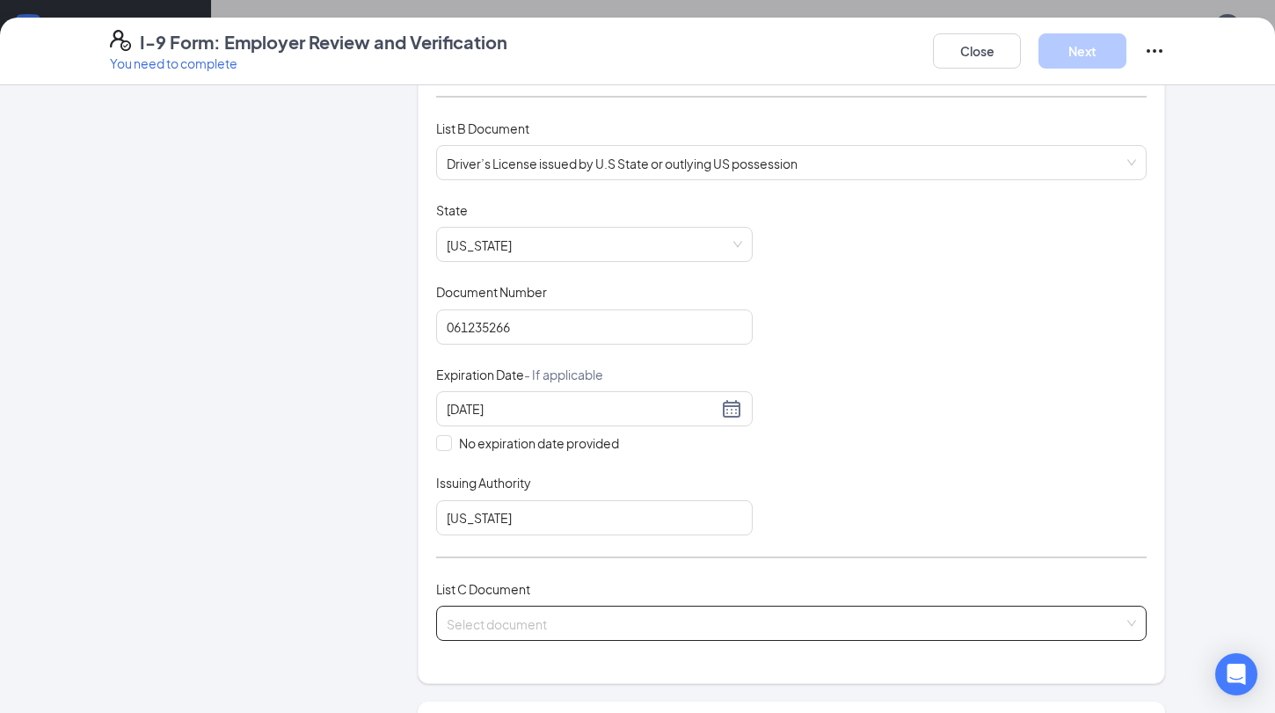
click at [535, 636] on div "List C Document Select document" at bounding box center [791, 620] width 710 height 83
click at [536, 599] on div "List C Document Select document" at bounding box center [791, 620] width 710 height 83
click at [534, 621] on input "search" at bounding box center [785, 620] width 677 height 26
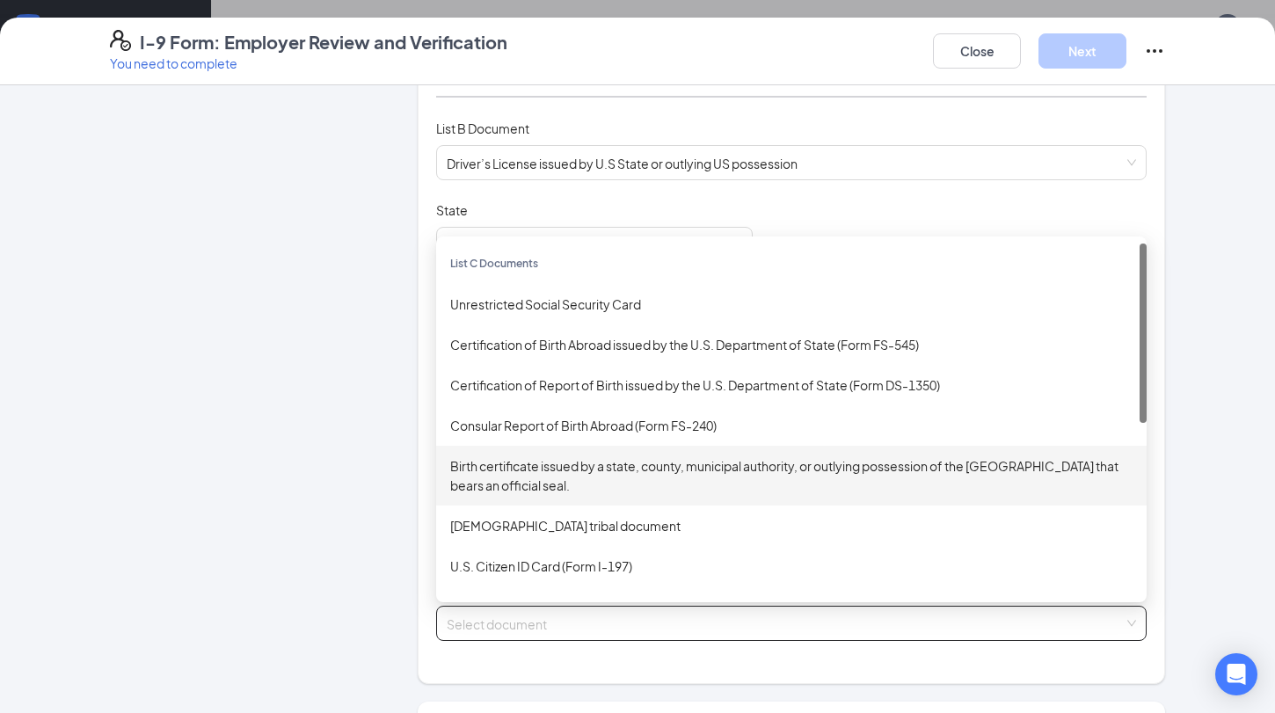
click at [563, 466] on div "Birth certificate issued by a state, county, municipal authority, or outlying p…" at bounding box center [791, 475] width 682 height 39
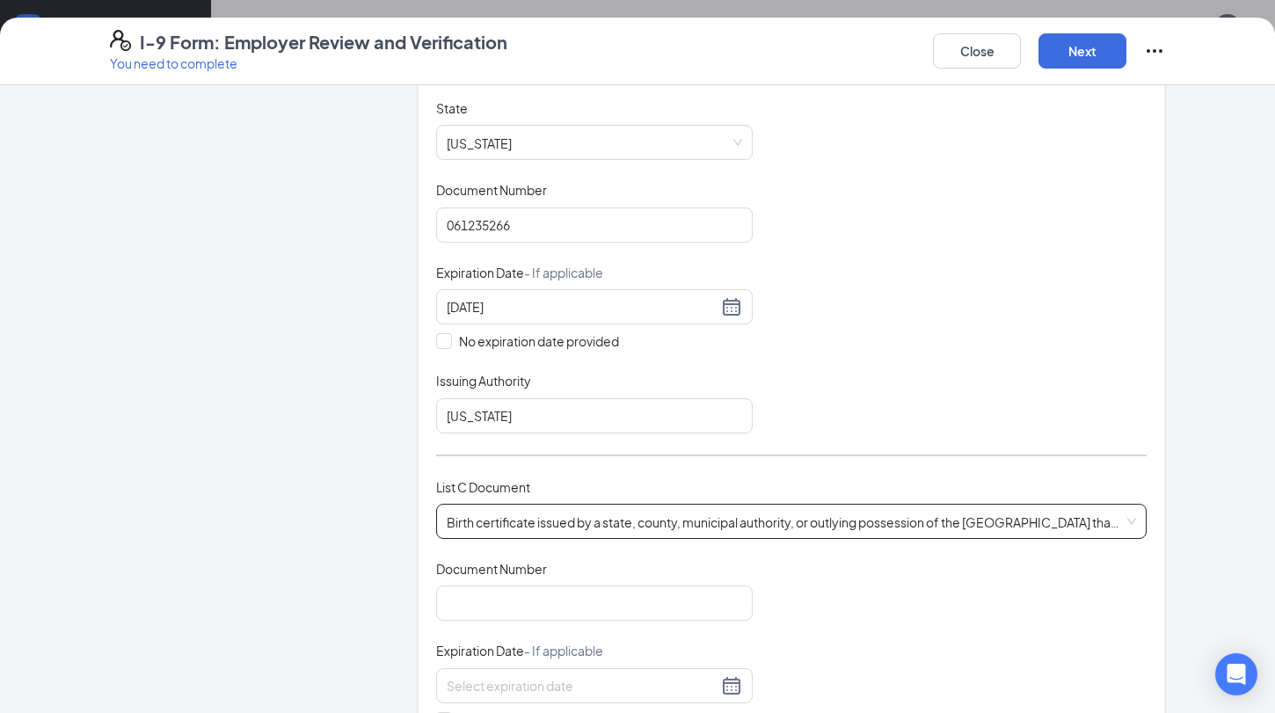
scroll to position [407, 0]
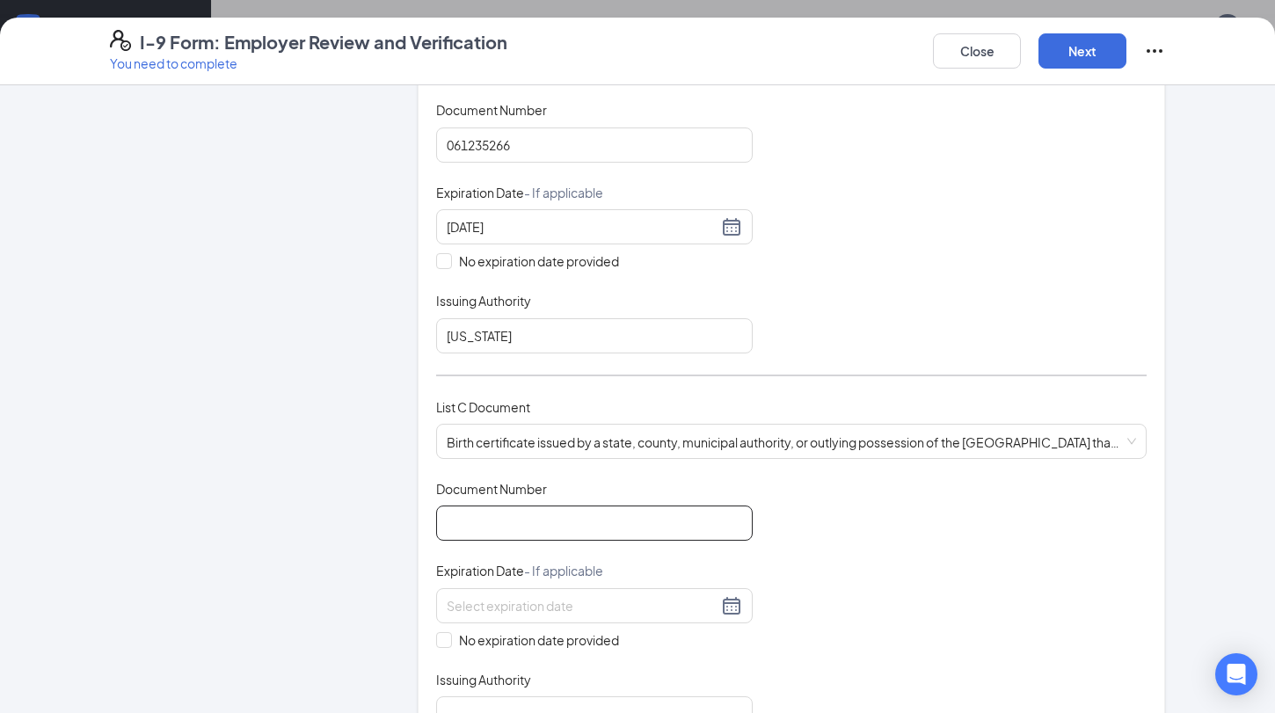
click at [519, 517] on input "Document Number" at bounding box center [594, 522] width 316 height 35
type input "15691059003"
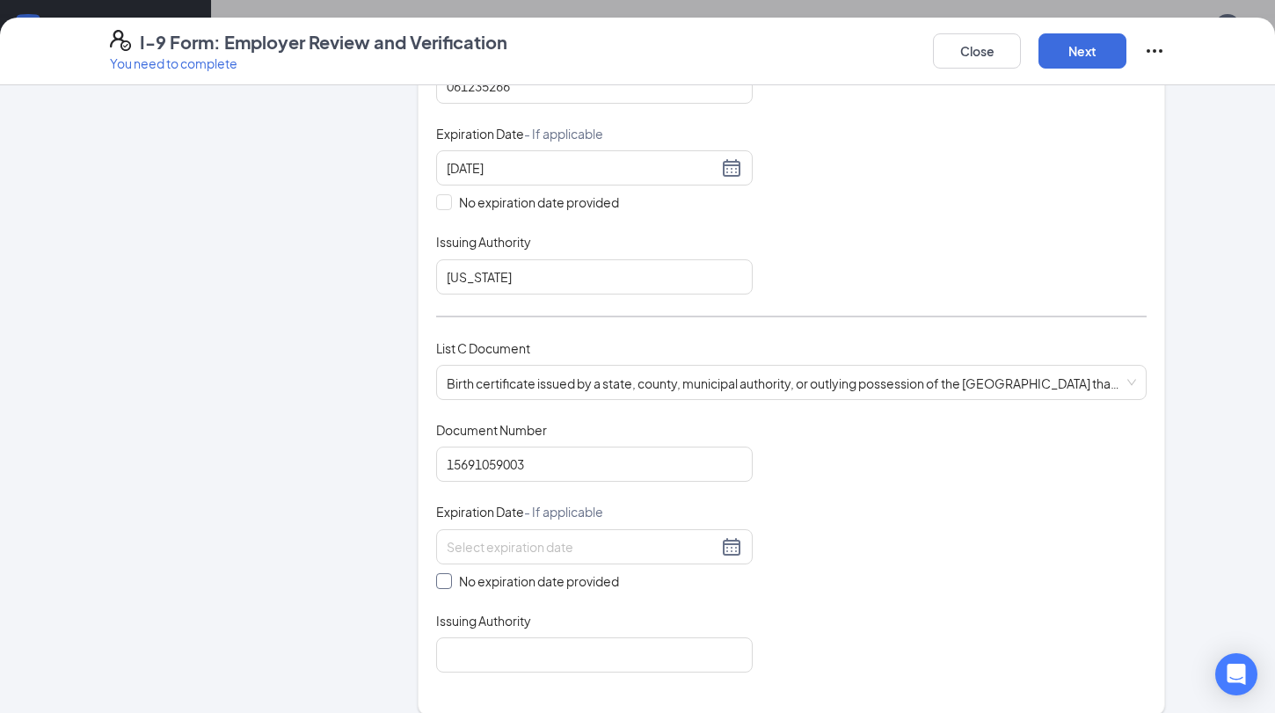
click at [444, 573] on input "No expiration date provided" at bounding box center [442, 579] width 12 height 12
checkbox input "true"
click at [500, 687] on div "Which documents did your new hire bring? Michael A Robinson identifies as a cit…" at bounding box center [791, 178] width 710 height 1038
click at [506, 641] on input "Issuing Authority" at bounding box center [594, 658] width 316 height 35
type input "[US_STATE]"
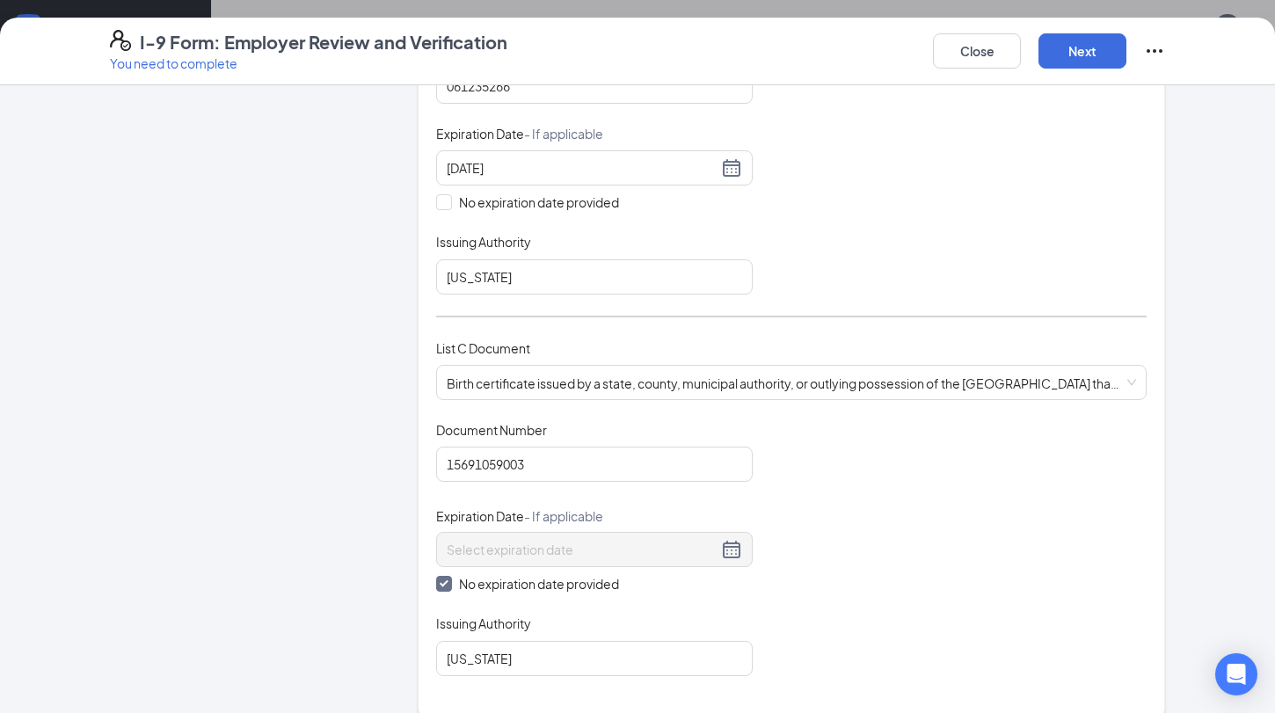
click at [855, 580] on div "Document Title Birth certificate issued by a state, county, municipal authority…" at bounding box center [791, 548] width 710 height 255
click at [1077, 57] on button "Next" at bounding box center [1082, 50] width 88 height 35
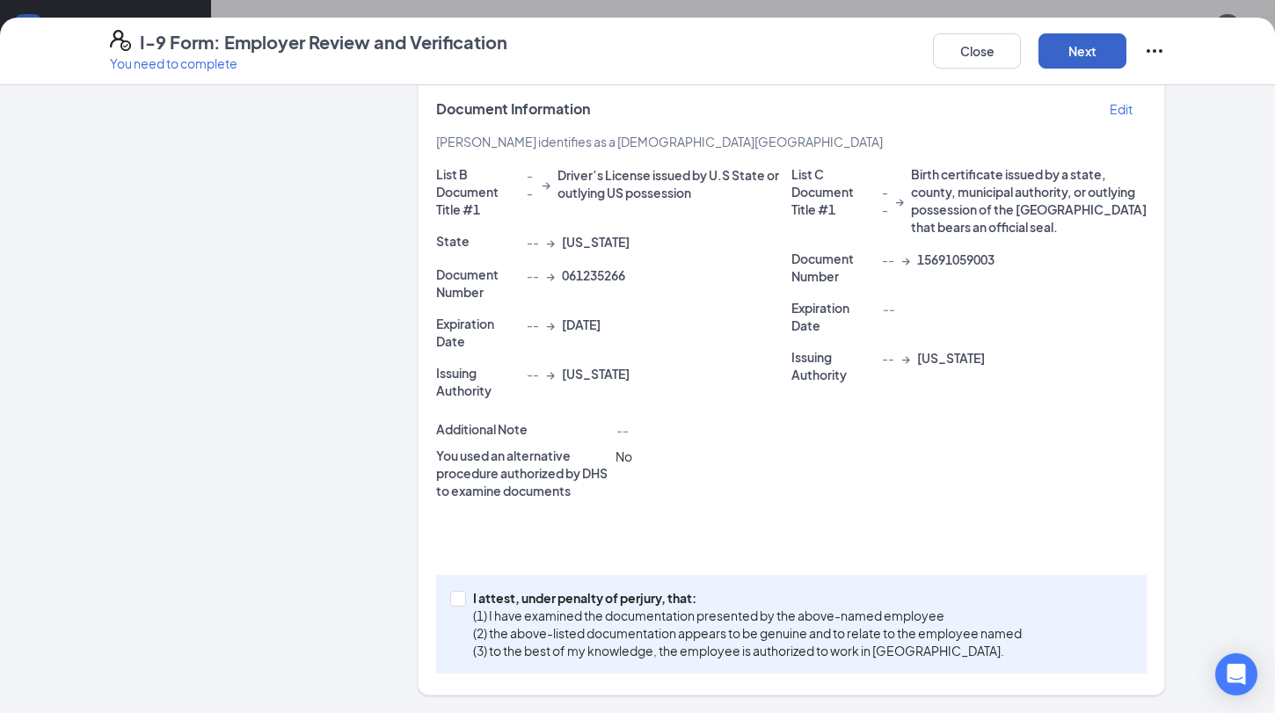
scroll to position [381, 0]
click at [455, 596] on input "I attest, under penalty of [PERSON_NAME], that: (1) I have examined the documen…" at bounding box center [456, 598] width 12 height 12
checkbox input "true"
click at [1068, 63] on button "Next" at bounding box center [1082, 50] width 88 height 35
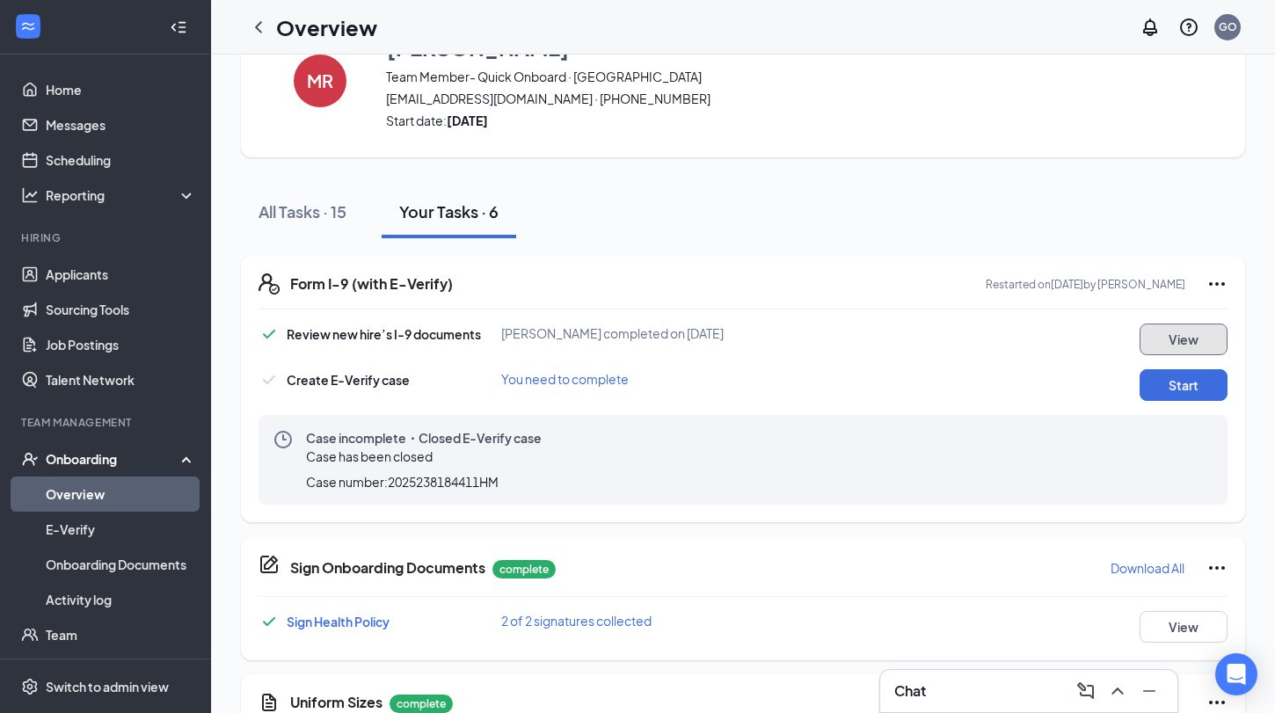
scroll to position [86, 0]
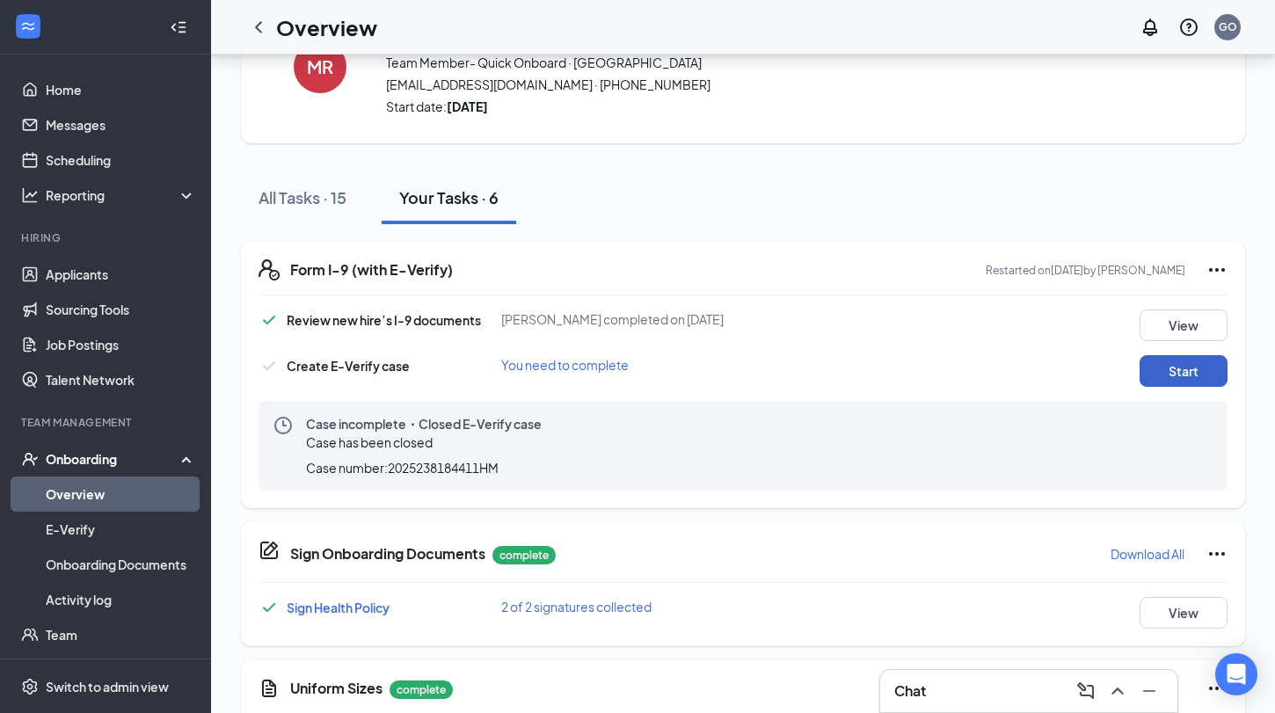
click at [1167, 367] on button "Start" at bounding box center [1183, 371] width 88 height 32
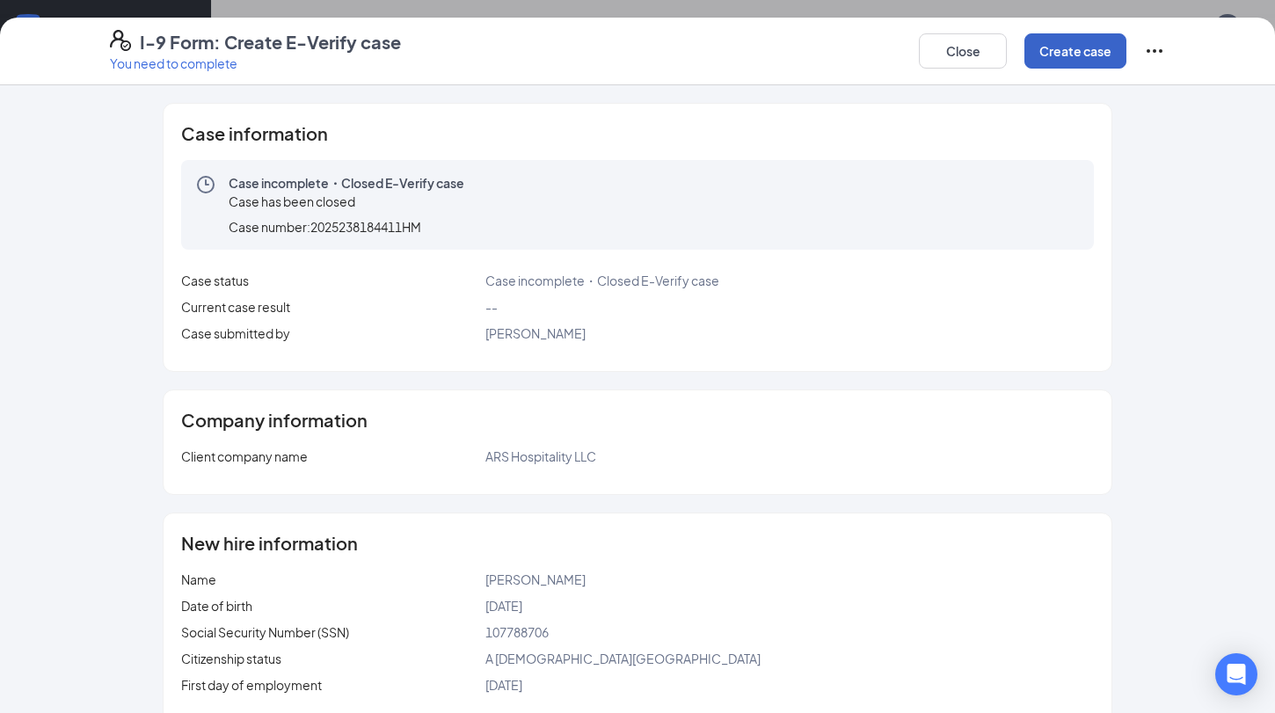
click at [1071, 50] on button "Create case" at bounding box center [1075, 50] width 102 height 35
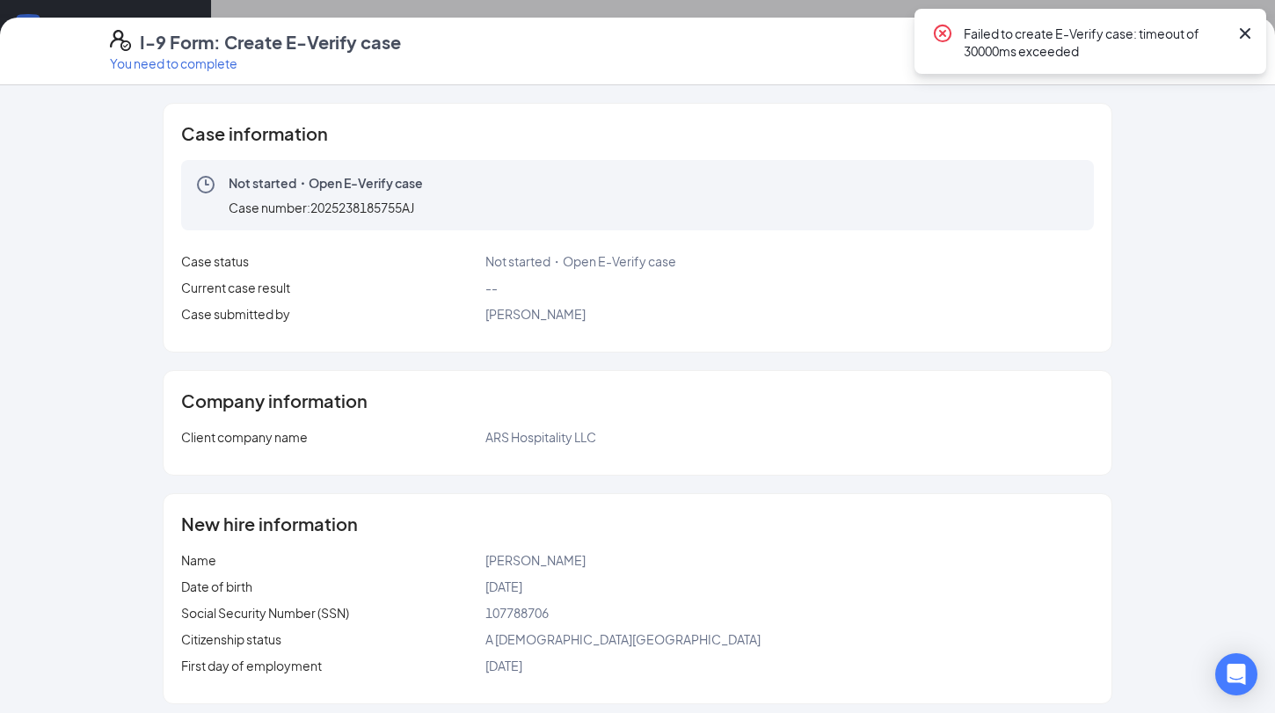
click at [1246, 32] on icon "Cross" at bounding box center [1244, 33] width 11 height 11
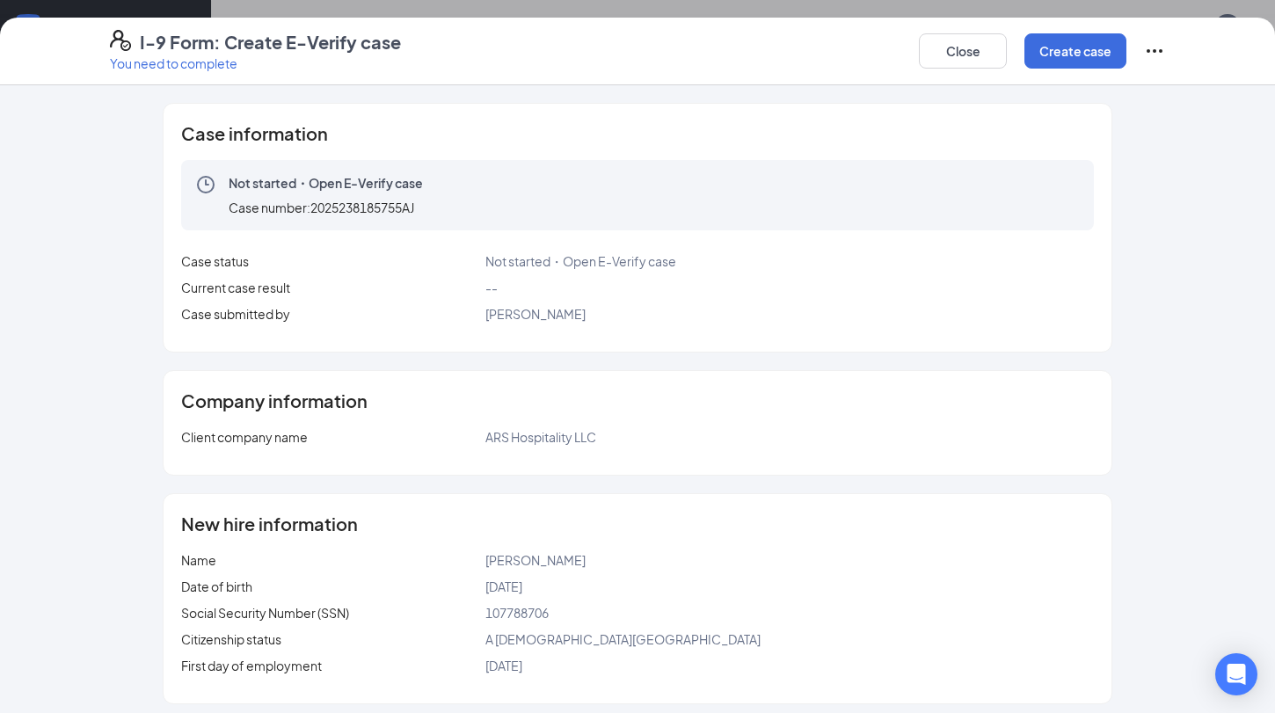
click at [1154, 182] on div "Case information Not started・Open E-Verify case Case number: 2025238185755AJ Ca…" at bounding box center [637, 585] width 1125 height 965
click at [1078, 57] on button "Create case" at bounding box center [1075, 50] width 102 height 35
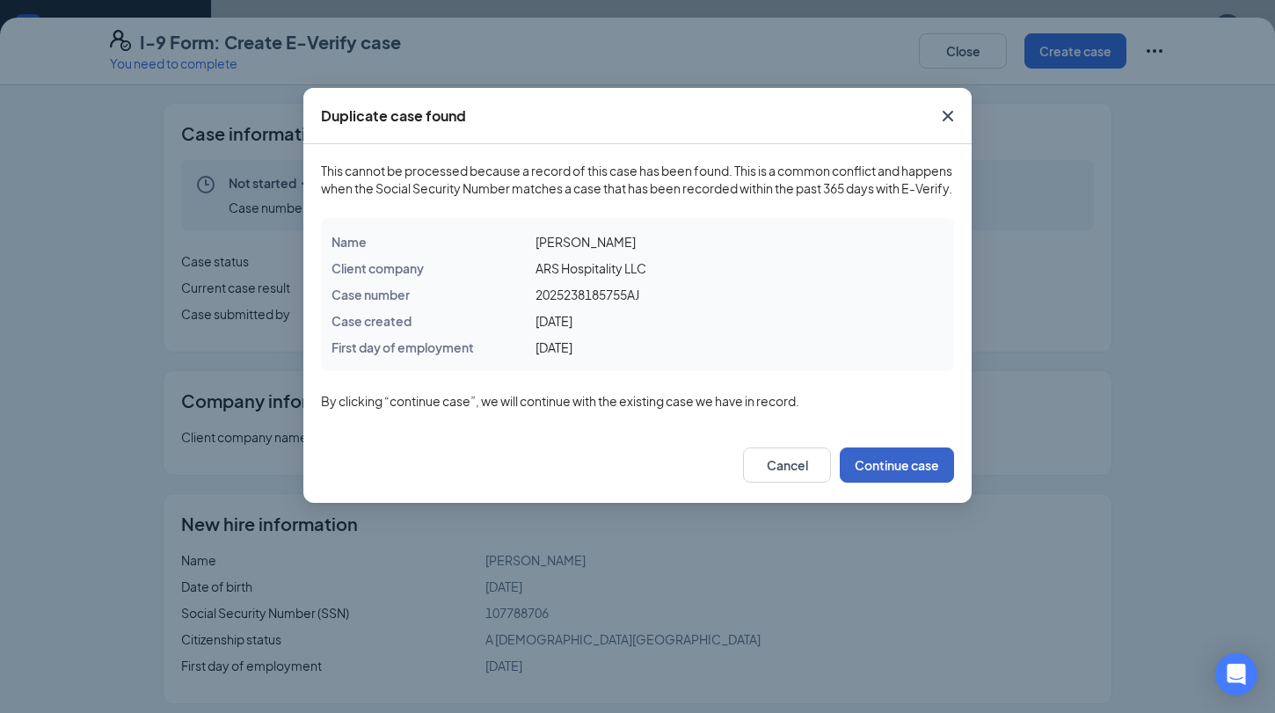
click at [896, 479] on button "Continue case" at bounding box center [896, 464] width 114 height 35
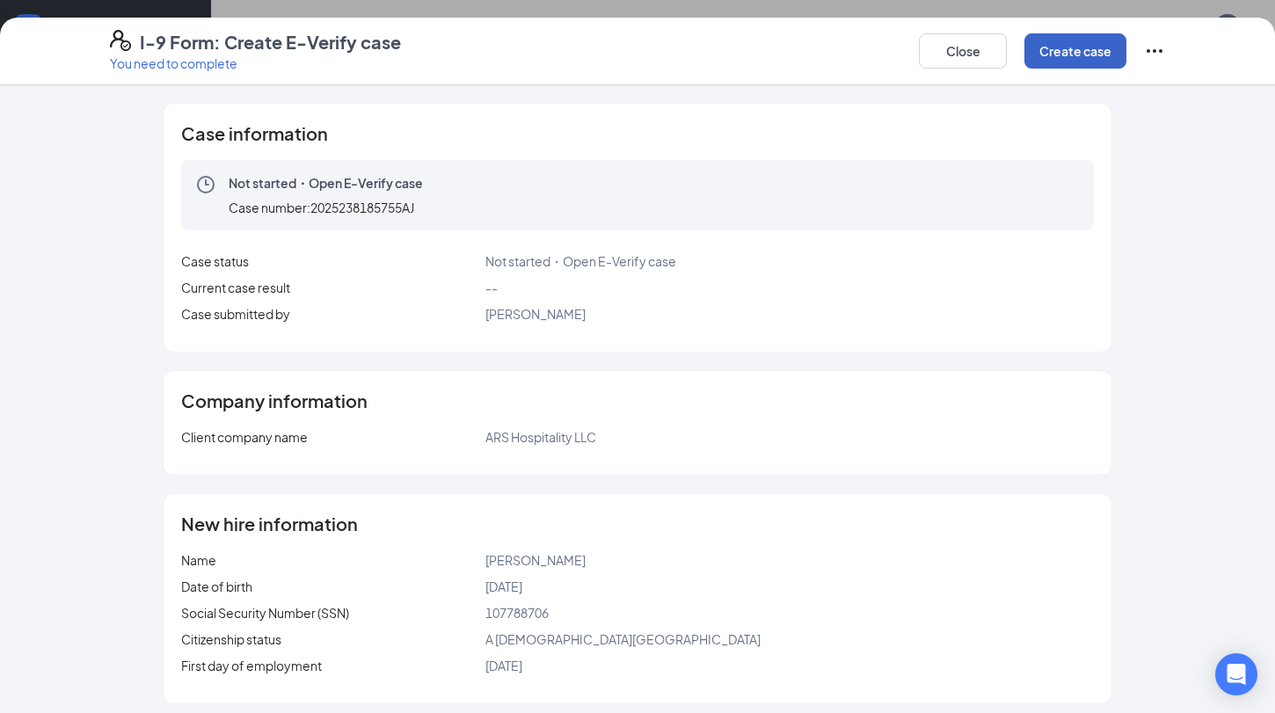
click at [1073, 56] on button "Create case" at bounding box center [1075, 50] width 102 height 35
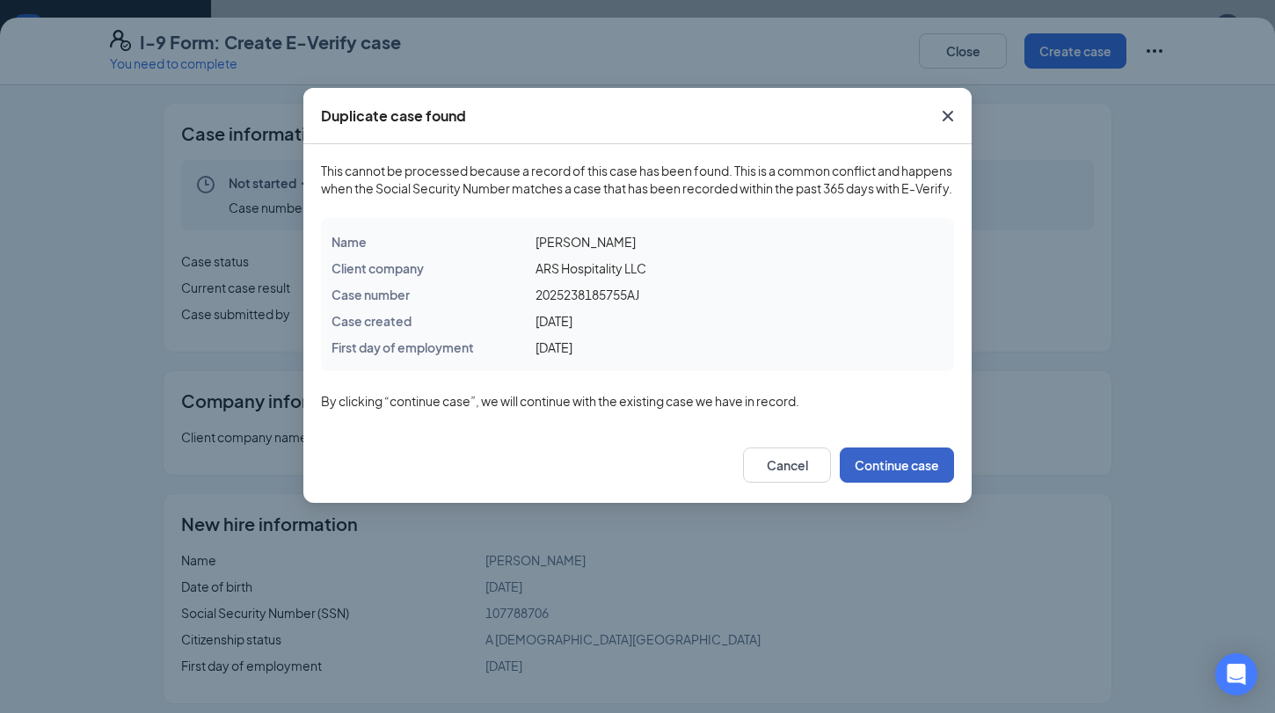
click at [920, 481] on button "Continue case" at bounding box center [896, 464] width 114 height 35
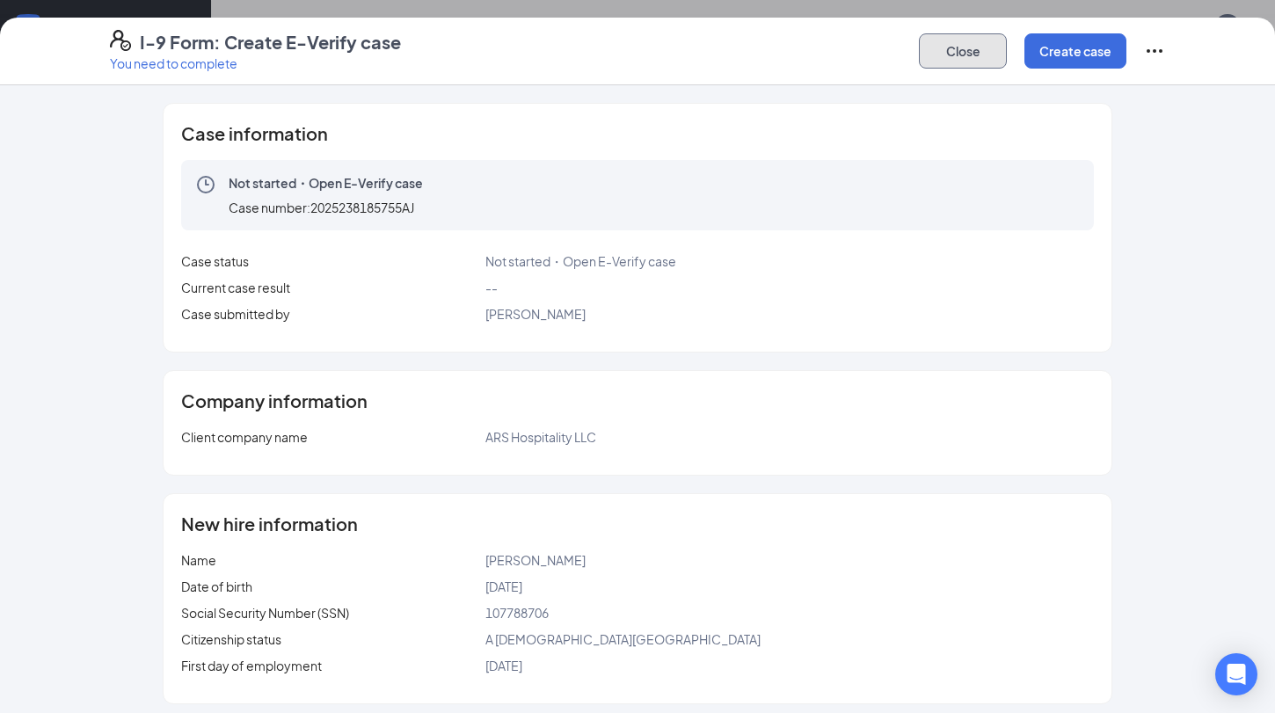
click at [978, 52] on button "Close" at bounding box center [963, 50] width 88 height 35
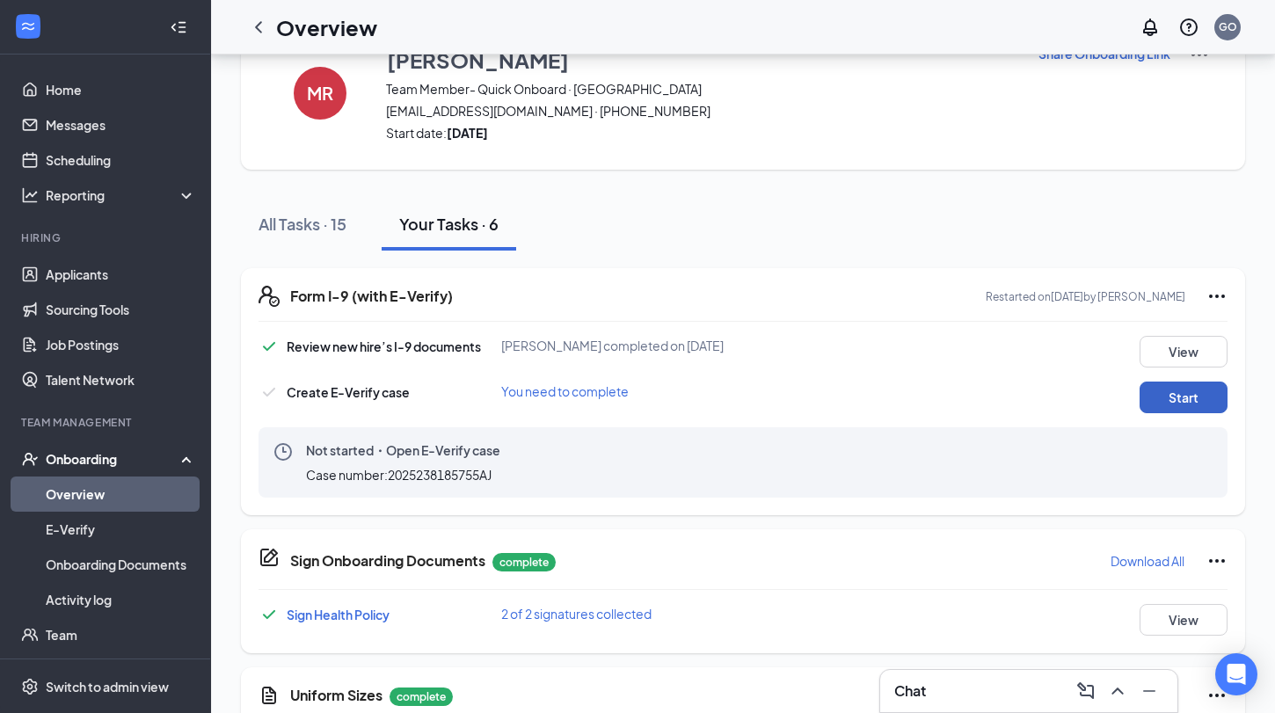
scroll to position [74, 0]
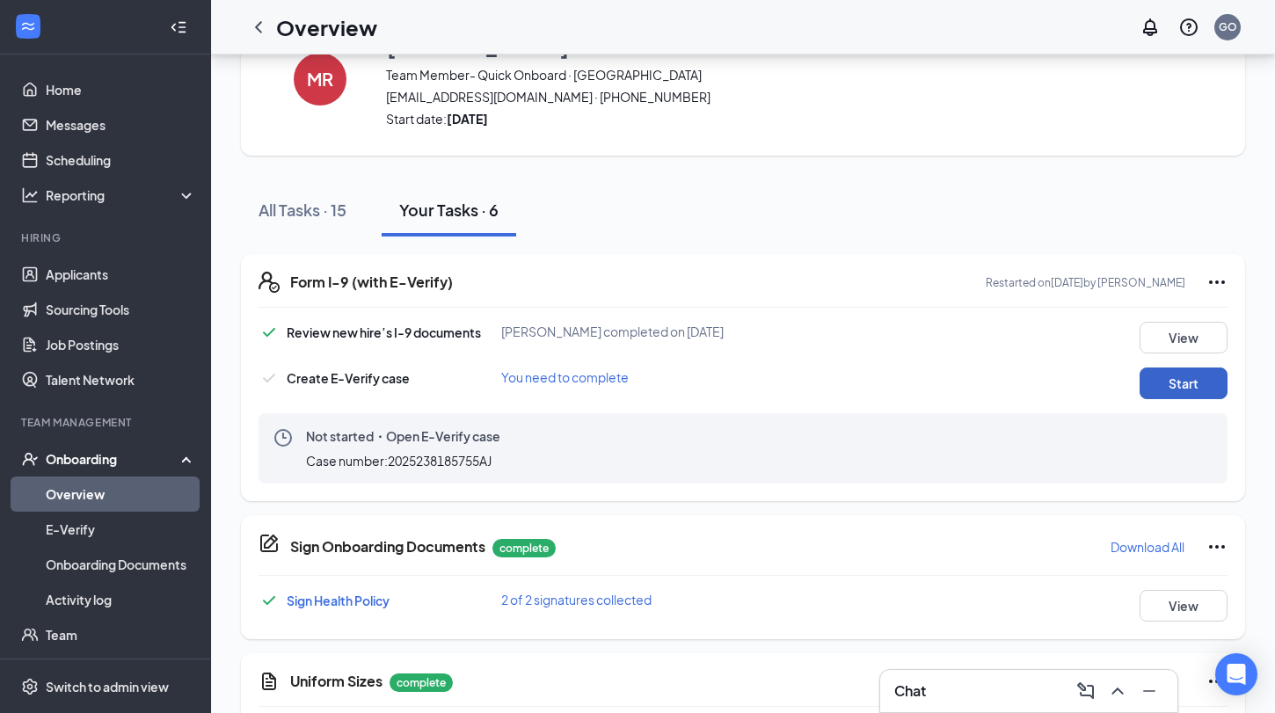
click at [1170, 381] on button "Start" at bounding box center [1183, 383] width 88 height 32
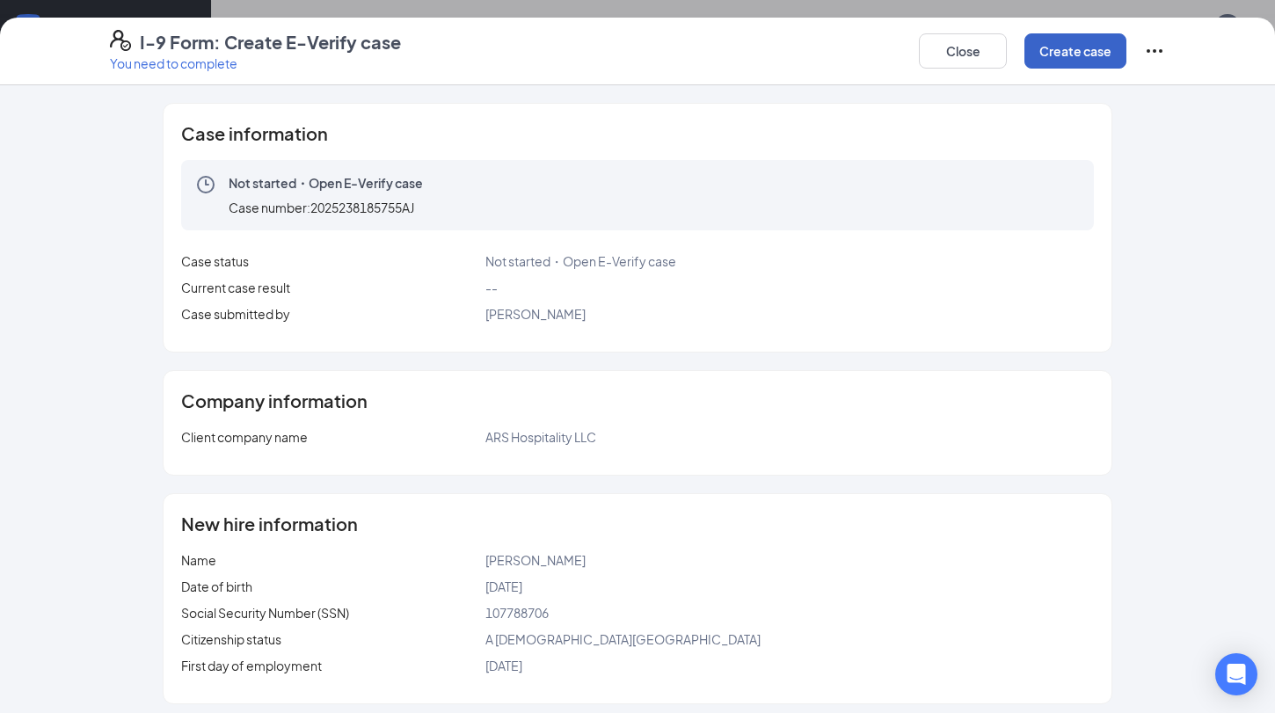
click at [1085, 61] on button "Create case" at bounding box center [1075, 50] width 102 height 35
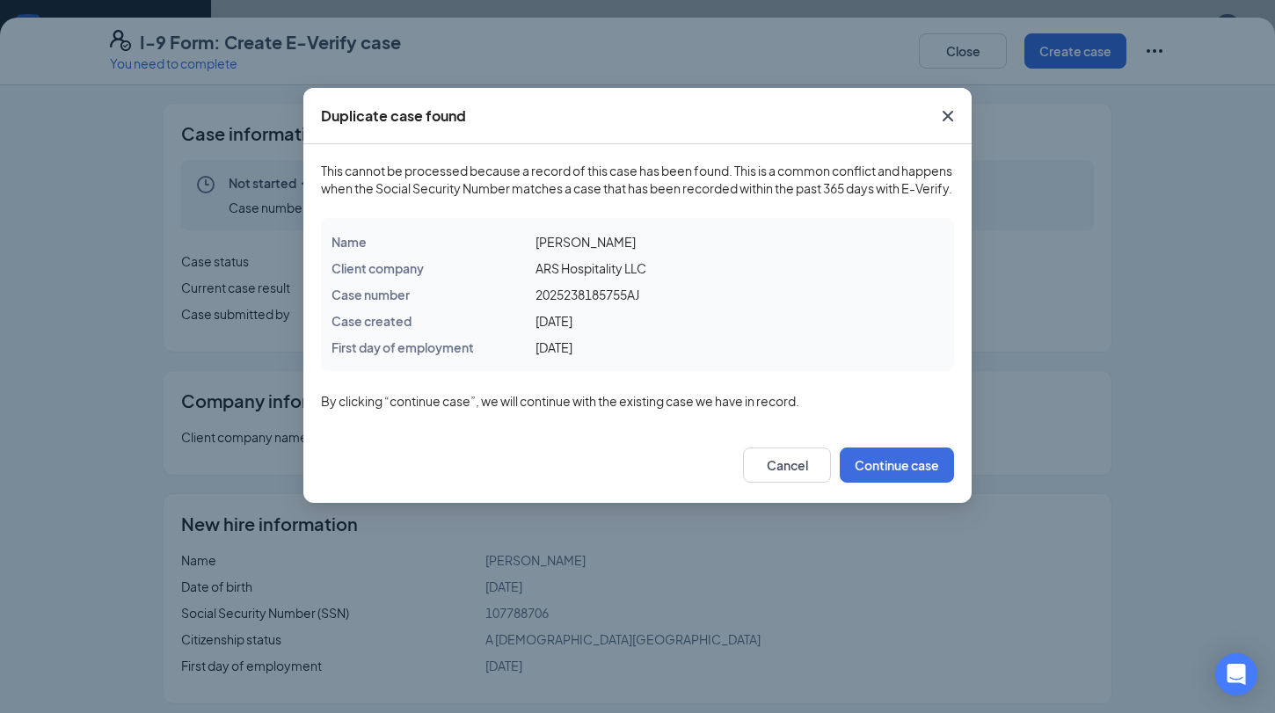
click at [1146, 51] on div "Duplicate case found This cannot be processed because a record of this case has…" at bounding box center [637, 356] width 1275 height 713
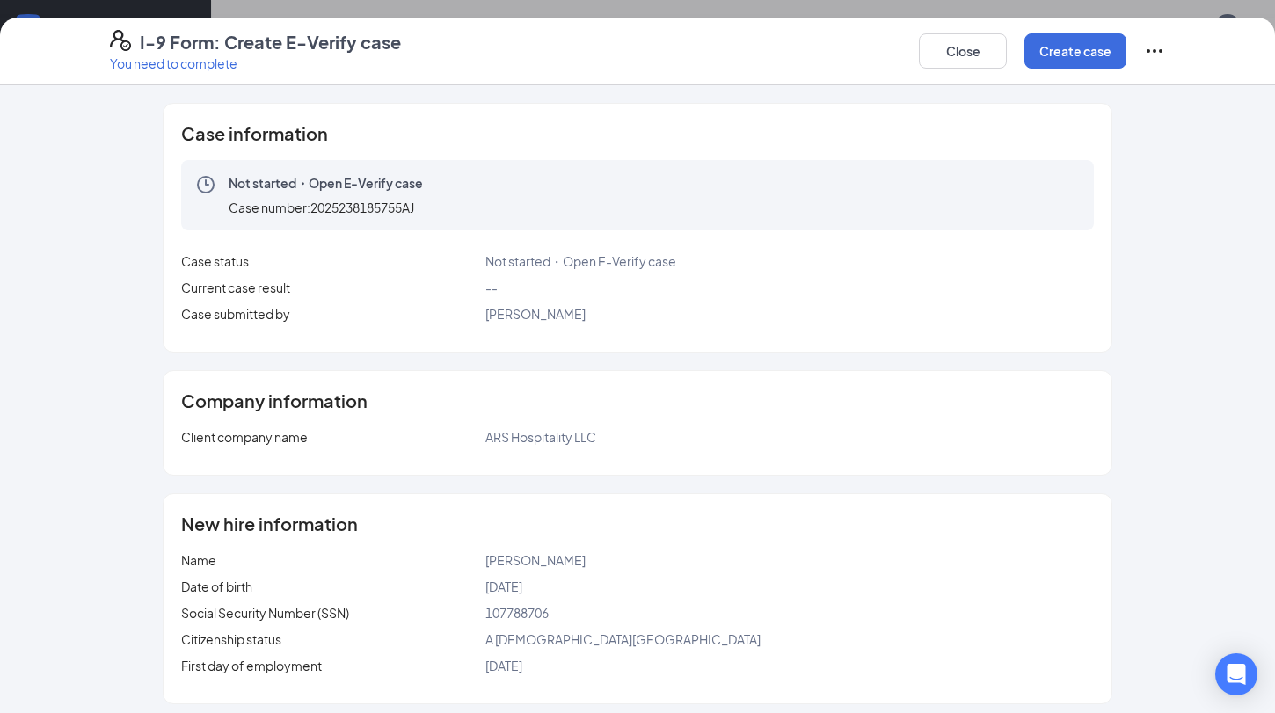
click at [1146, 51] on icon "Ellipses" at bounding box center [1154, 51] width 16 height 4
click at [1079, 32] on div "Close Create case" at bounding box center [1042, 51] width 246 height 42
click at [1072, 43] on button "Create case" at bounding box center [1075, 50] width 102 height 35
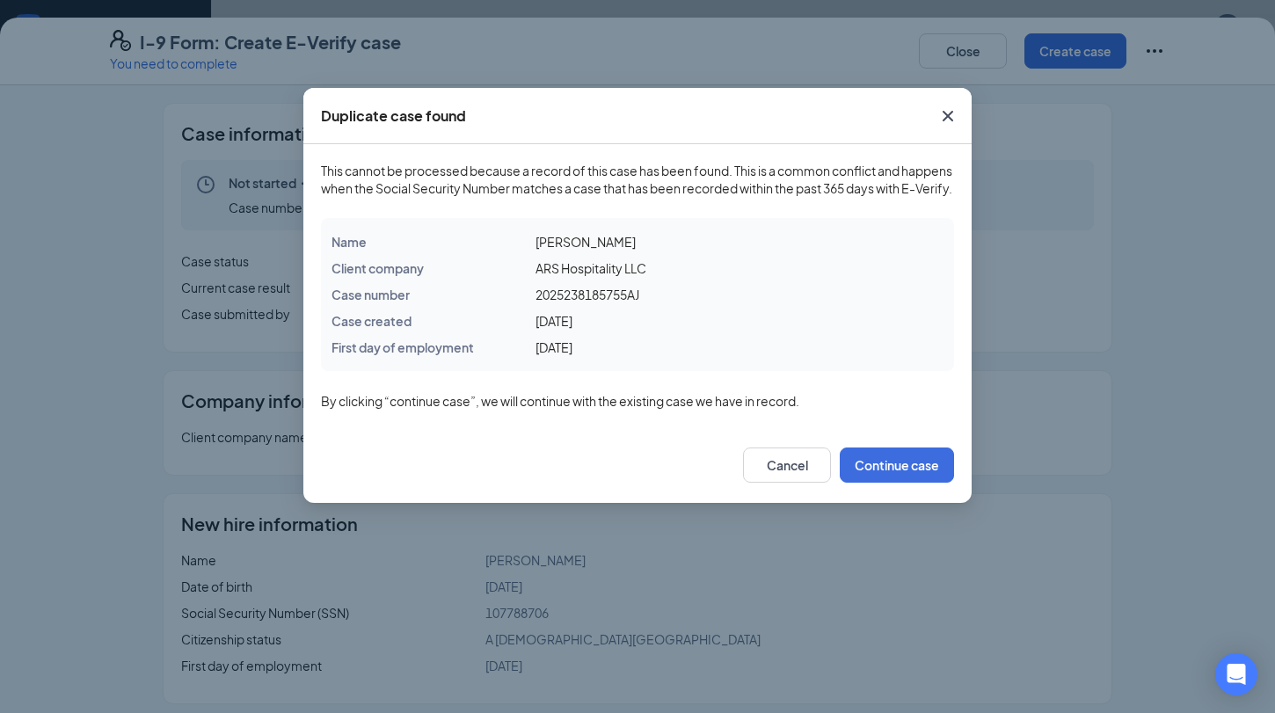
click at [834, 357] on div "Sep 1, 2025" at bounding box center [739, 347] width 408 height 19
click at [740, 328] on div "[DATE]" at bounding box center [739, 320] width 408 height 19
click at [948, 106] on icon "Cross" at bounding box center [947, 115] width 21 height 21
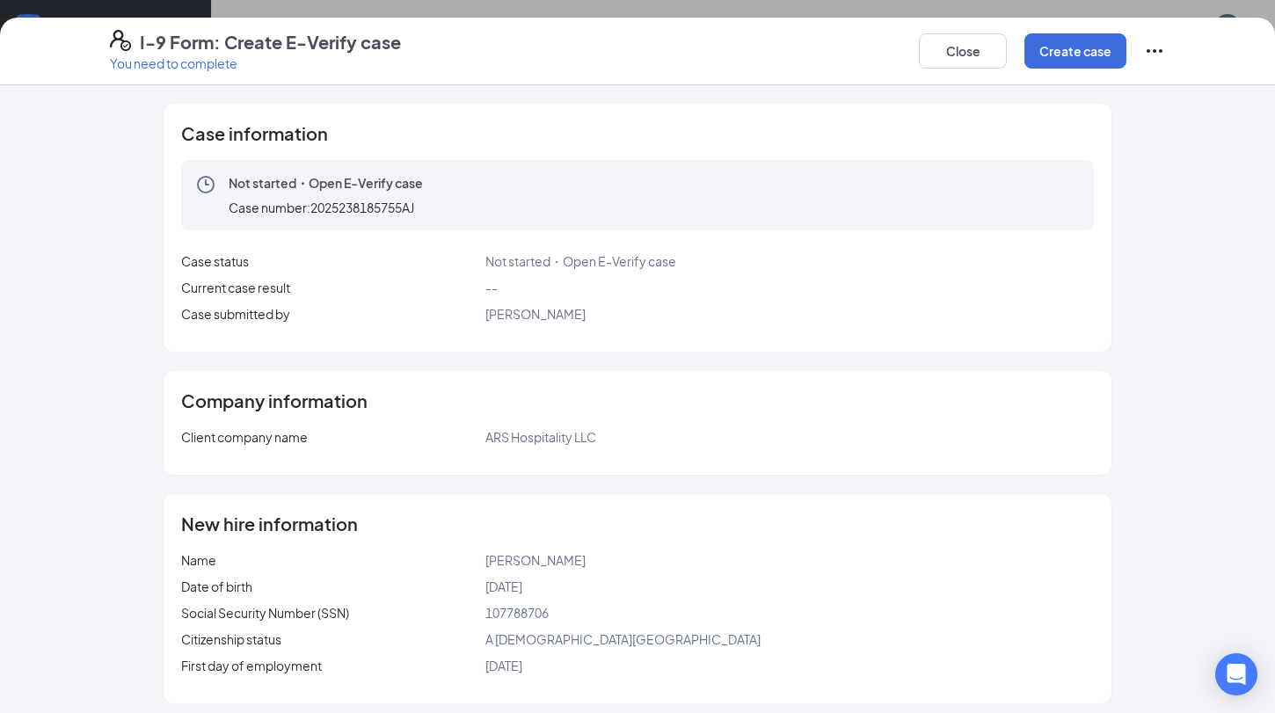
click at [776, 371] on div "Company information Client company name ARS Hospitality LLC" at bounding box center [637, 423] width 948 height 104
click at [983, 56] on button "Close" at bounding box center [963, 50] width 88 height 35
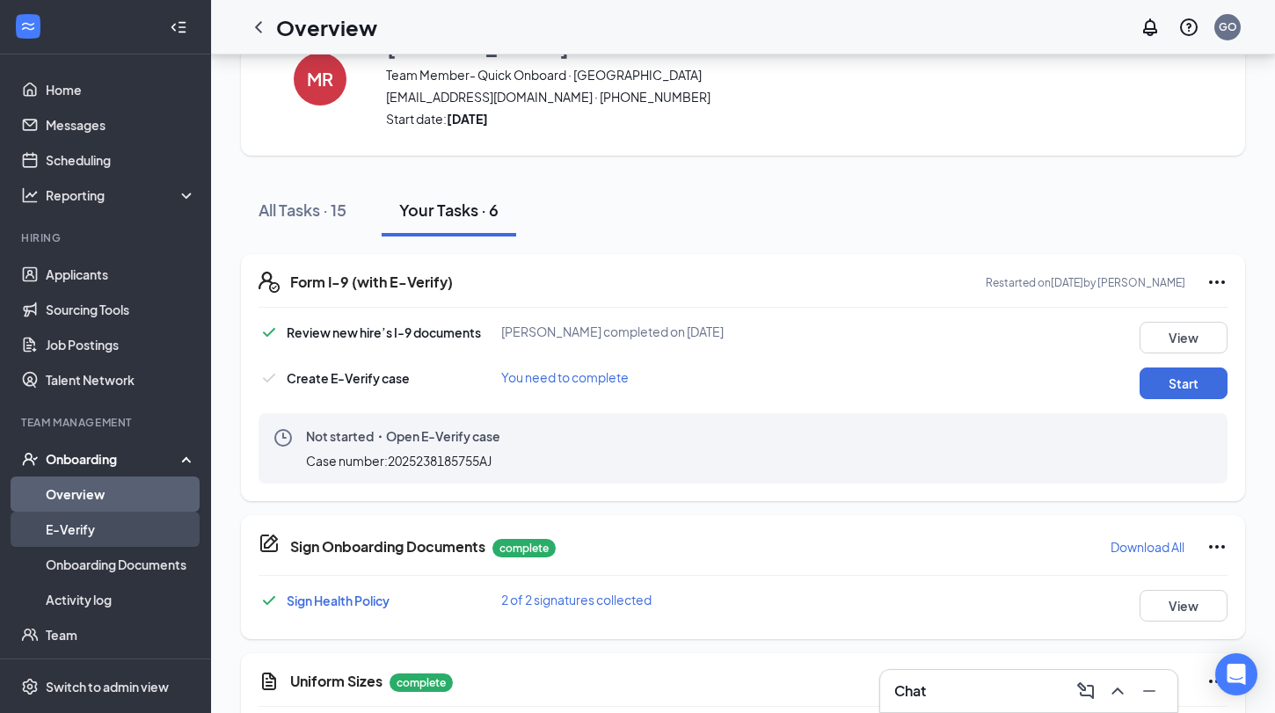
click at [106, 515] on link "E-Verify" at bounding box center [121, 529] width 150 height 35
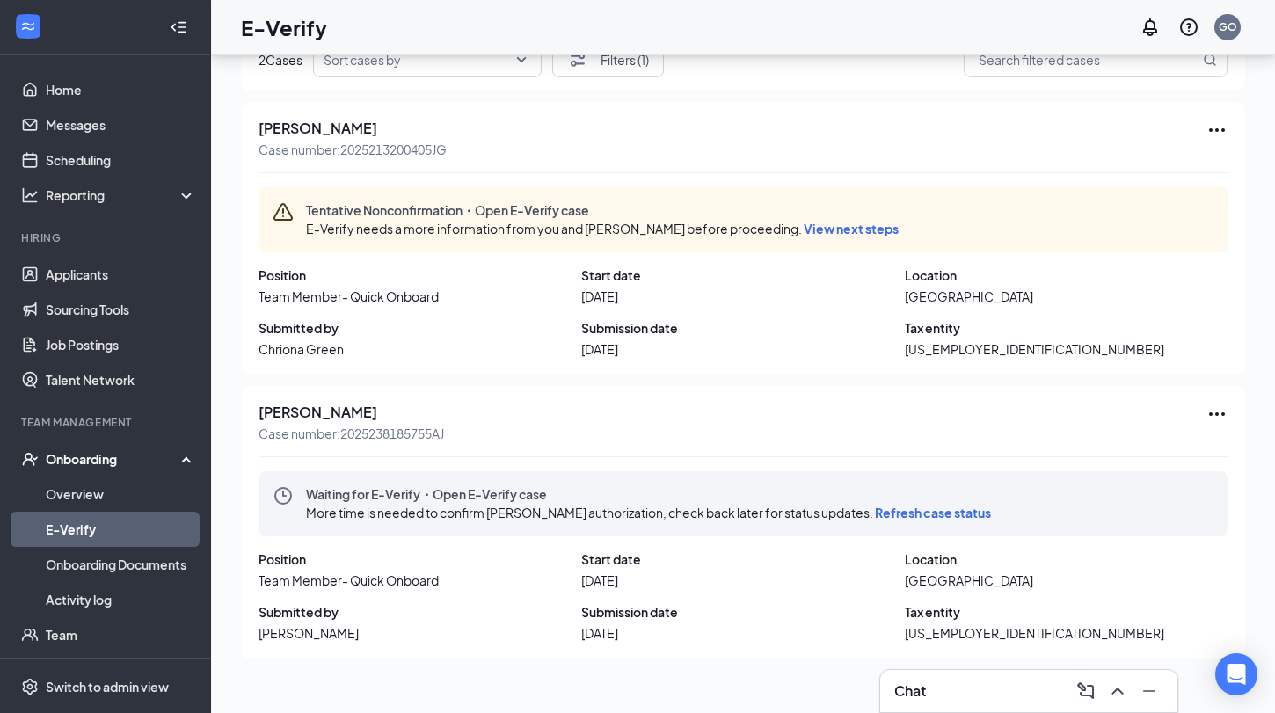
scroll to position [43, 0]
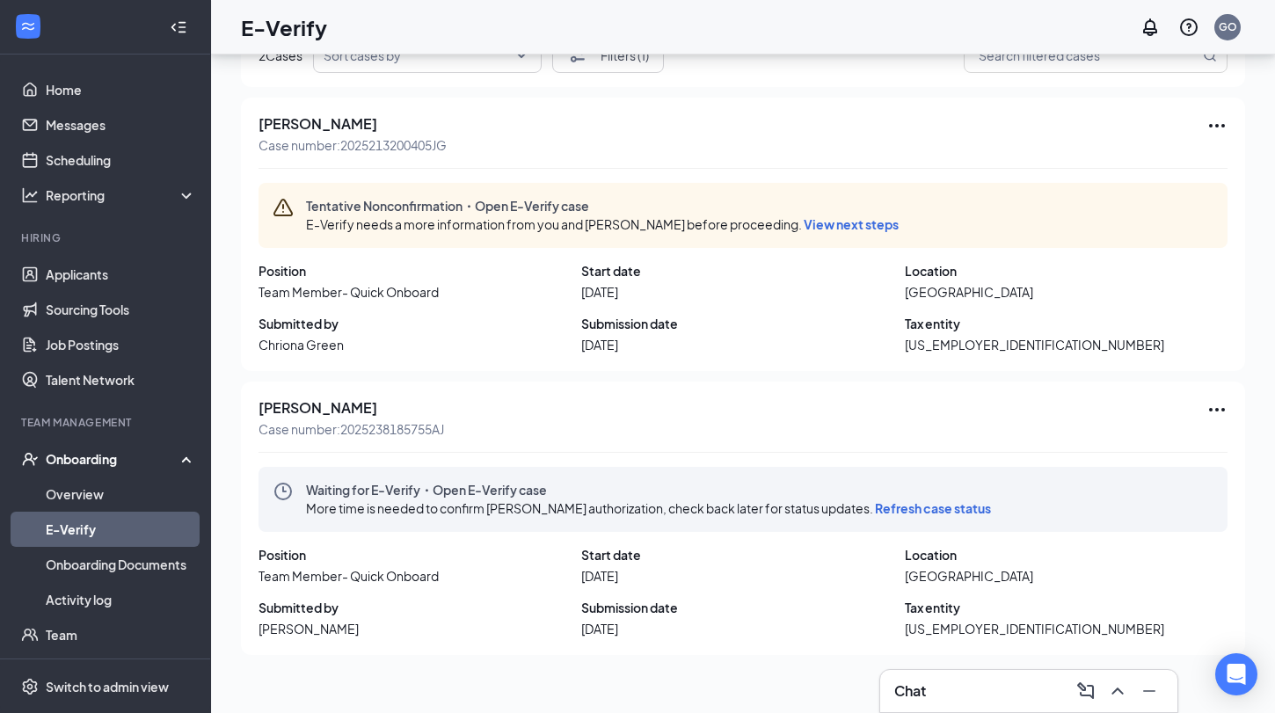
click at [972, 505] on span "Refresh case status" at bounding box center [933, 508] width 116 height 16
click at [1218, 414] on icon "Ellipses" at bounding box center [1216, 409] width 21 height 21
click at [1035, 531] on span "Refresh case status" at bounding box center [1095, 528] width 236 height 19
click at [529, 512] on span "More time is needed to confirm Michael Robinson's authorization, check back lat…" at bounding box center [648, 508] width 685 height 16
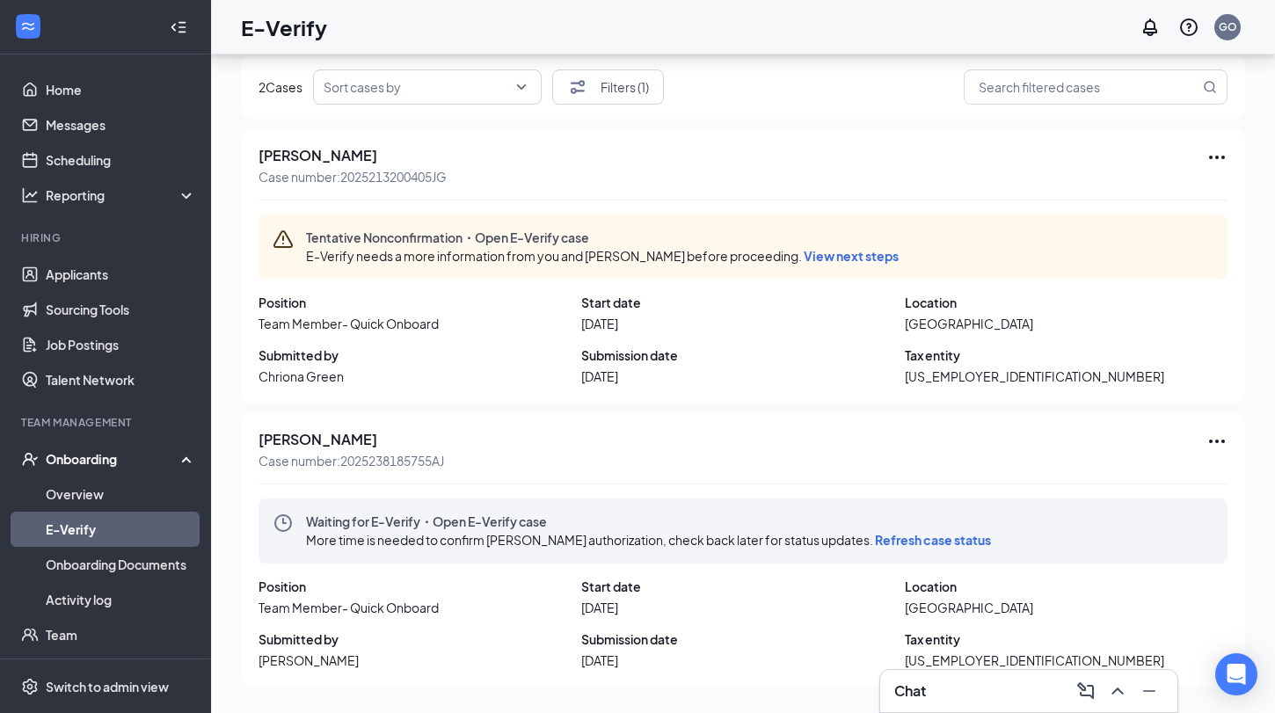
scroll to position [0, 0]
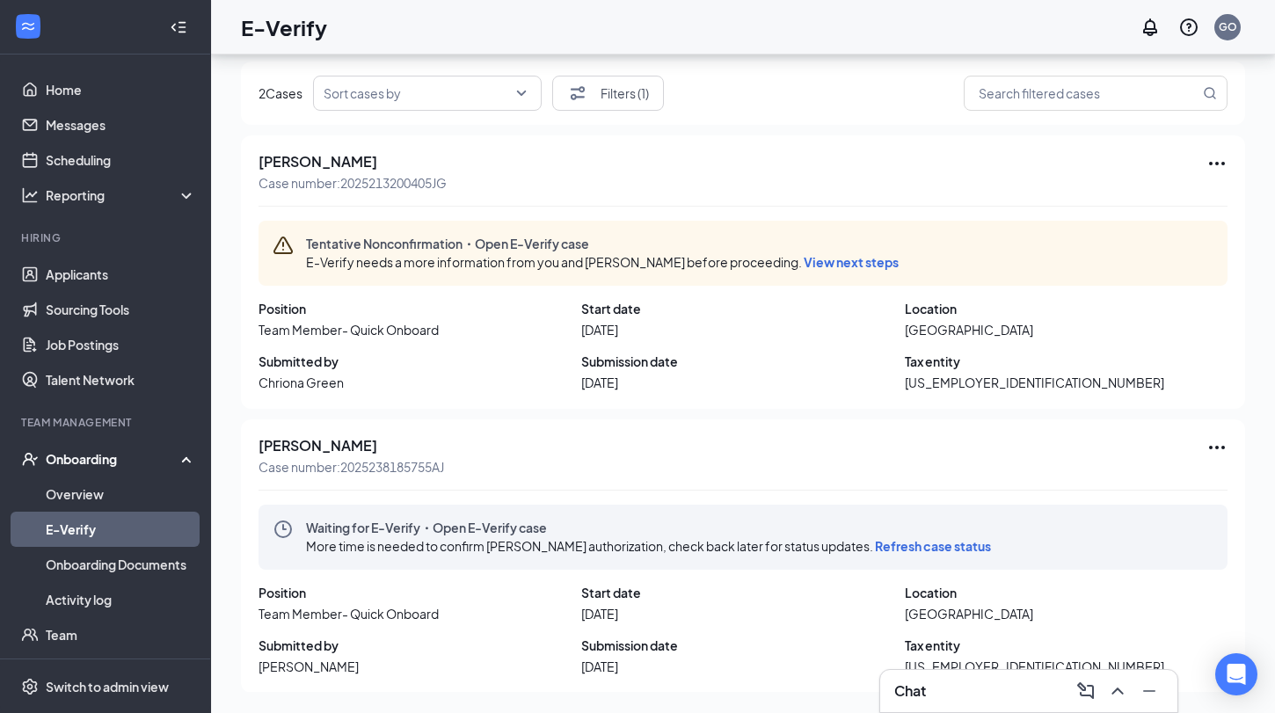
click at [846, 255] on span "View next steps" at bounding box center [850, 262] width 95 height 16
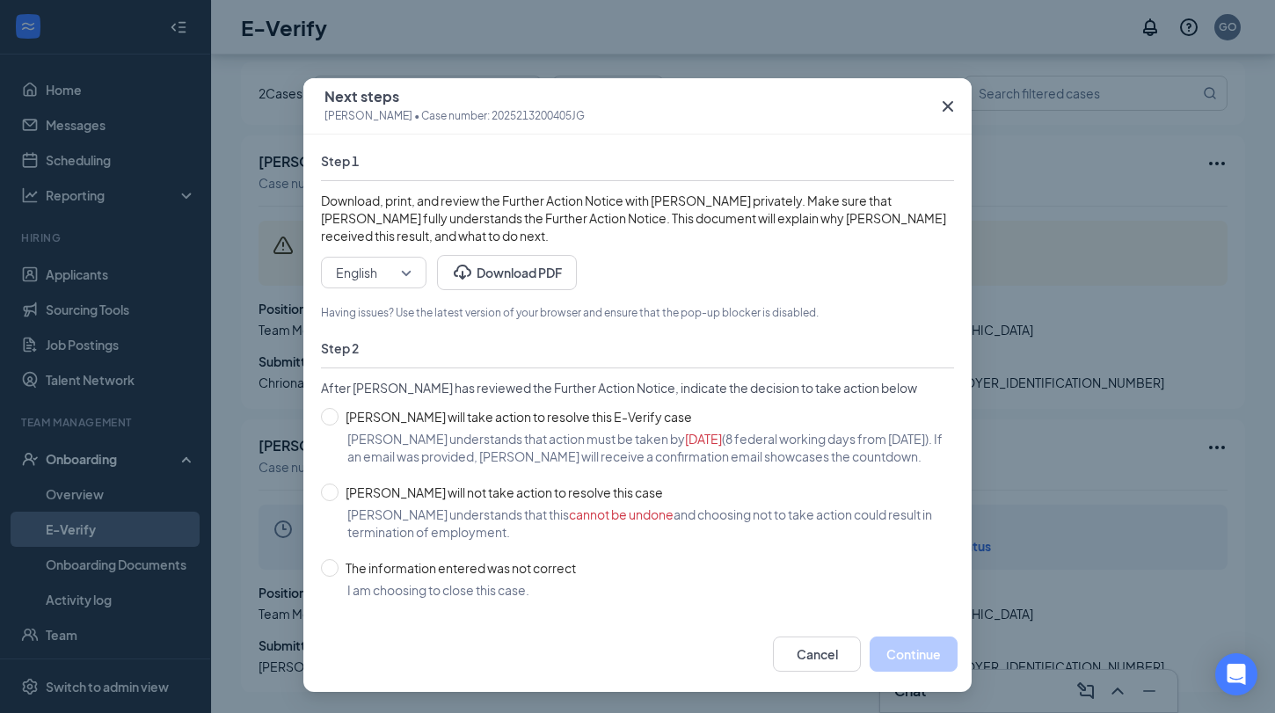
scroll to position [25, 0]
click at [333, 494] on input "Ximena Bravo will not take action to resolve this case" at bounding box center [330, 492] width 18 height 18
radio input "true"
click at [904, 654] on button "Continue" at bounding box center [913, 653] width 88 height 35
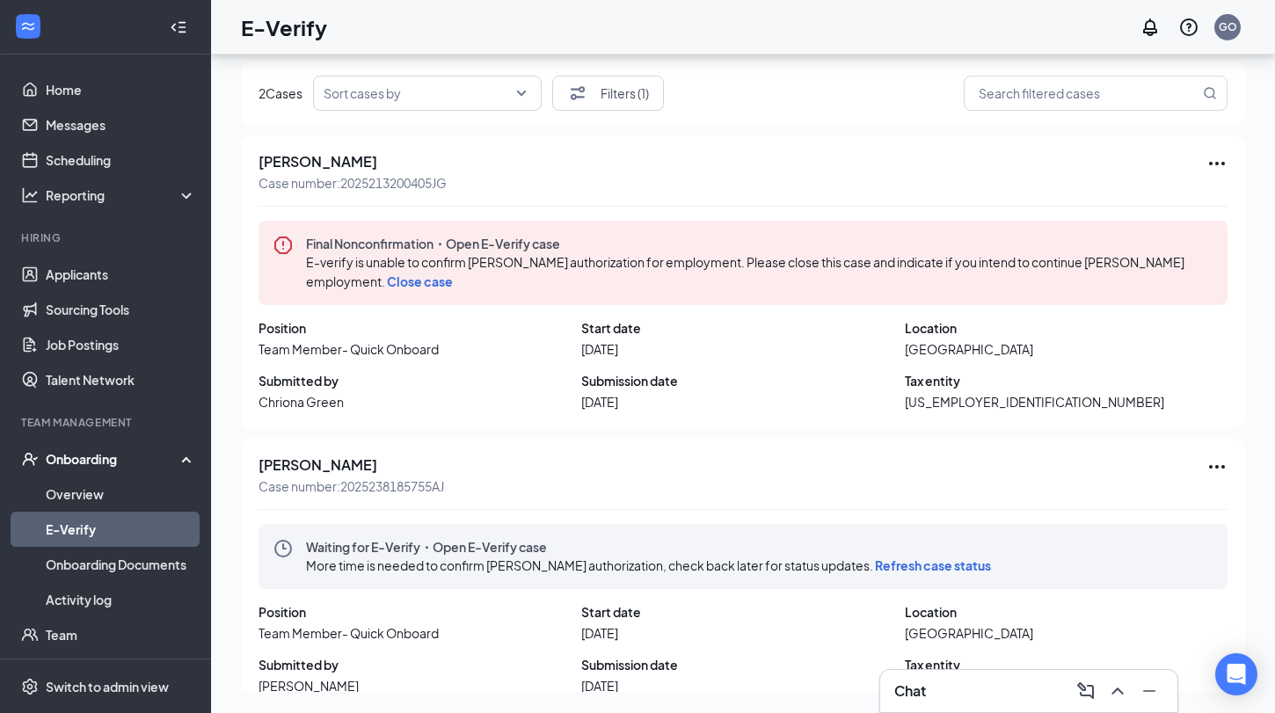
click at [419, 280] on span "Close case" at bounding box center [420, 281] width 66 height 16
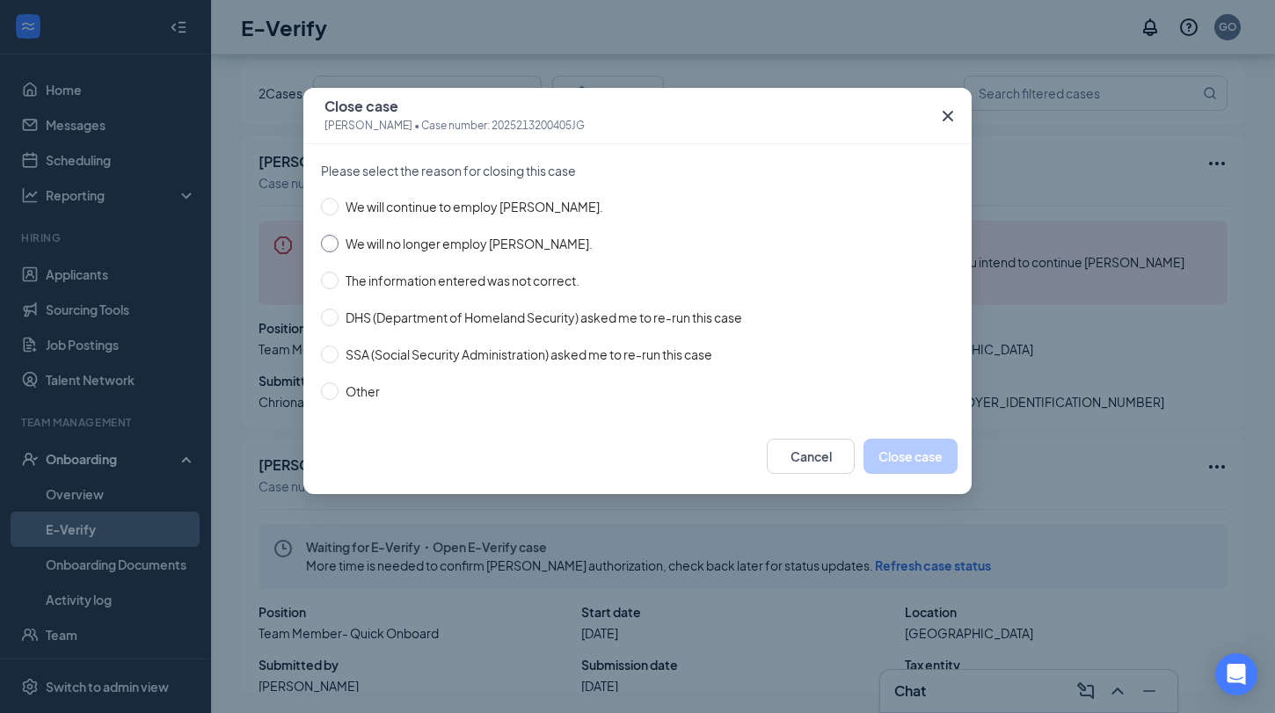
click at [336, 248] on input "We will no longer employ Ximena Bravo." at bounding box center [330, 244] width 18 height 18
radio input "true"
click at [904, 450] on button "Close case" at bounding box center [910, 456] width 94 height 35
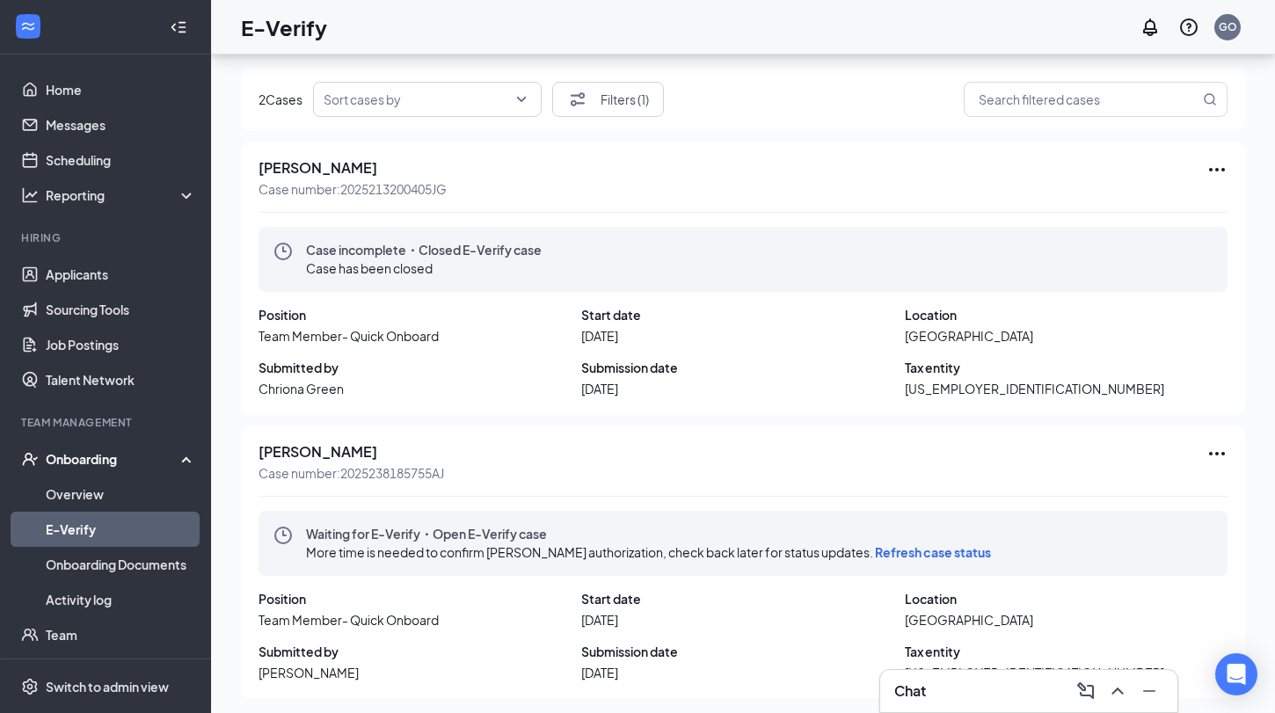
scroll to position [43, 0]
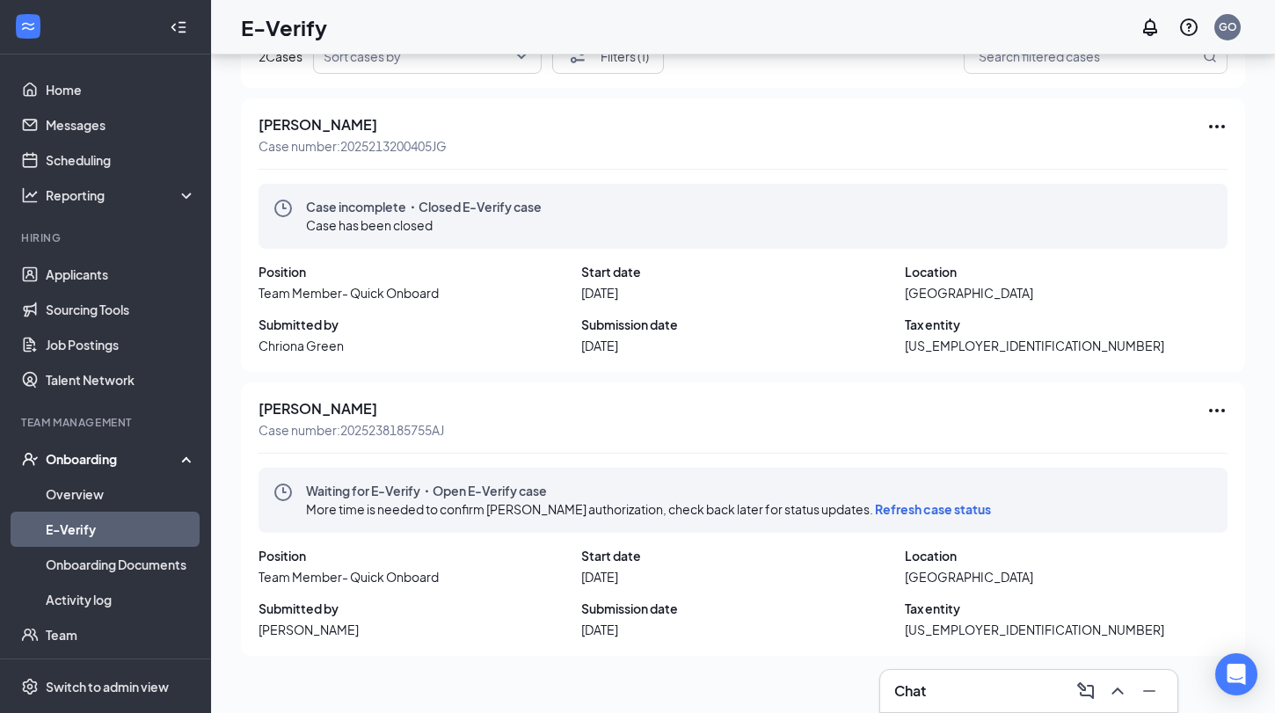
click at [941, 512] on span "Refresh case status" at bounding box center [933, 509] width 116 height 16
click at [123, 503] on link "Overview" at bounding box center [121, 493] width 150 height 35
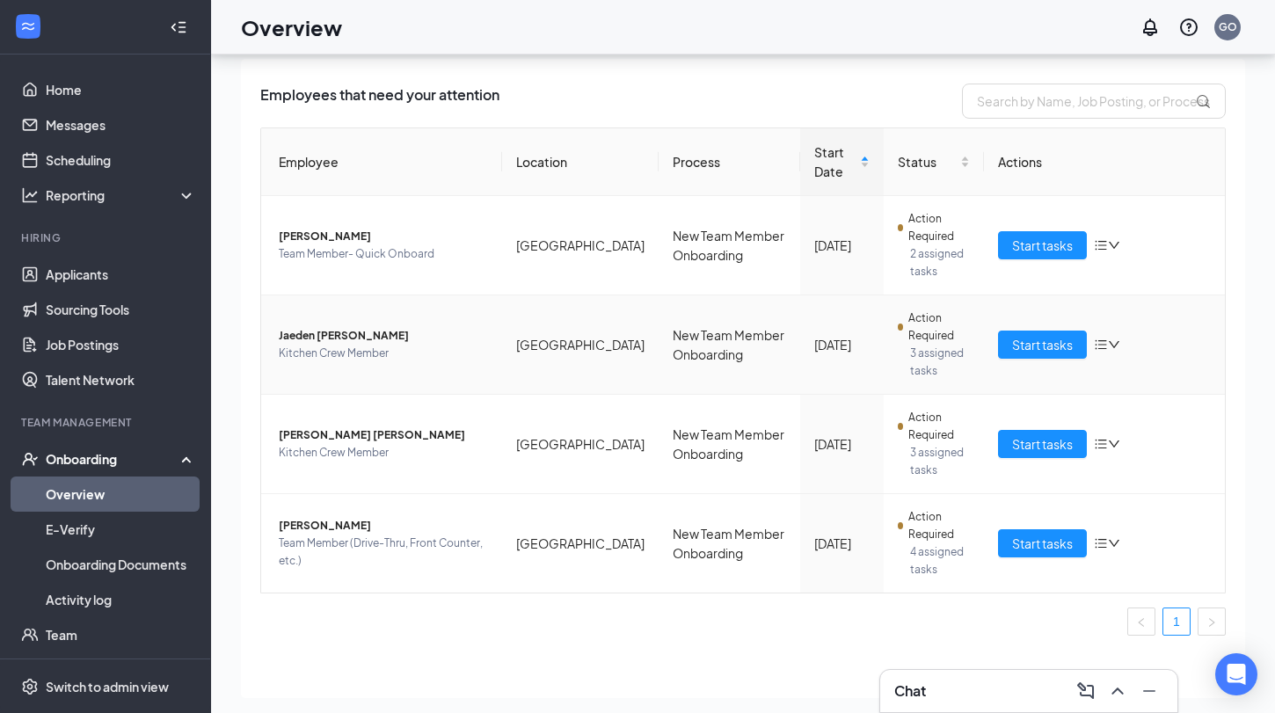
scroll to position [47, 0]
click at [1035, 249] on span "Start tasks" at bounding box center [1042, 244] width 61 height 19
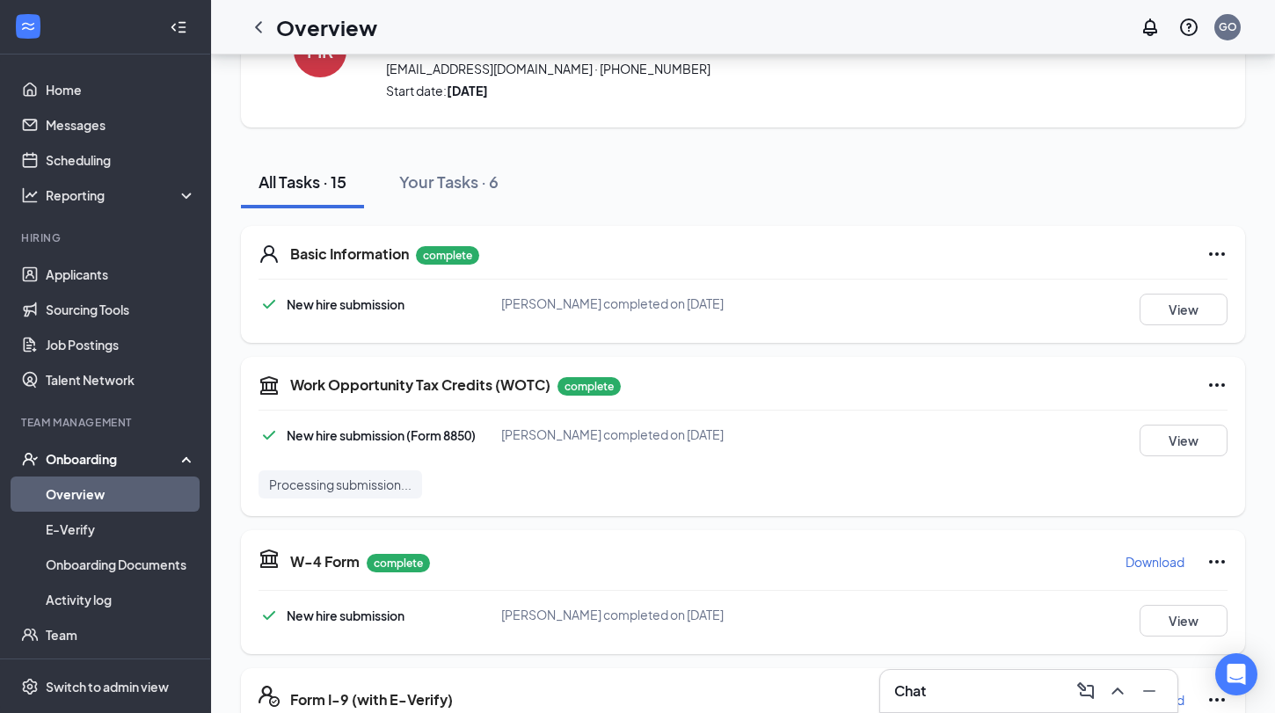
scroll to position [153, 0]
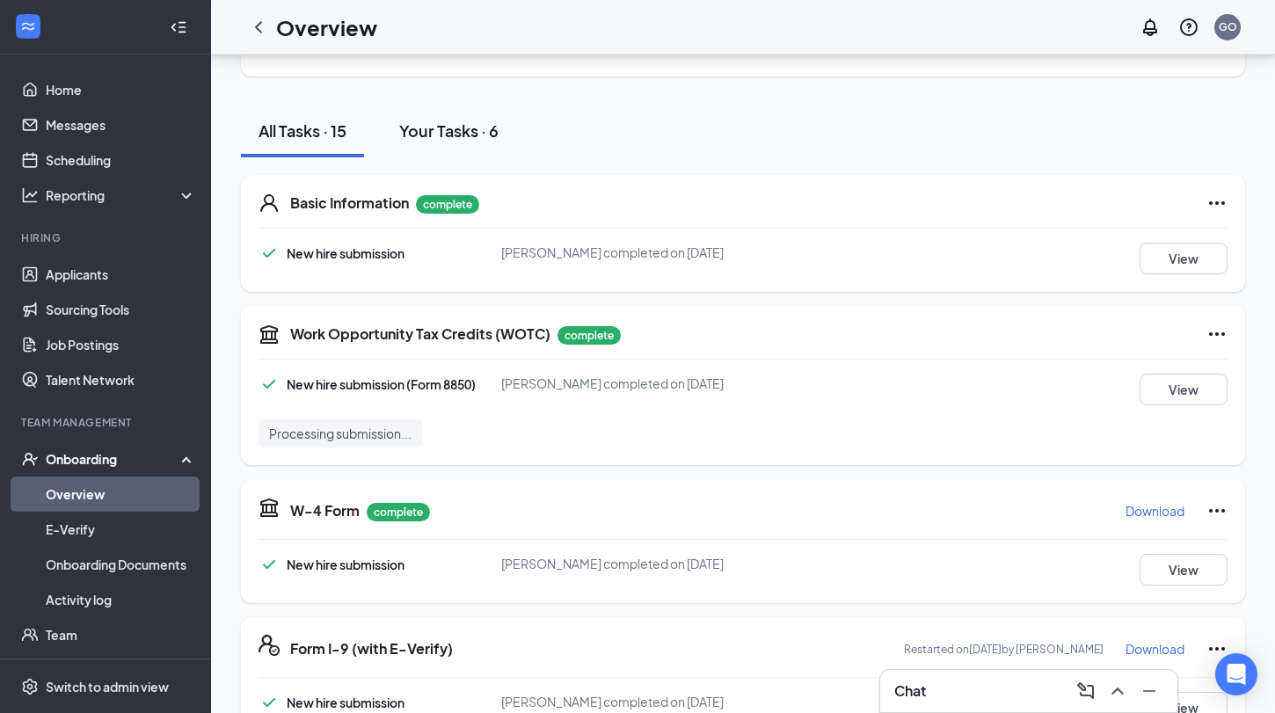
click at [483, 152] on button "Your Tasks · 6" at bounding box center [448, 131] width 134 height 53
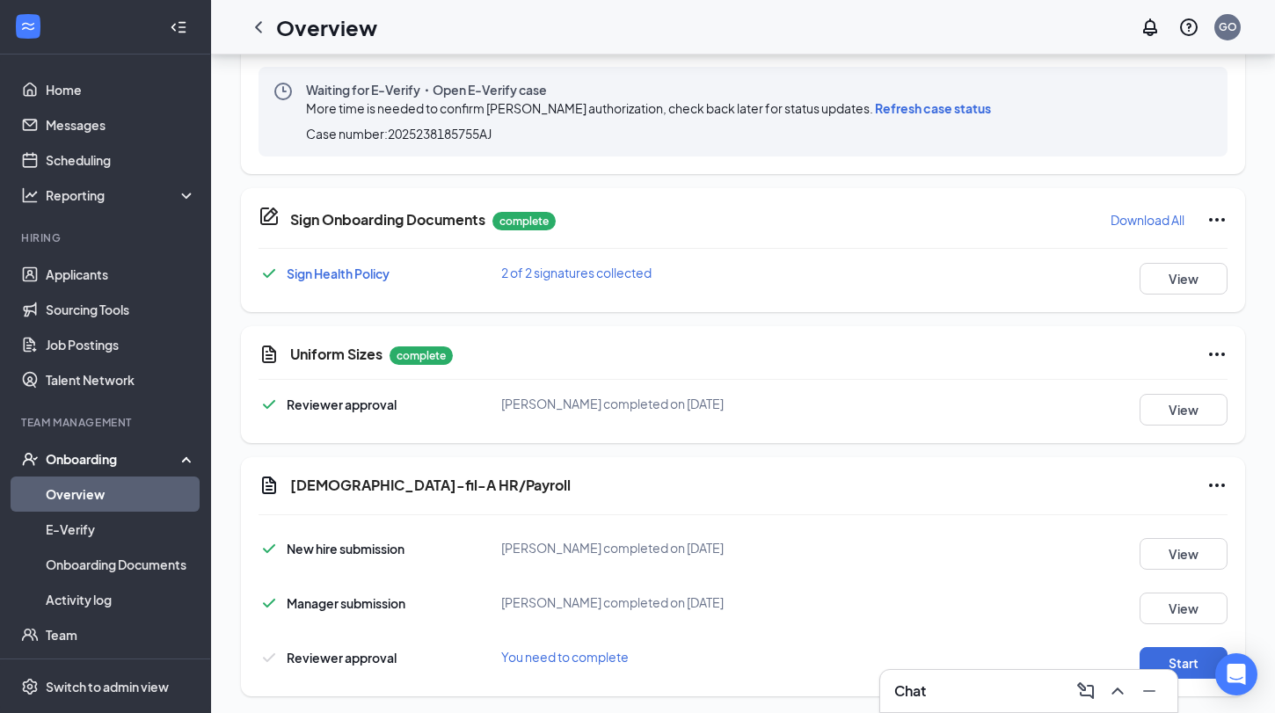
scroll to position [446, 0]
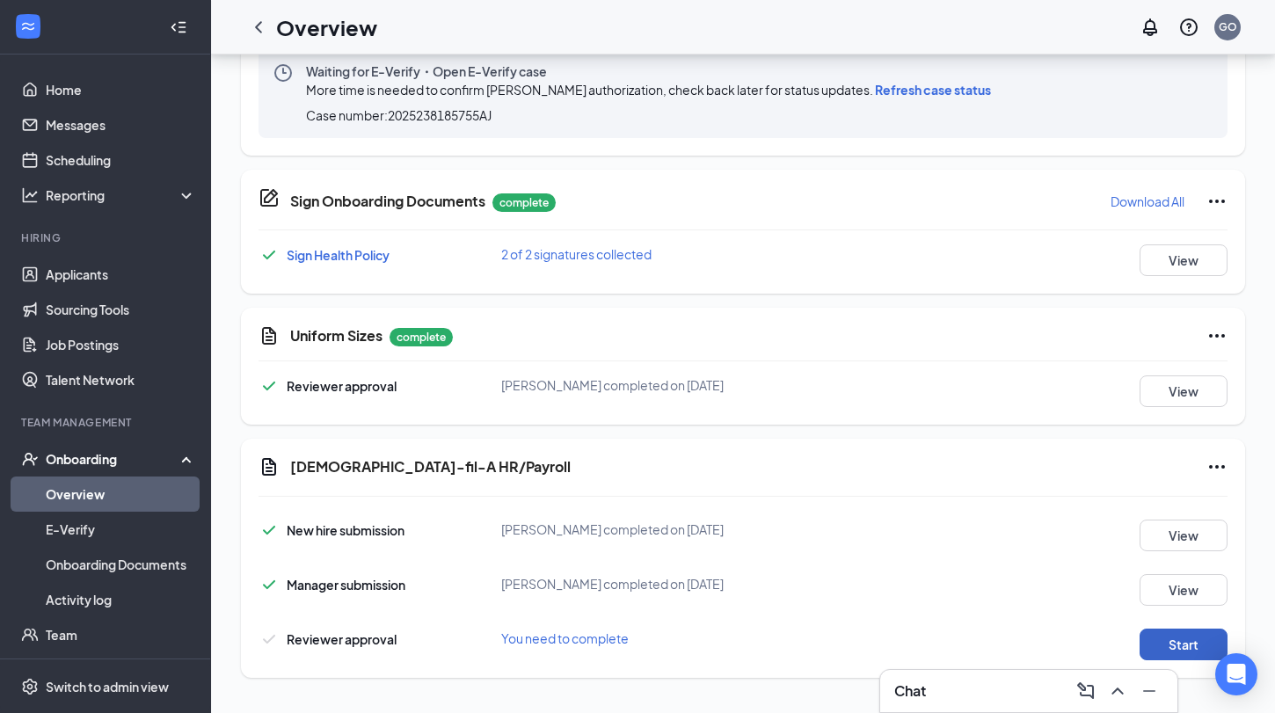
click at [1173, 639] on button "Start" at bounding box center [1183, 644] width 88 height 32
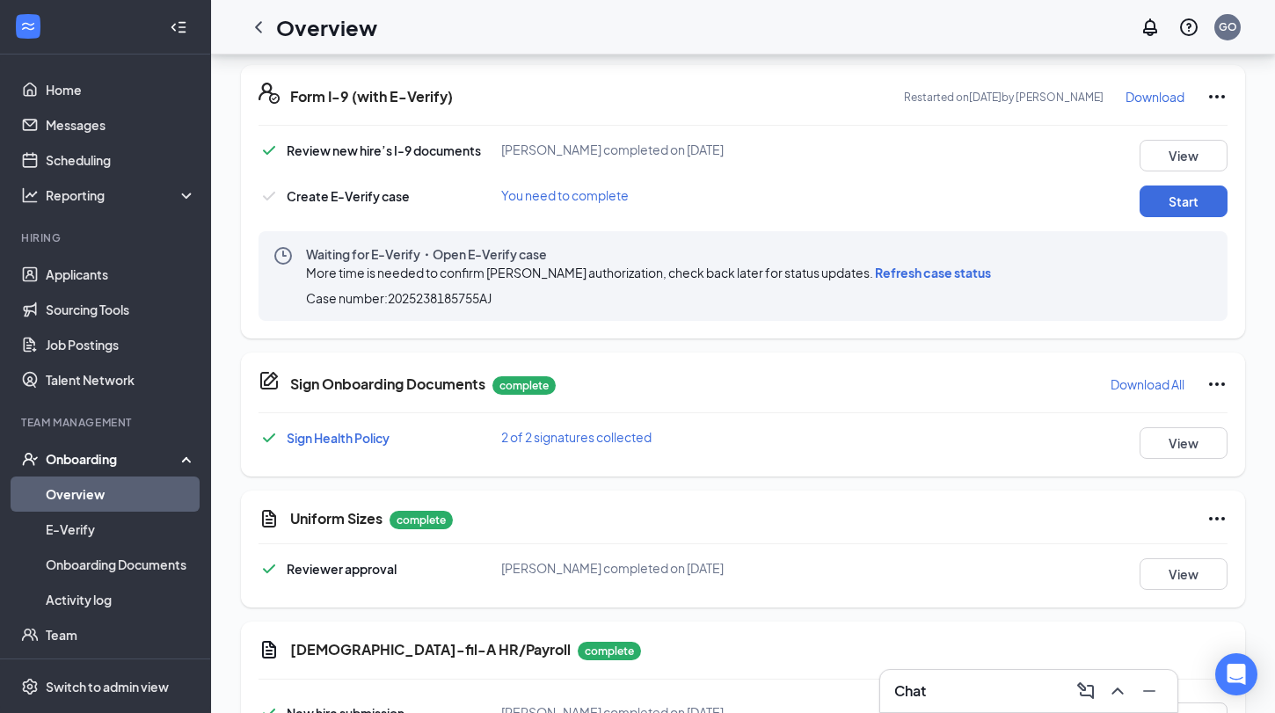
scroll to position [226, 0]
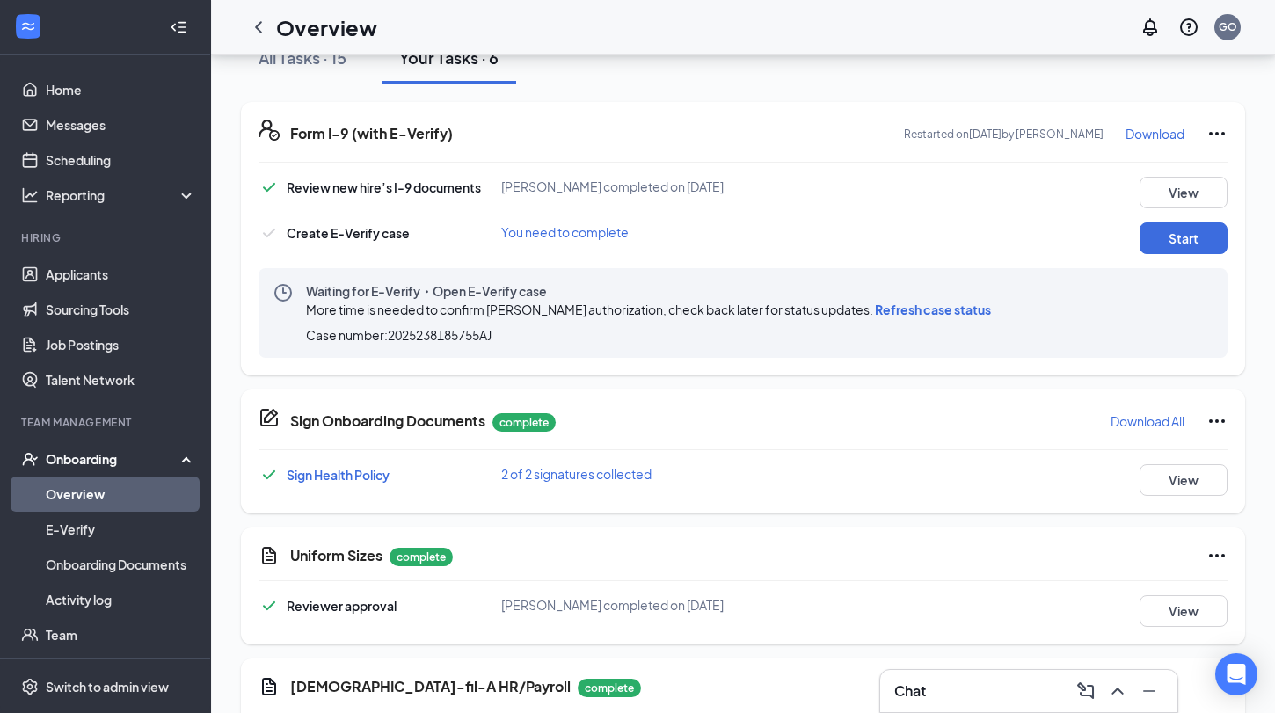
click at [962, 306] on span "Refresh case status" at bounding box center [933, 309] width 116 height 16
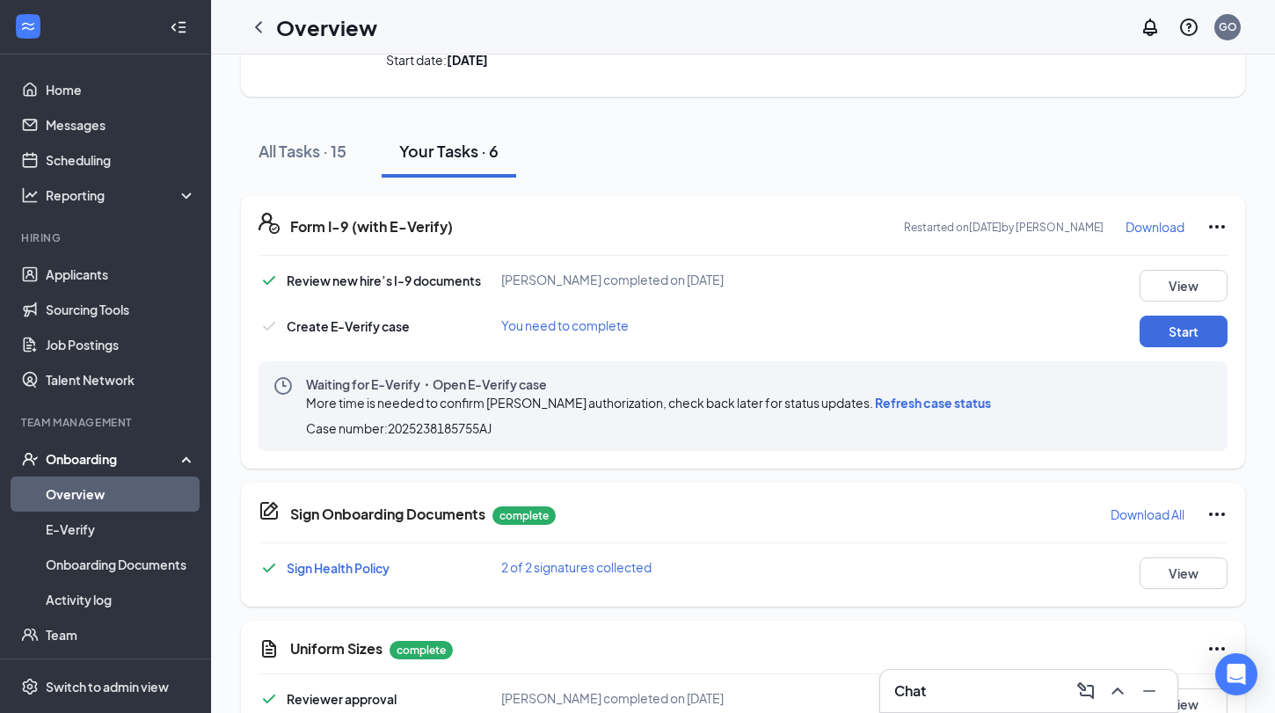
scroll to position [132, 0]
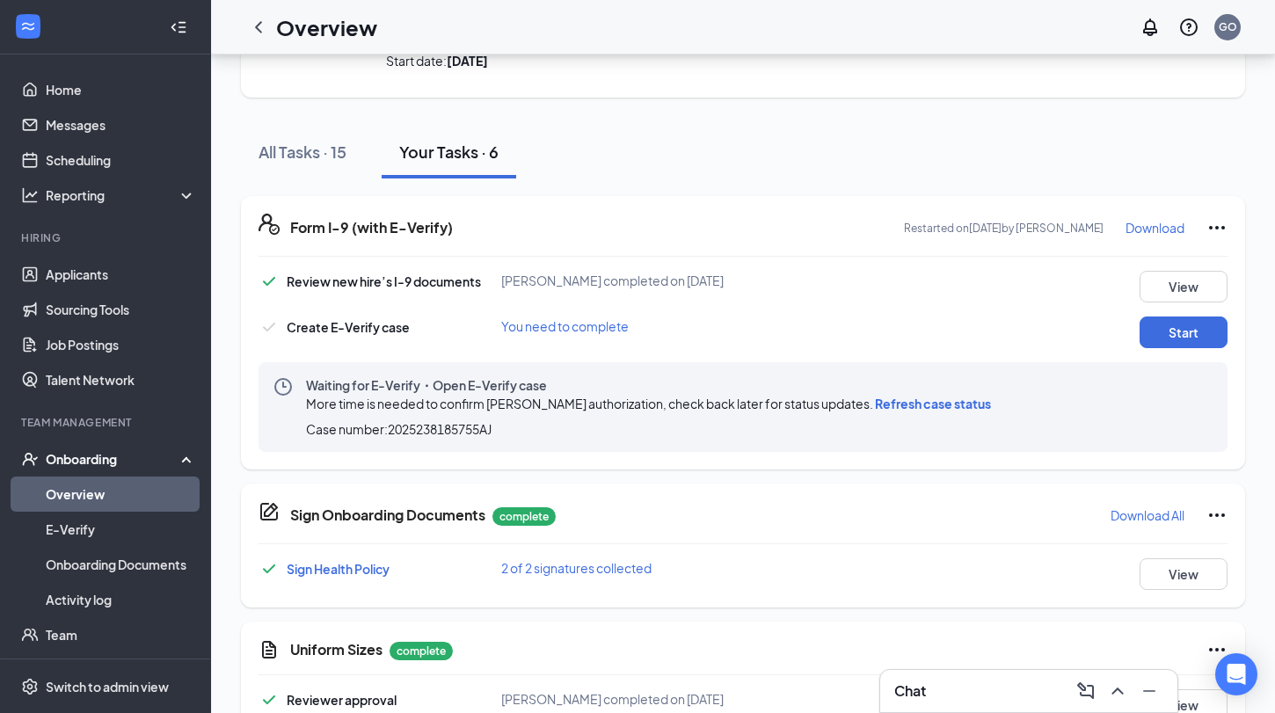
click at [945, 403] on span "Refresh case status" at bounding box center [933, 404] width 116 height 16
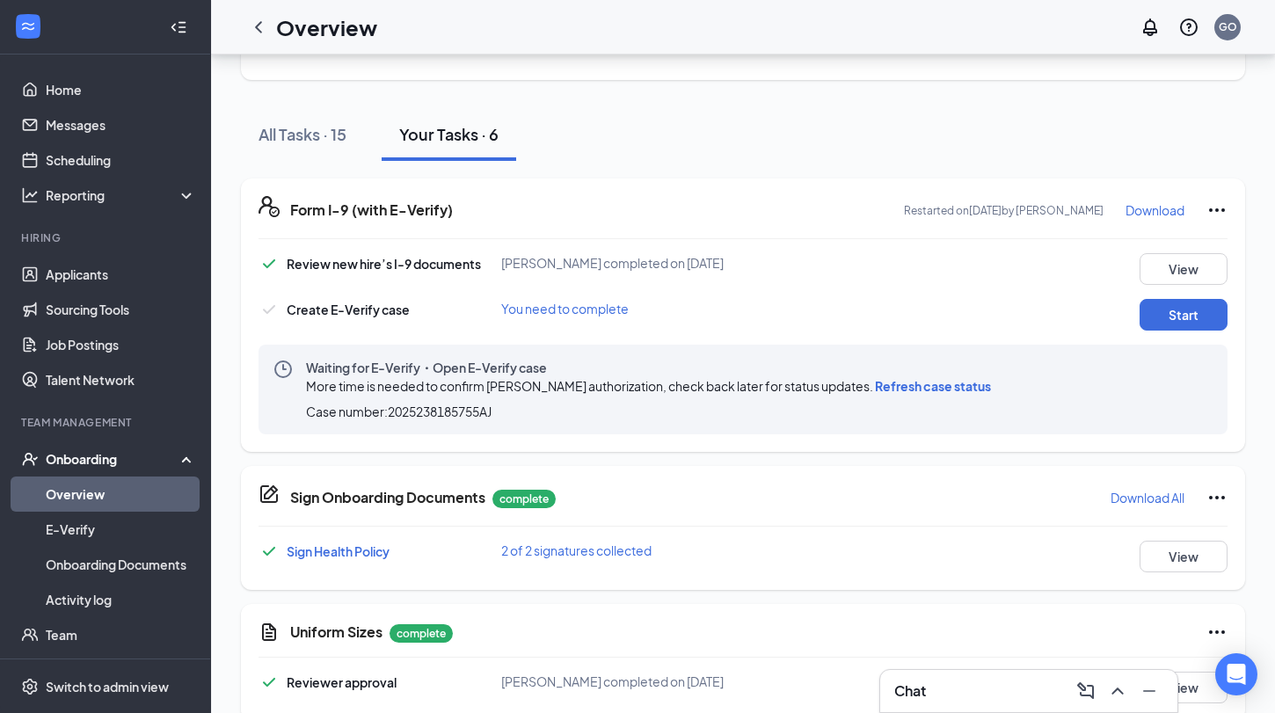
scroll to position [0, 0]
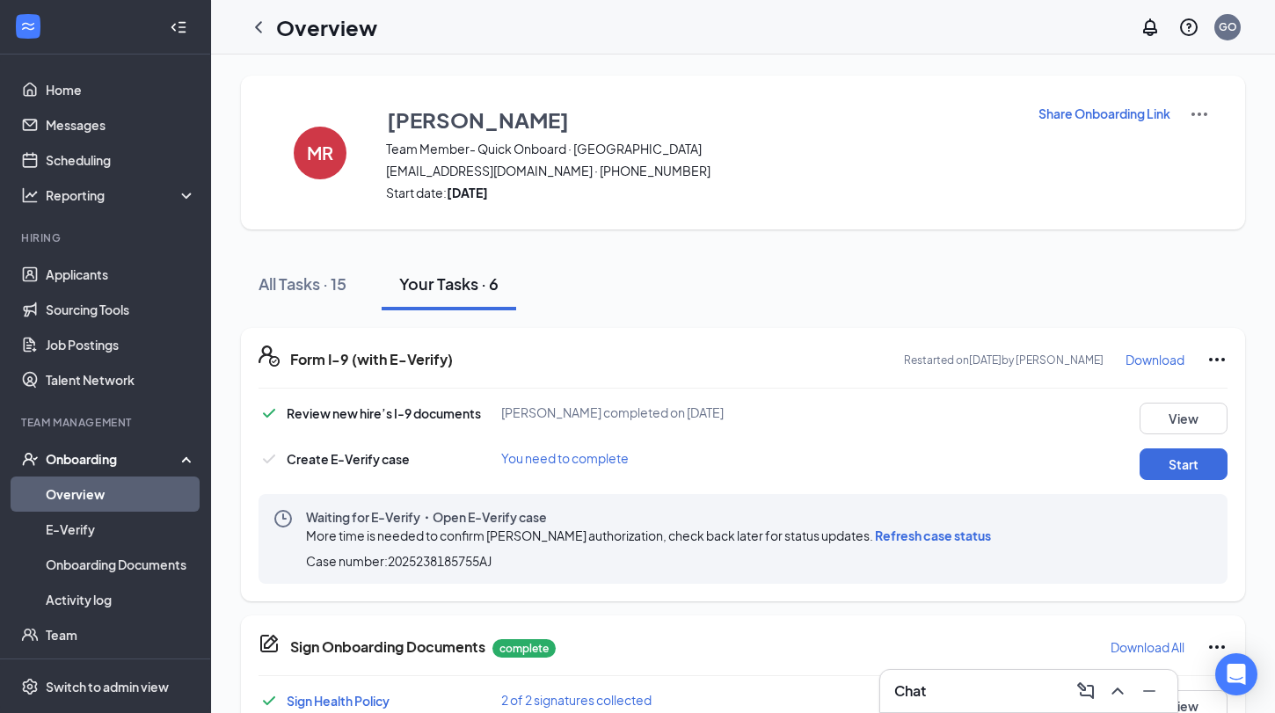
click at [769, 298] on div "All Tasks · 15 Your Tasks · 6" at bounding box center [743, 284] width 1004 height 53
click at [254, 43] on div at bounding box center [258, 27] width 35 height 35
click at [256, 33] on icon "ChevronLeft" at bounding box center [258, 27] width 21 height 21
